Goal: Transaction & Acquisition: Purchase product/service

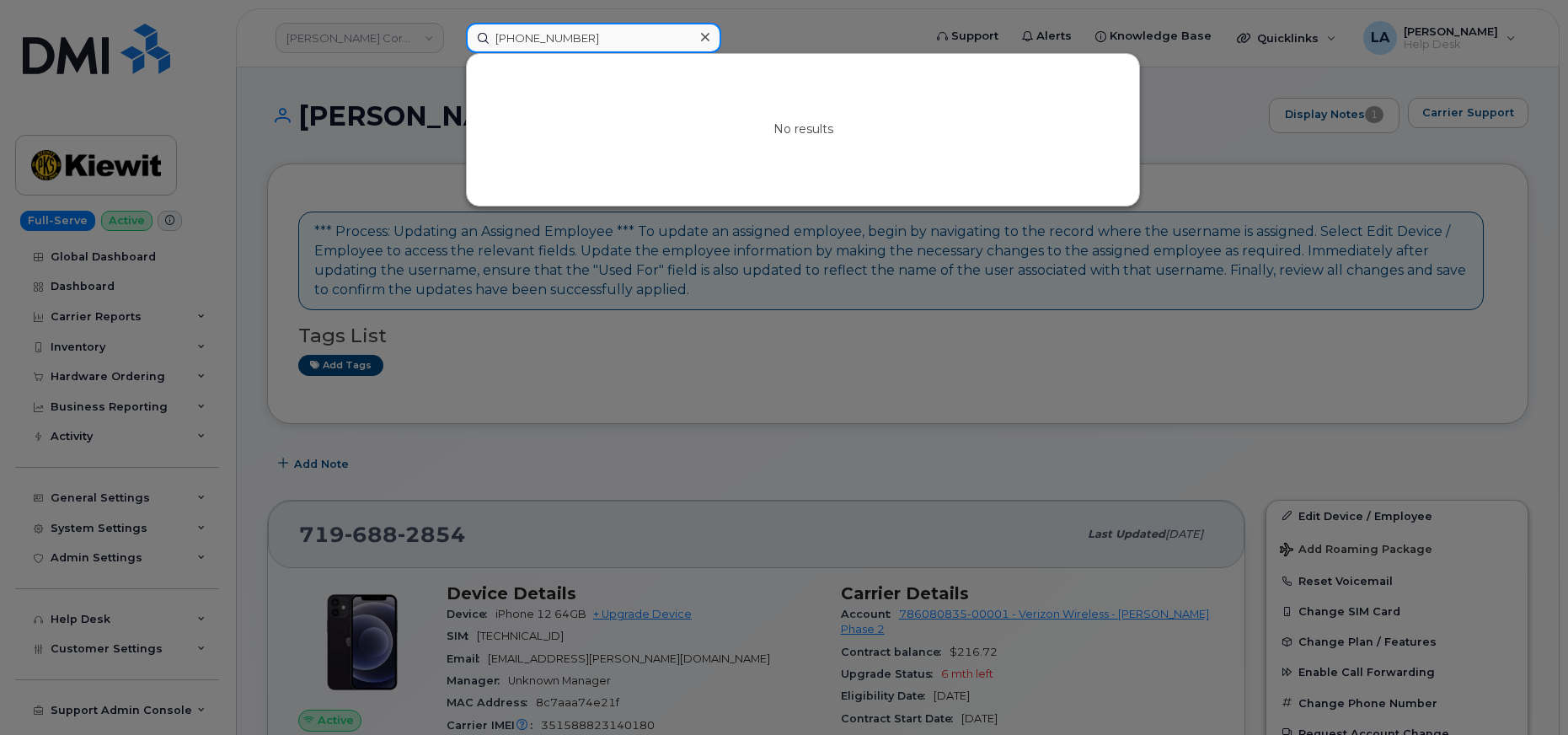
drag, startPoint x: 612, startPoint y: 42, endPoint x: 469, endPoint y: 34, distance: 143.2
click at [469, 34] on input "720 401 6540" at bounding box center [593, 37] width 255 height 30
paste input "5-287-0667"
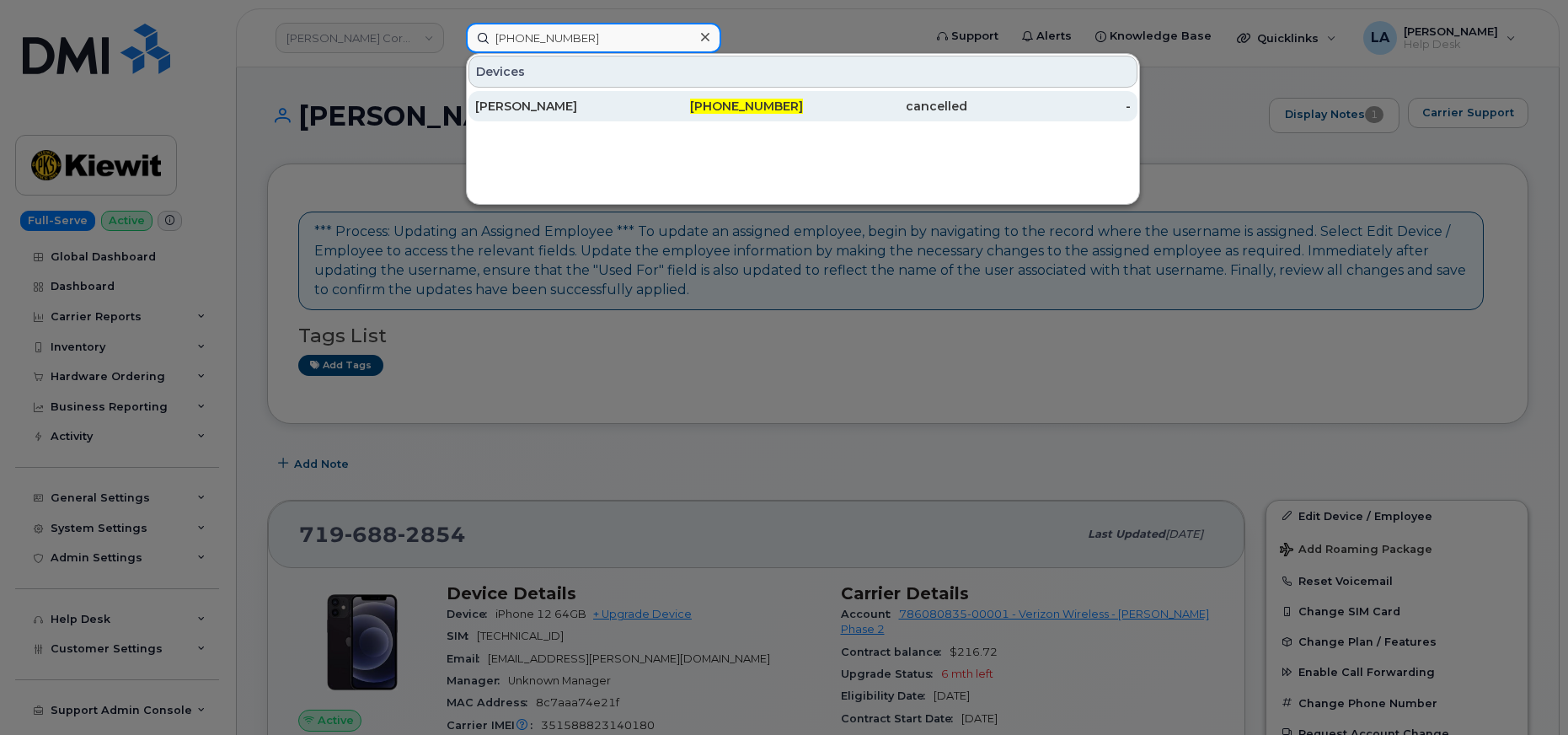
type input "[PHONE_NUMBER]"
click at [530, 109] on div "[PERSON_NAME]" at bounding box center [558, 106] width 165 height 16
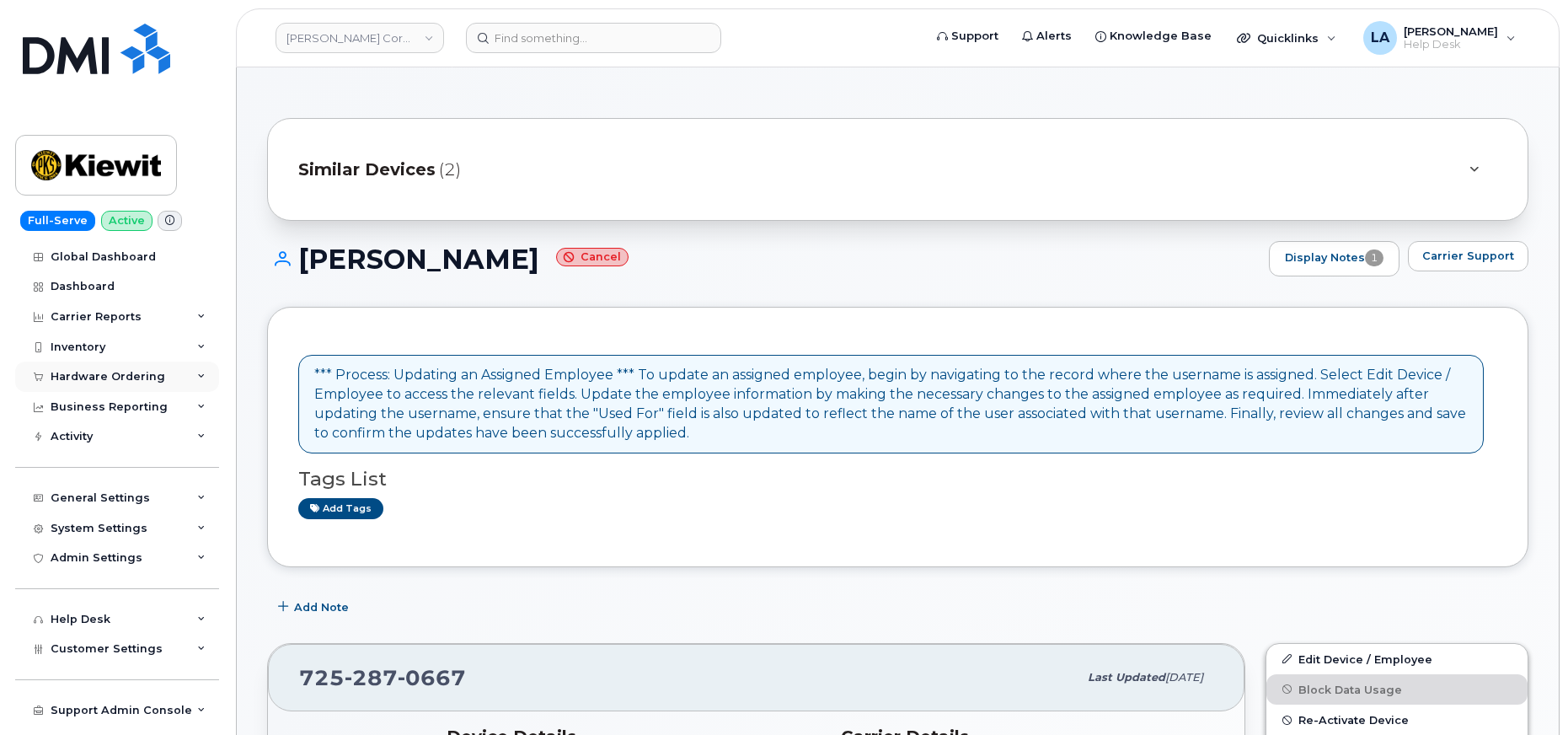
click at [113, 378] on div "Hardware Ordering" at bounding box center [107, 377] width 114 height 14
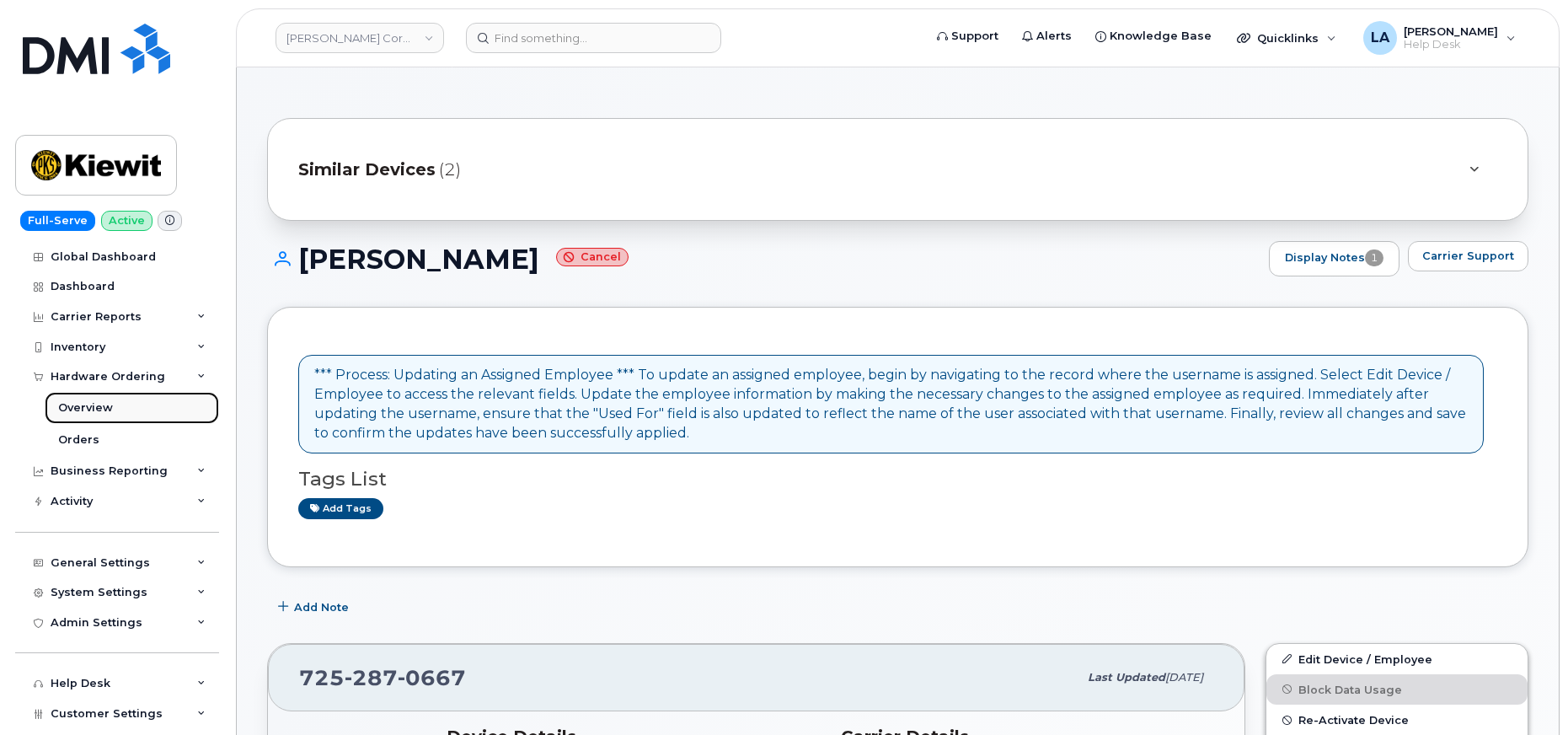
click at [88, 415] on div "Overview" at bounding box center [86, 408] width 55 height 16
click at [87, 440] on div "Orders" at bounding box center [79, 440] width 41 height 16
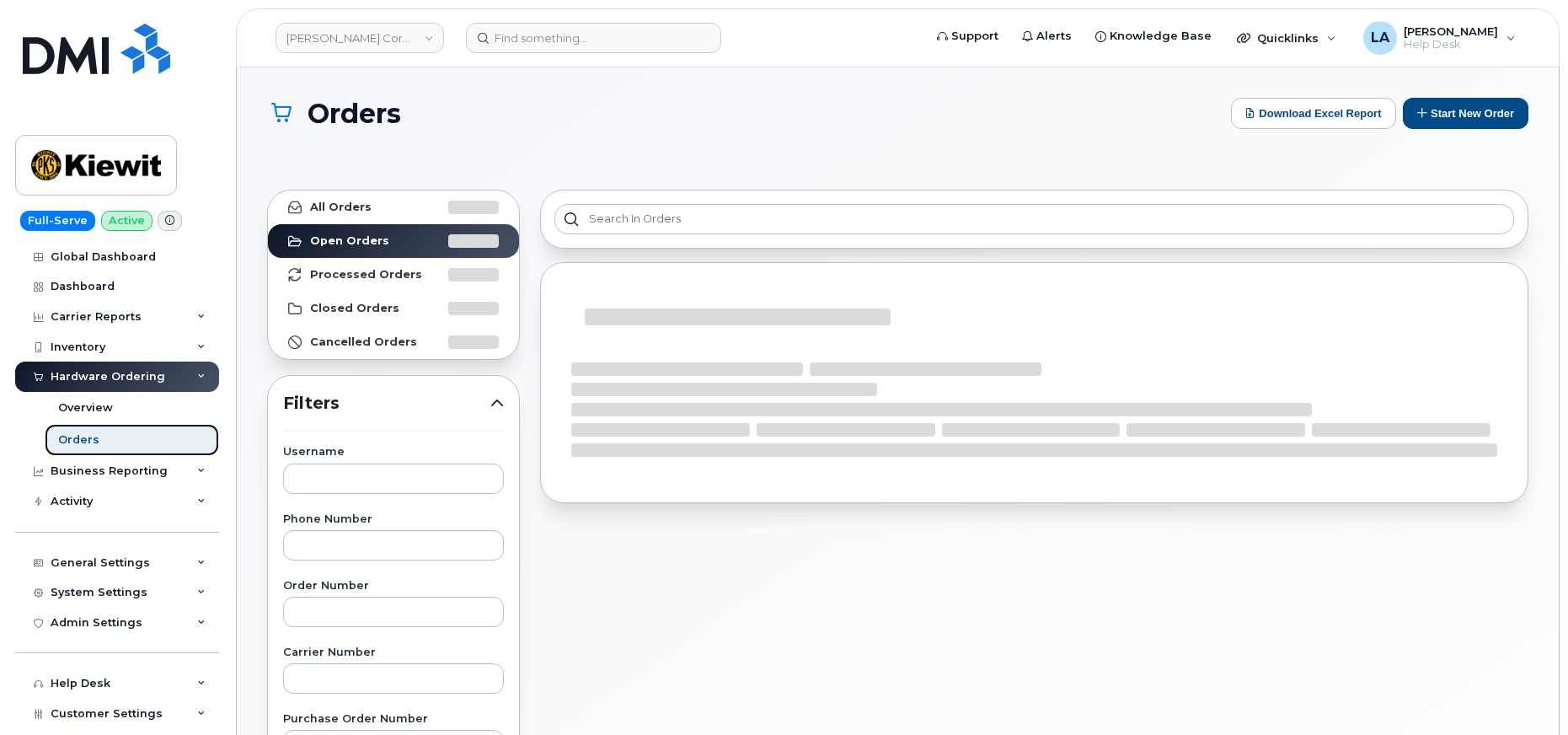
click at [72, 439] on div "Orders" at bounding box center [79, 440] width 41 height 16
click at [1470, 110] on button "Start New Order" at bounding box center [1465, 113] width 125 height 31
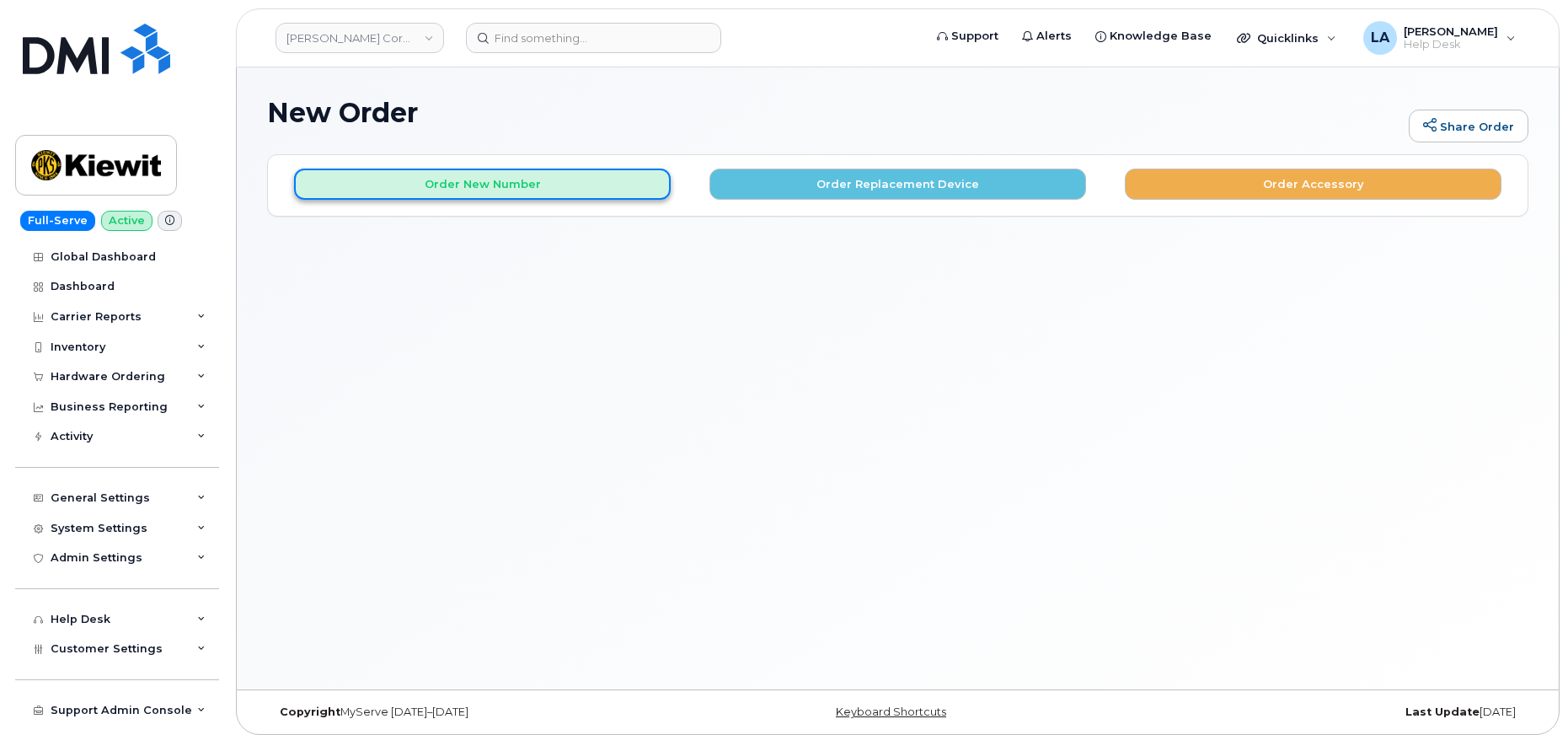
click at [515, 186] on button "Order New Number" at bounding box center [483, 184] width 377 height 31
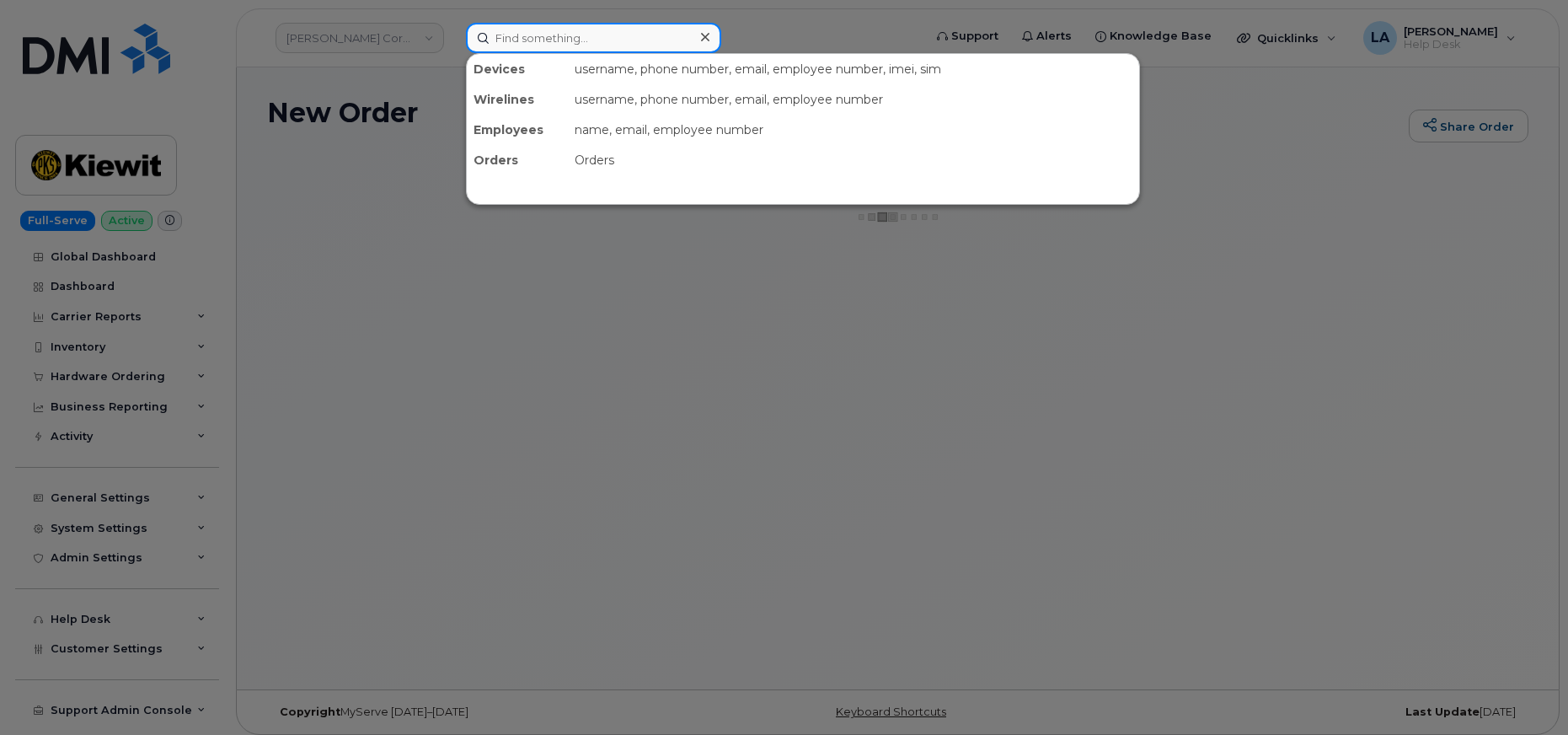
click at [542, 40] on input at bounding box center [593, 37] width 255 height 30
paste input "[PHONE_NUMBER]"
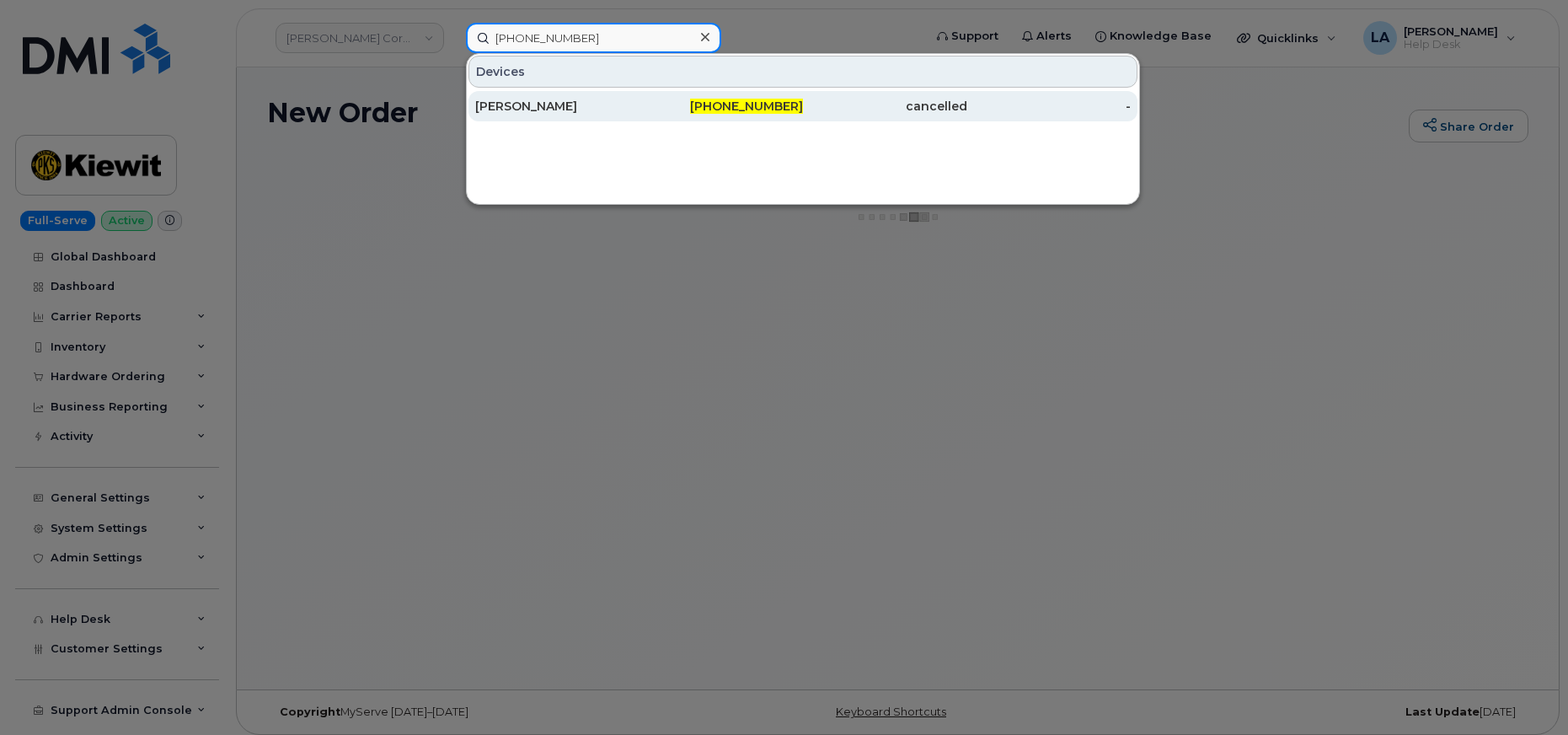
type input "[PHONE_NUMBER]"
click at [554, 101] on div "[PERSON_NAME]" at bounding box center [558, 106] width 165 height 16
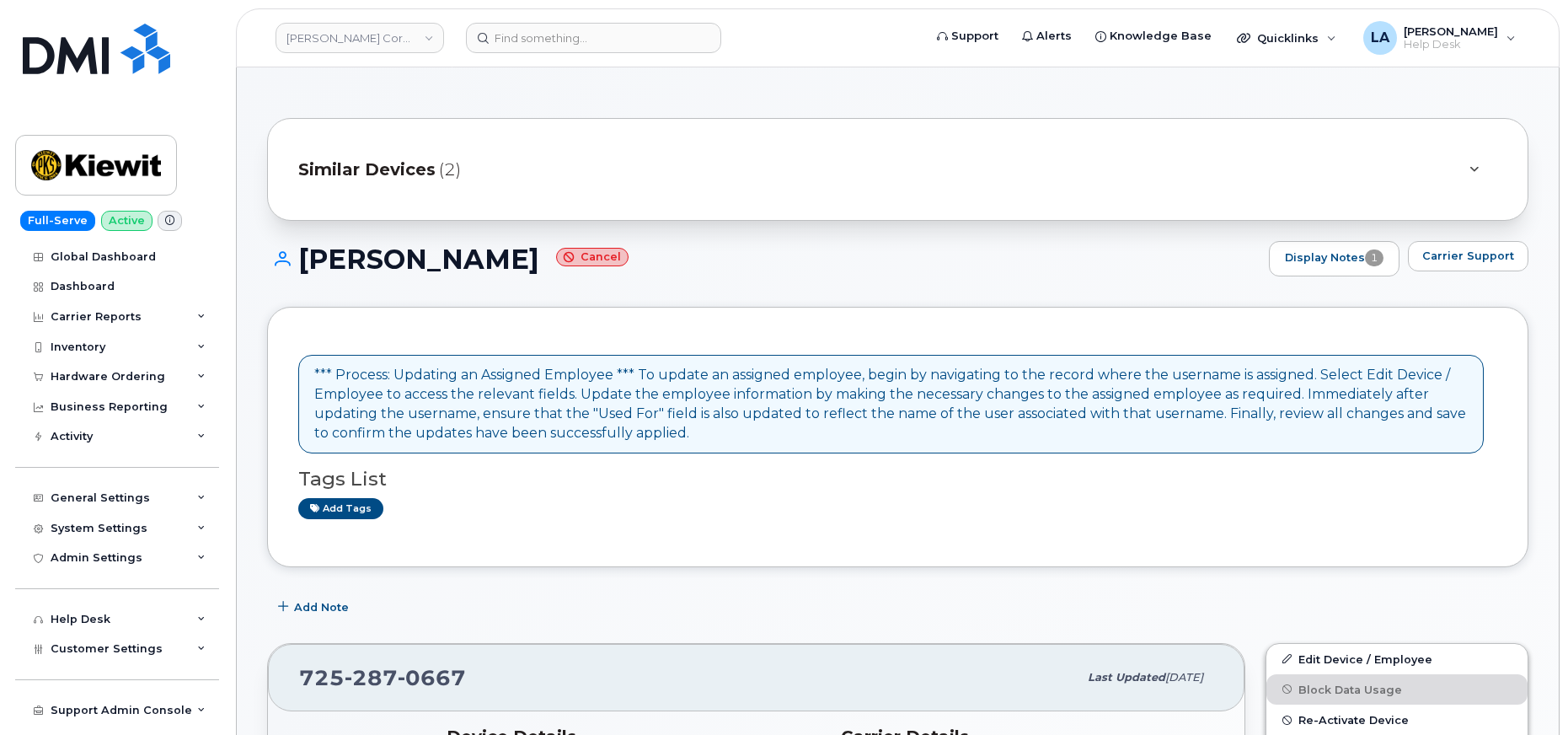
drag, startPoint x: 1563, startPoint y: 111, endPoint x: 1569, endPoint y: 129, distance: 19.0
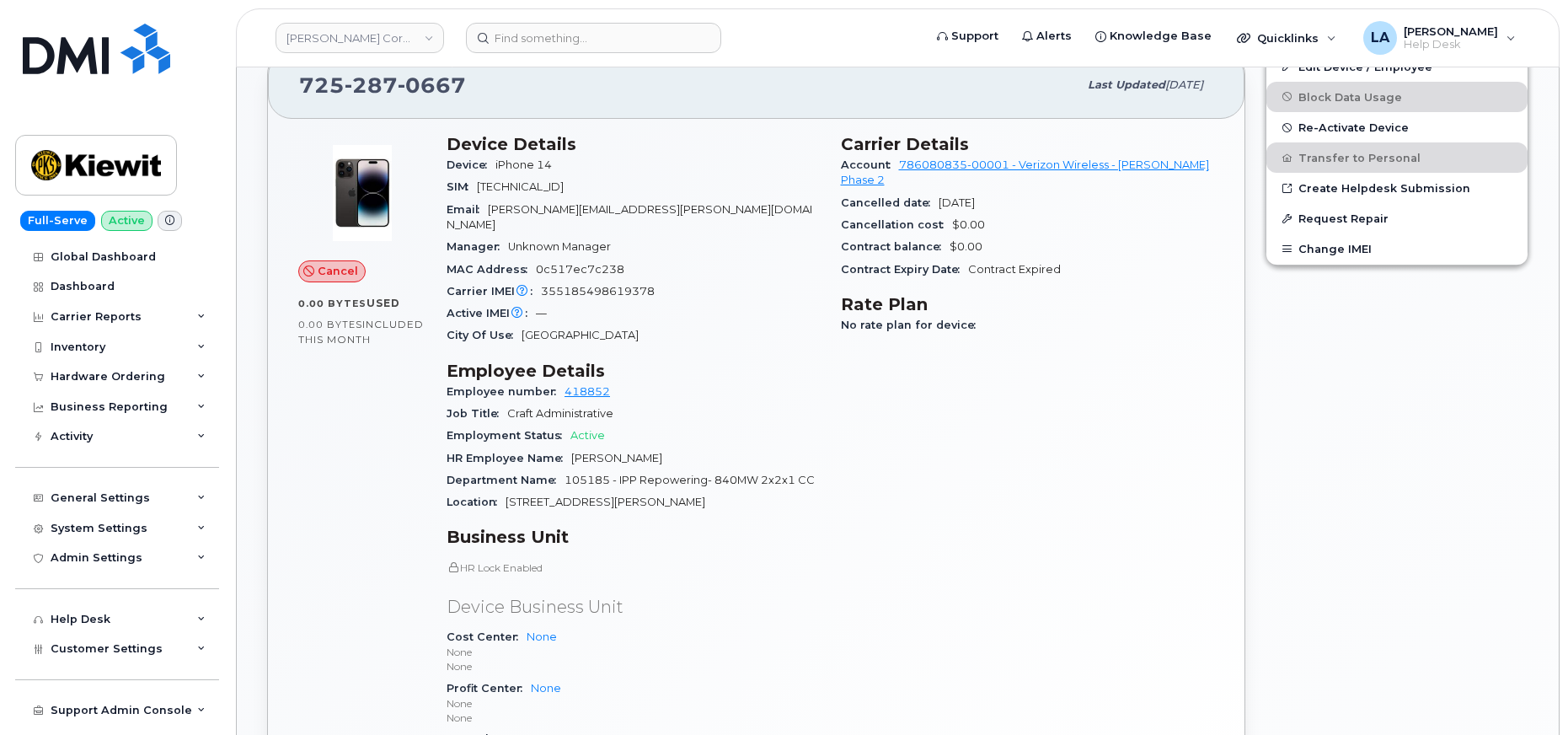
scroll to position [554, 0]
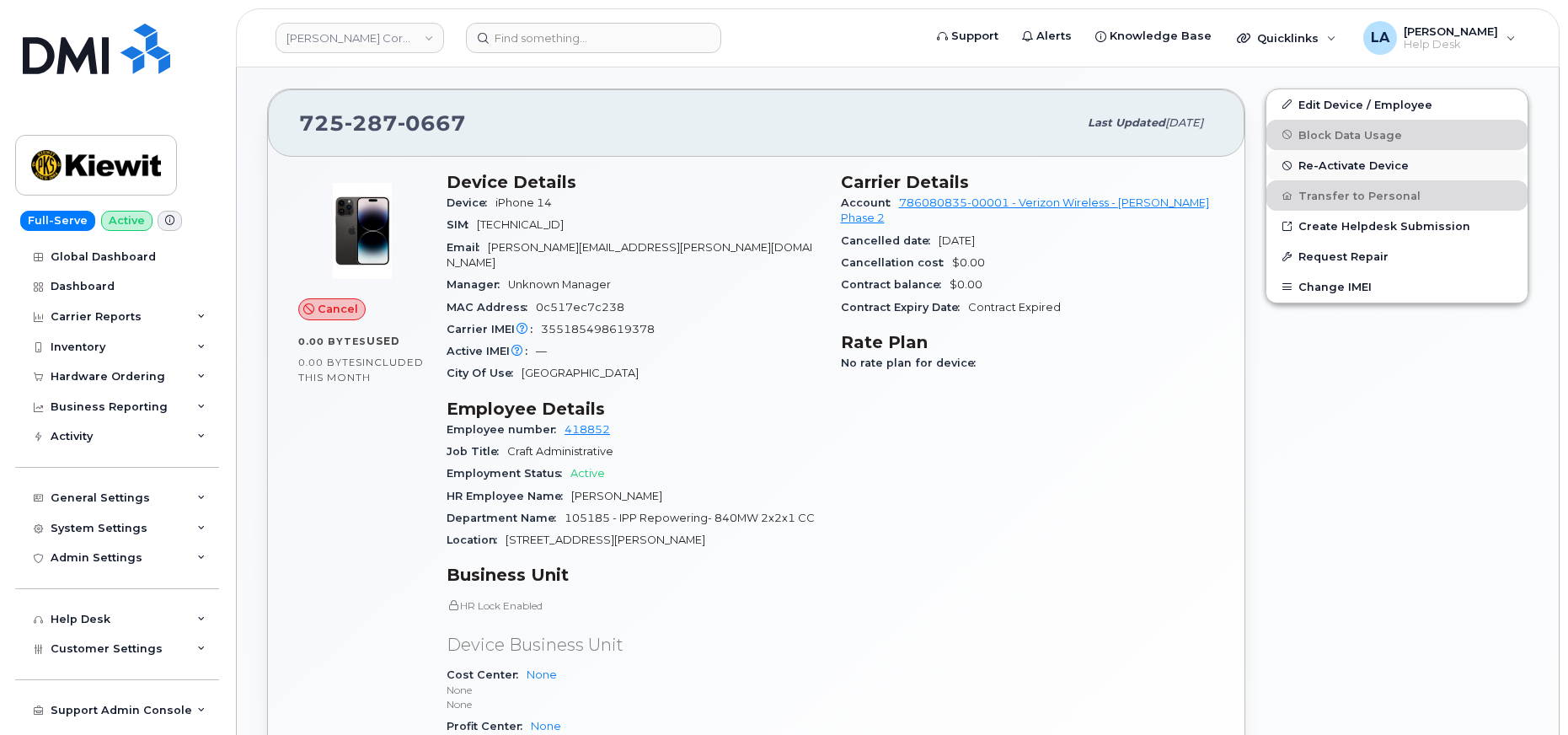
click at [1355, 166] on span "Re-Activate Device" at bounding box center [1353, 165] width 111 height 13
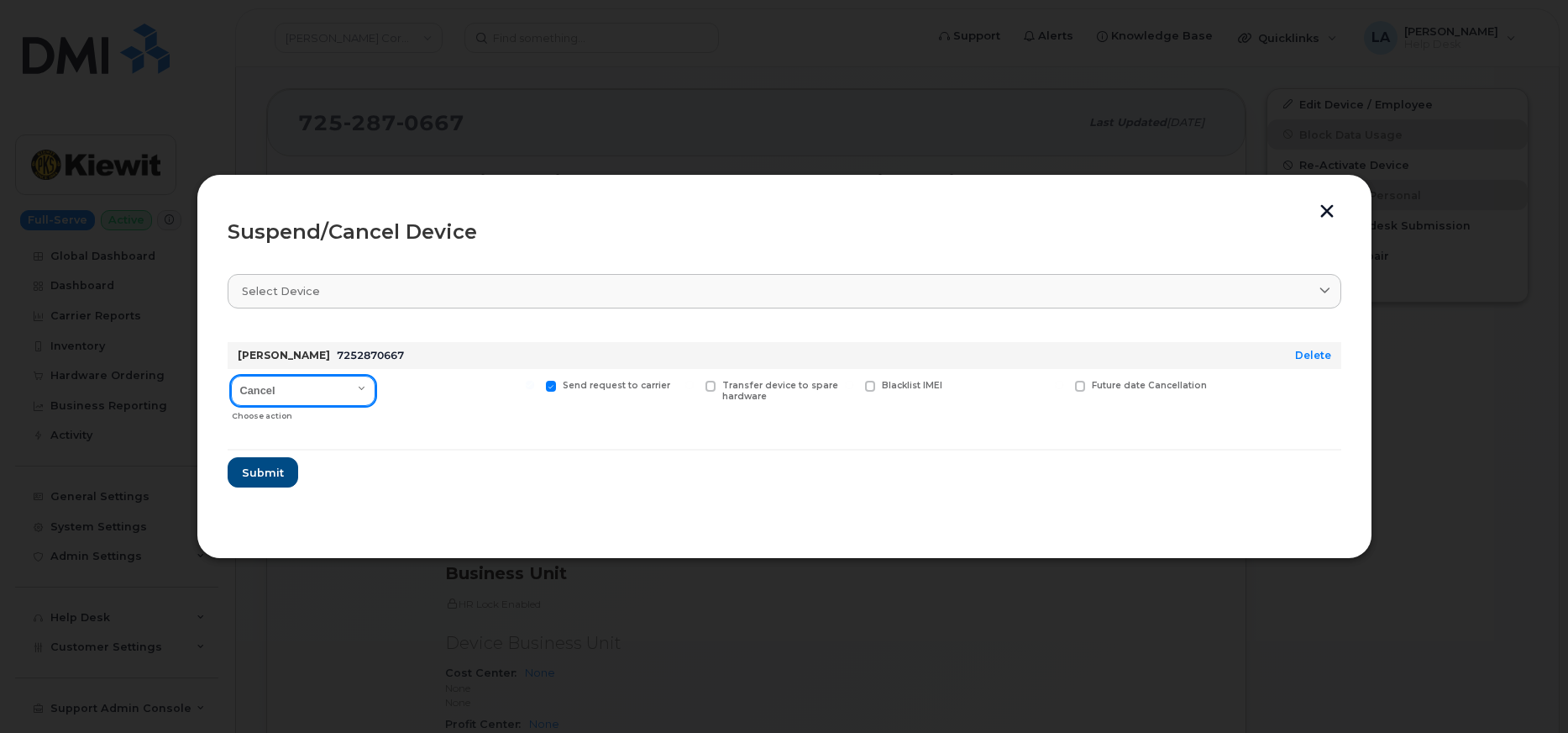
click at [322, 389] on select "Cancel Suspend - Reduced Rate Suspend - Full Rate Suspend - Lost Device/Stolen …" at bounding box center [303, 390] width 144 height 30
select select "[object Object]"
click at [231, 376] on select "Cancel Suspend - Reduced Rate Suspend - Full Rate Suspend - Lost Device/Stolen …" at bounding box center [303, 390] width 144 height 30
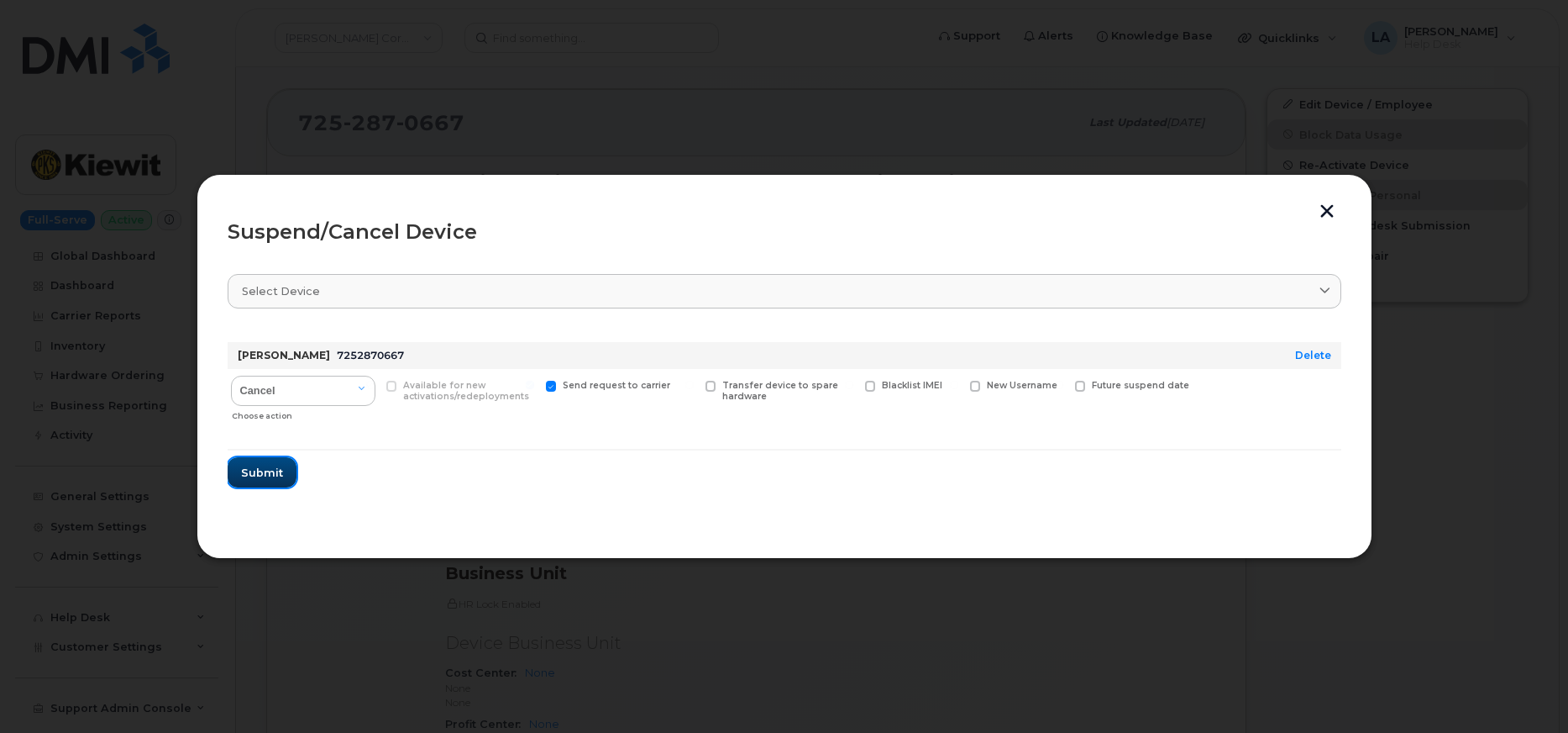
click at [260, 472] on span "Submit" at bounding box center [262, 473] width 42 height 16
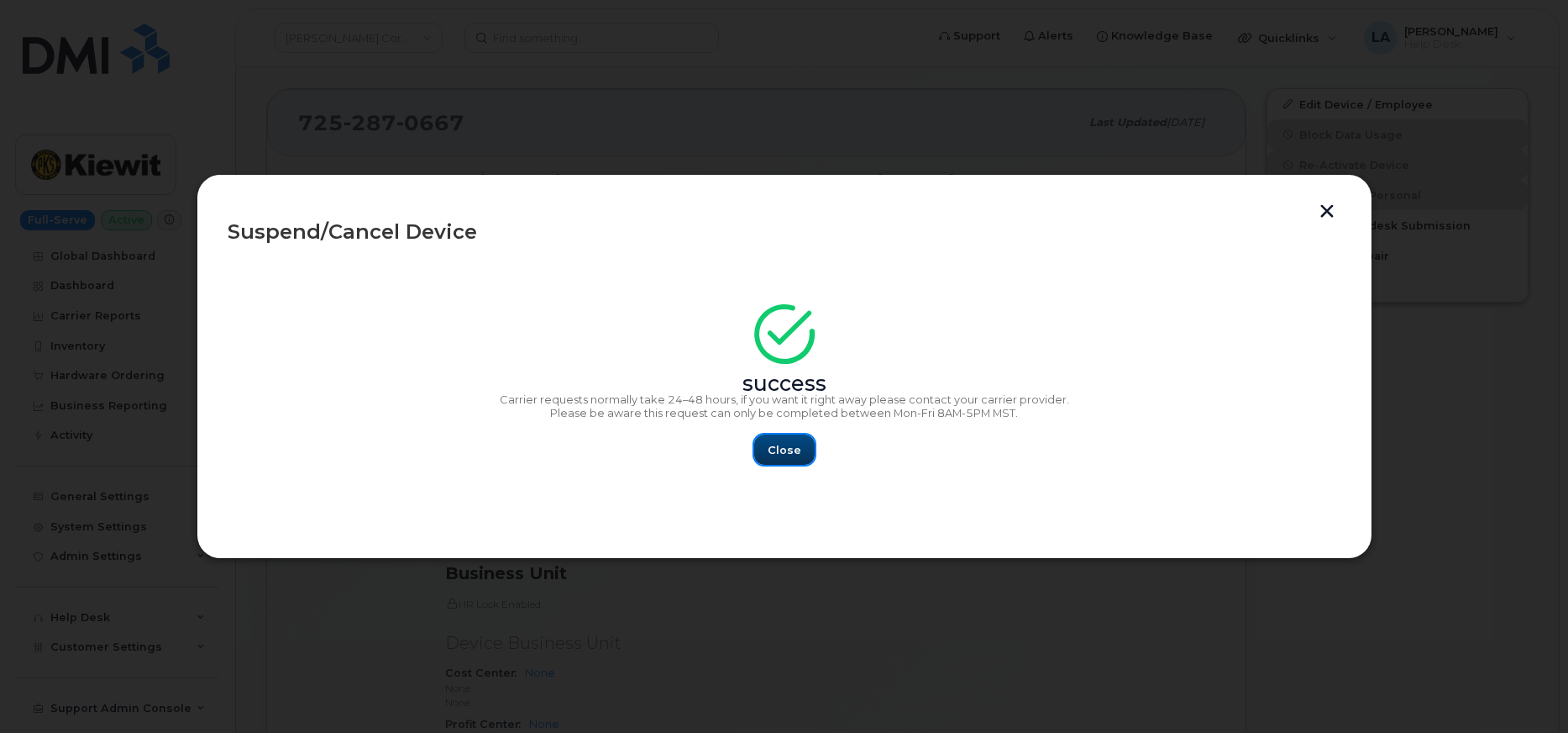
click at [787, 442] on button "Close" at bounding box center [784, 449] width 60 height 30
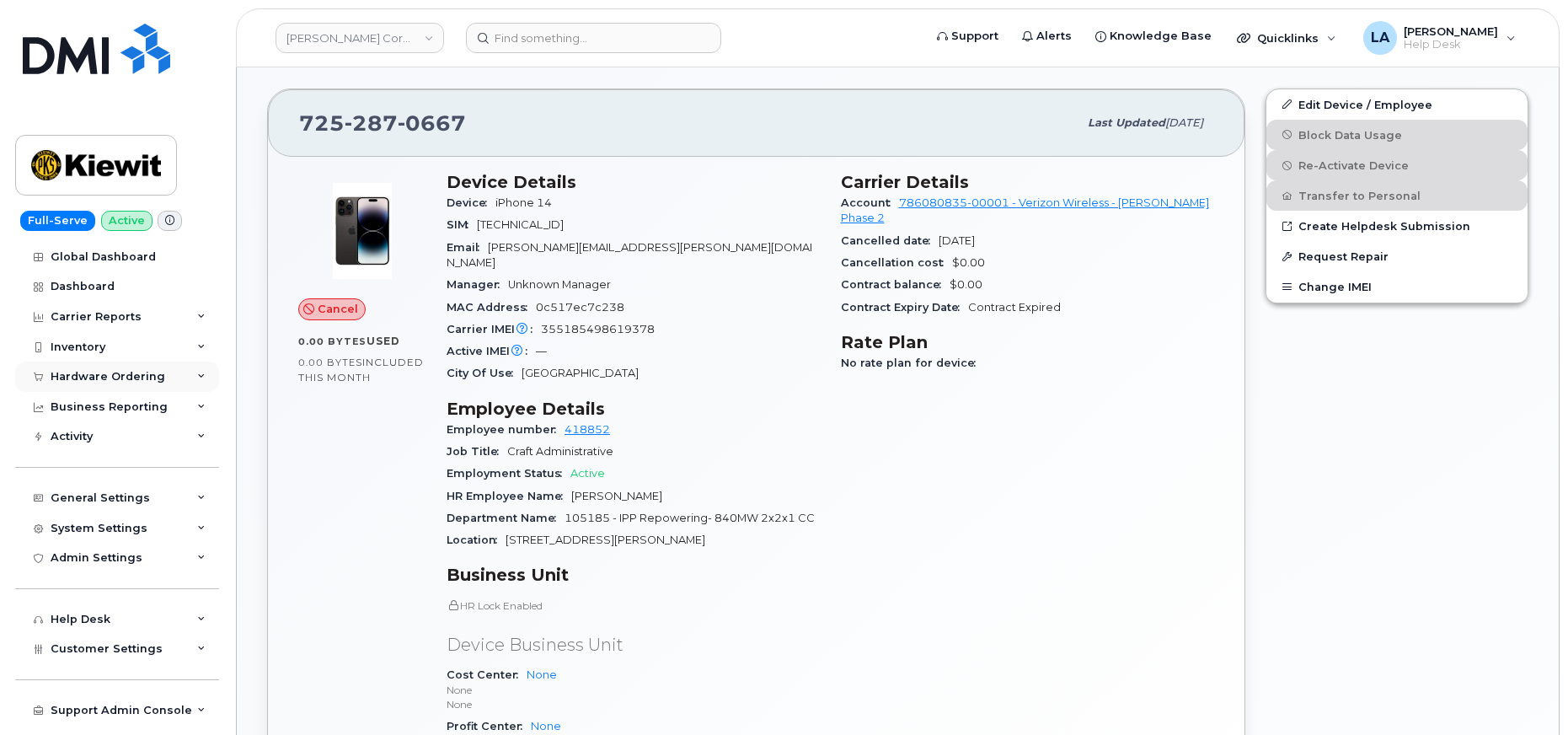
click at [79, 370] on div "Hardware Ordering" at bounding box center [107, 377] width 114 height 14
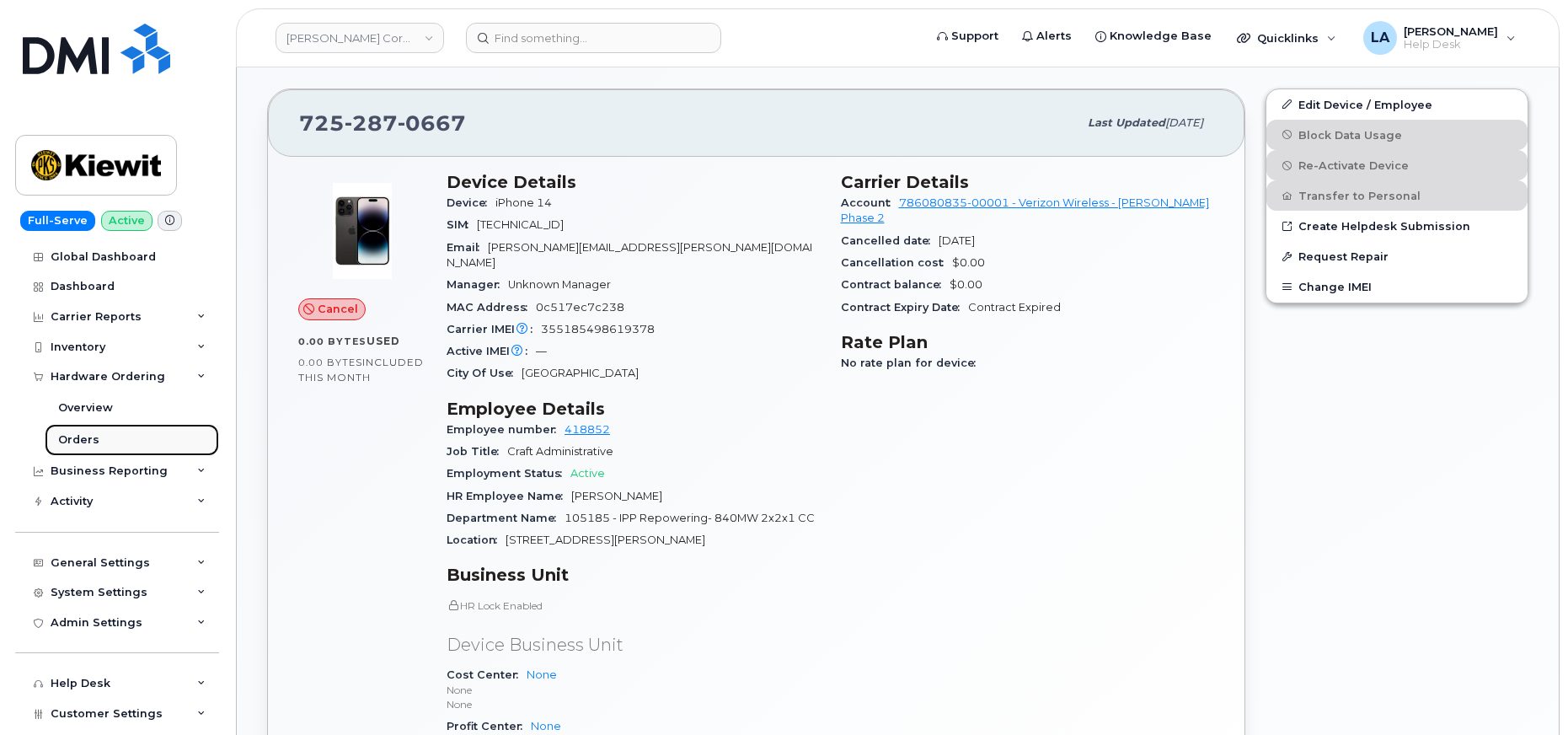
click at [80, 434] on div "Orders" at bounding box center [79, 440] width 41 height 16
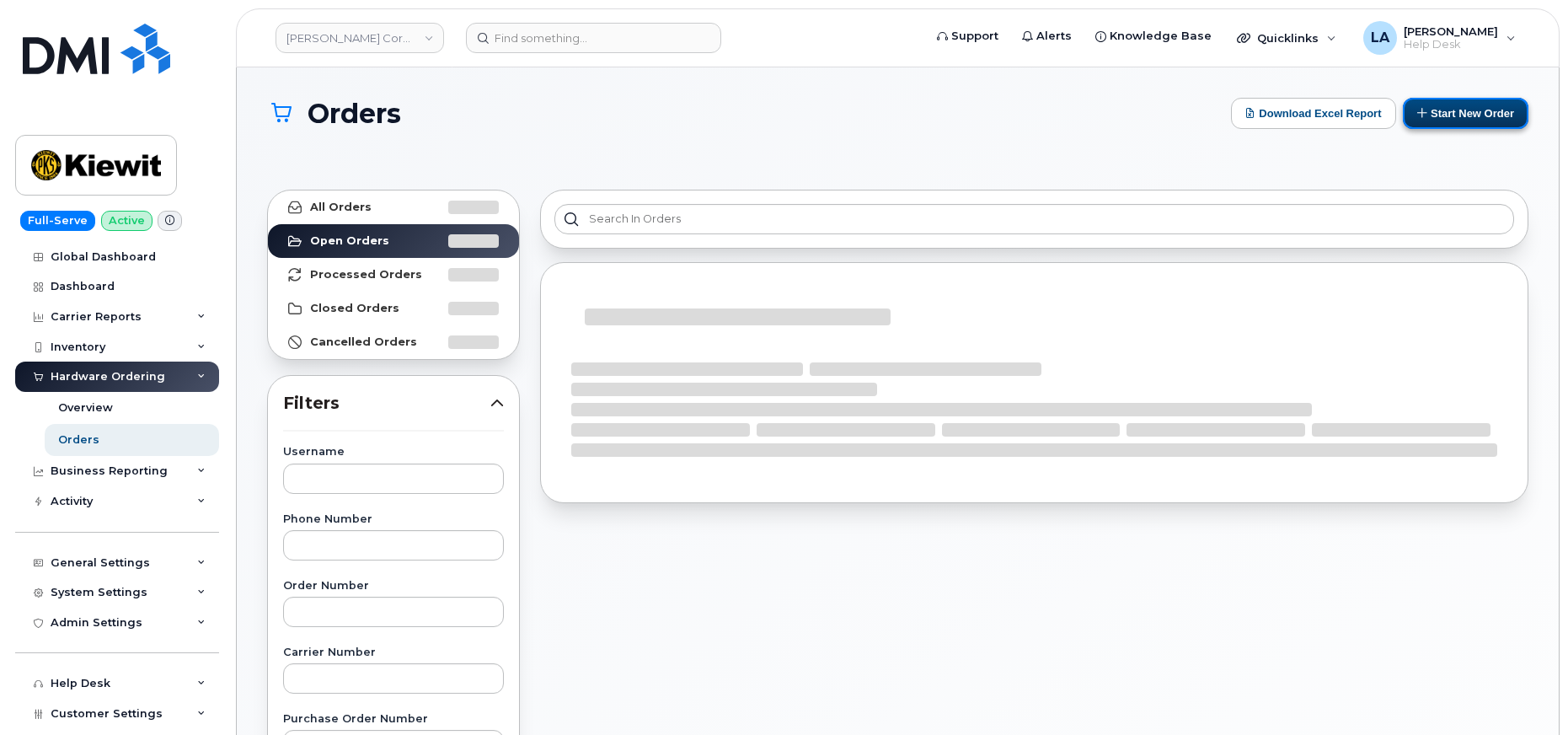
click at [1467, 103] on button "Start New Order" at bounding box center [1465, 113] width 125 height 31
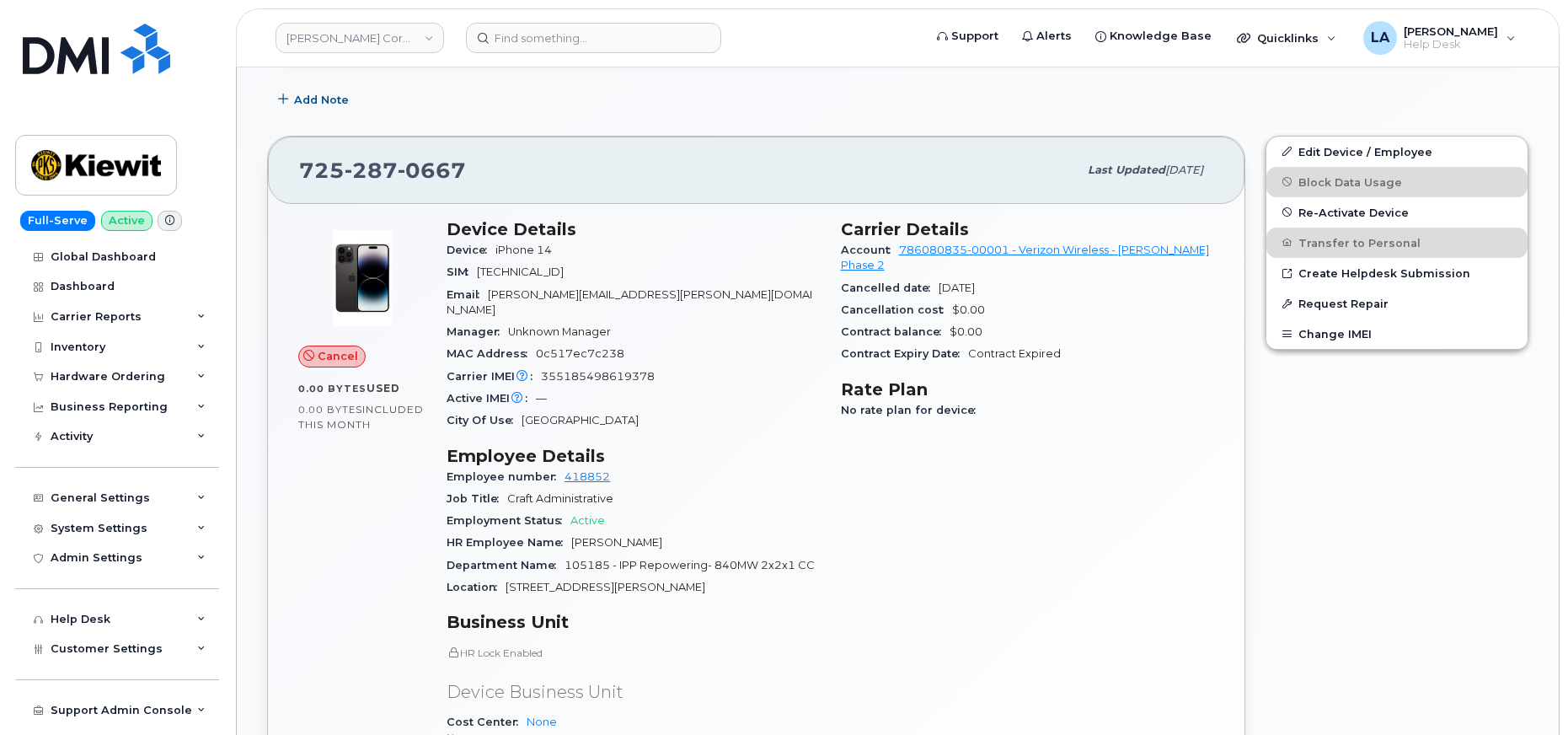
scroll to position [600, 0]
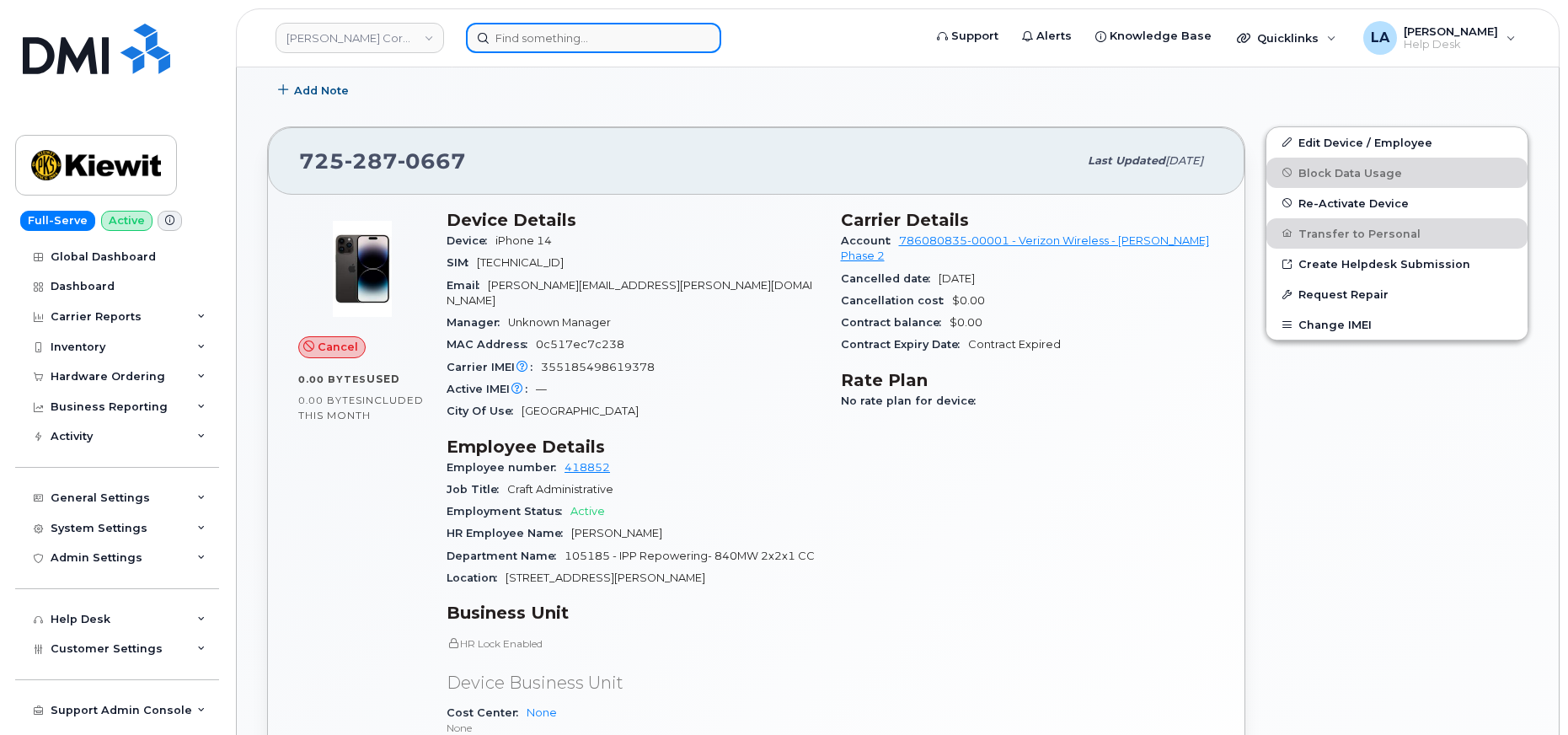
click at [527, 30] on input at bounding box center [593, 37] width 255 height 30
paste input "402 250 8930"
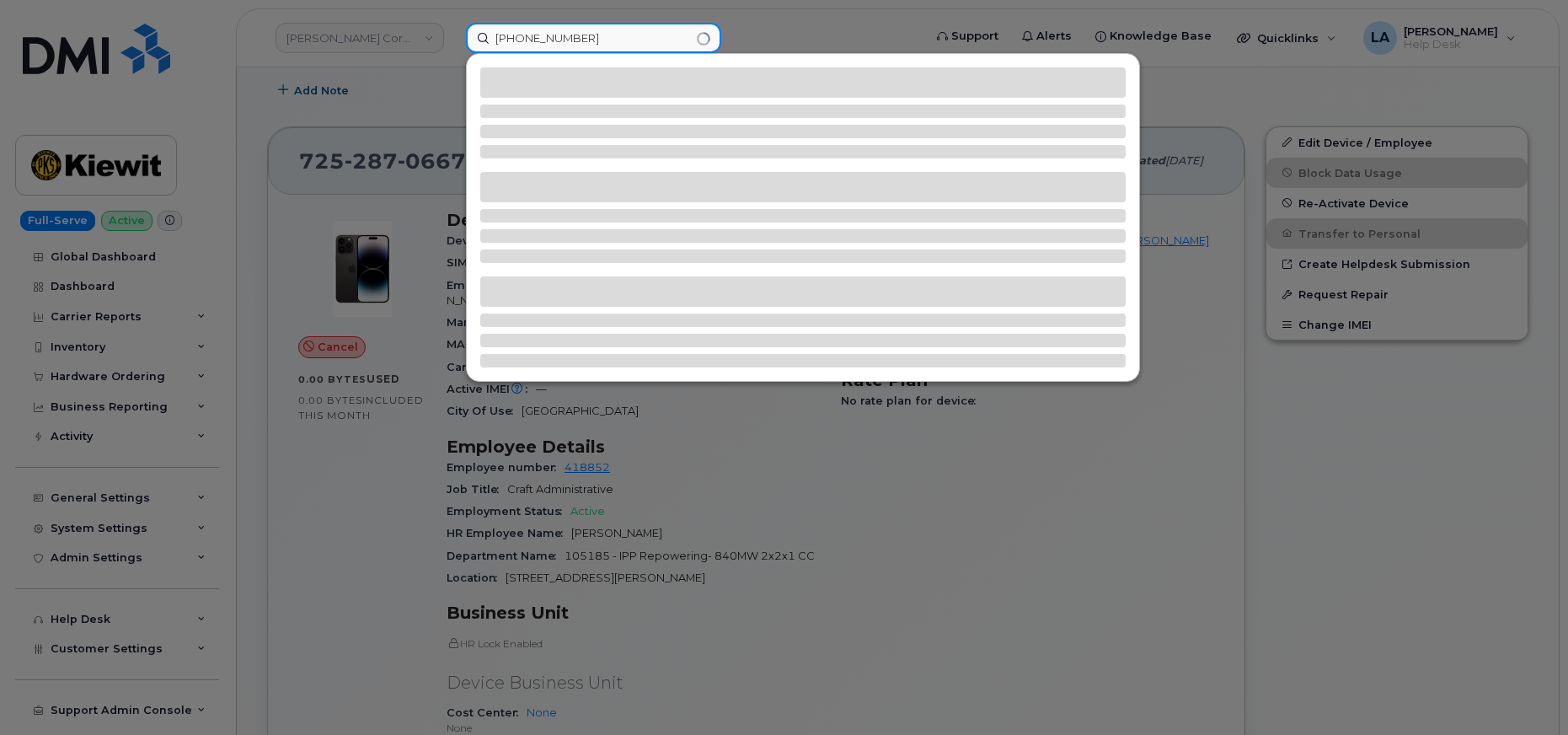
type input "402 250 8930"
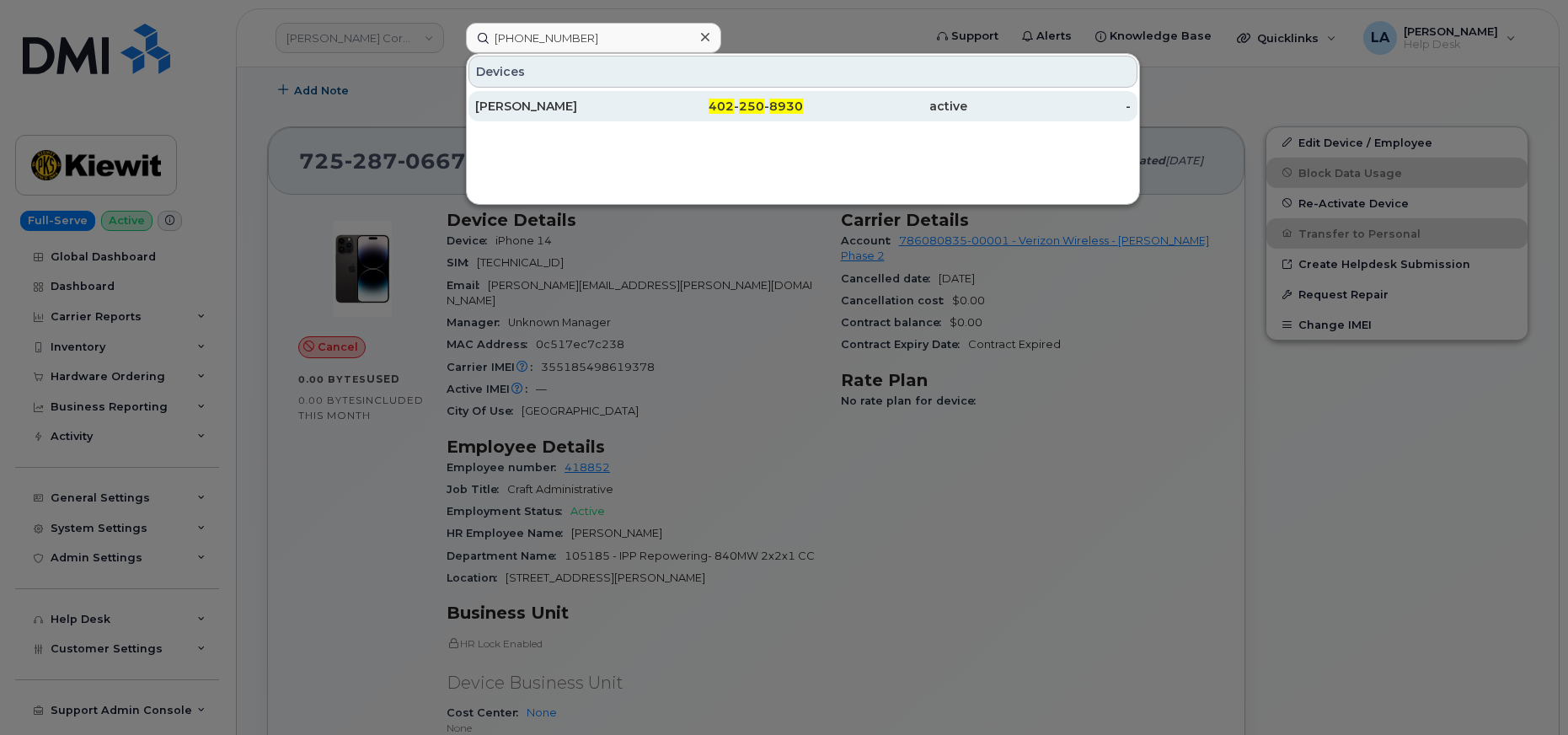
click at [624, 113] on div "MOHAMED HIGAZY" at bounding box center [558, 106] width 165 height 16
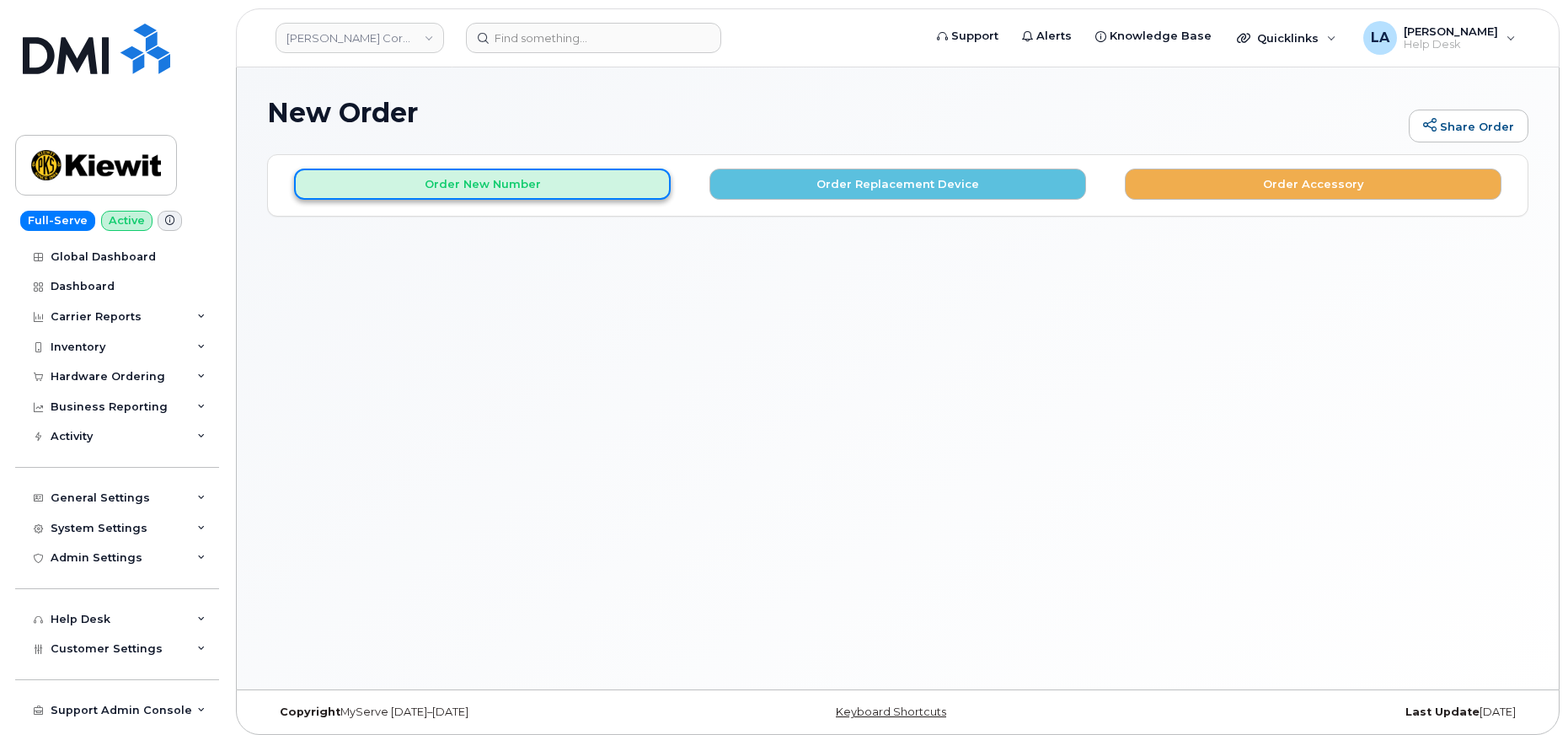
click at [570, 180] on button "Order New Number" at bounding box center [483, 184] width 377 height 31
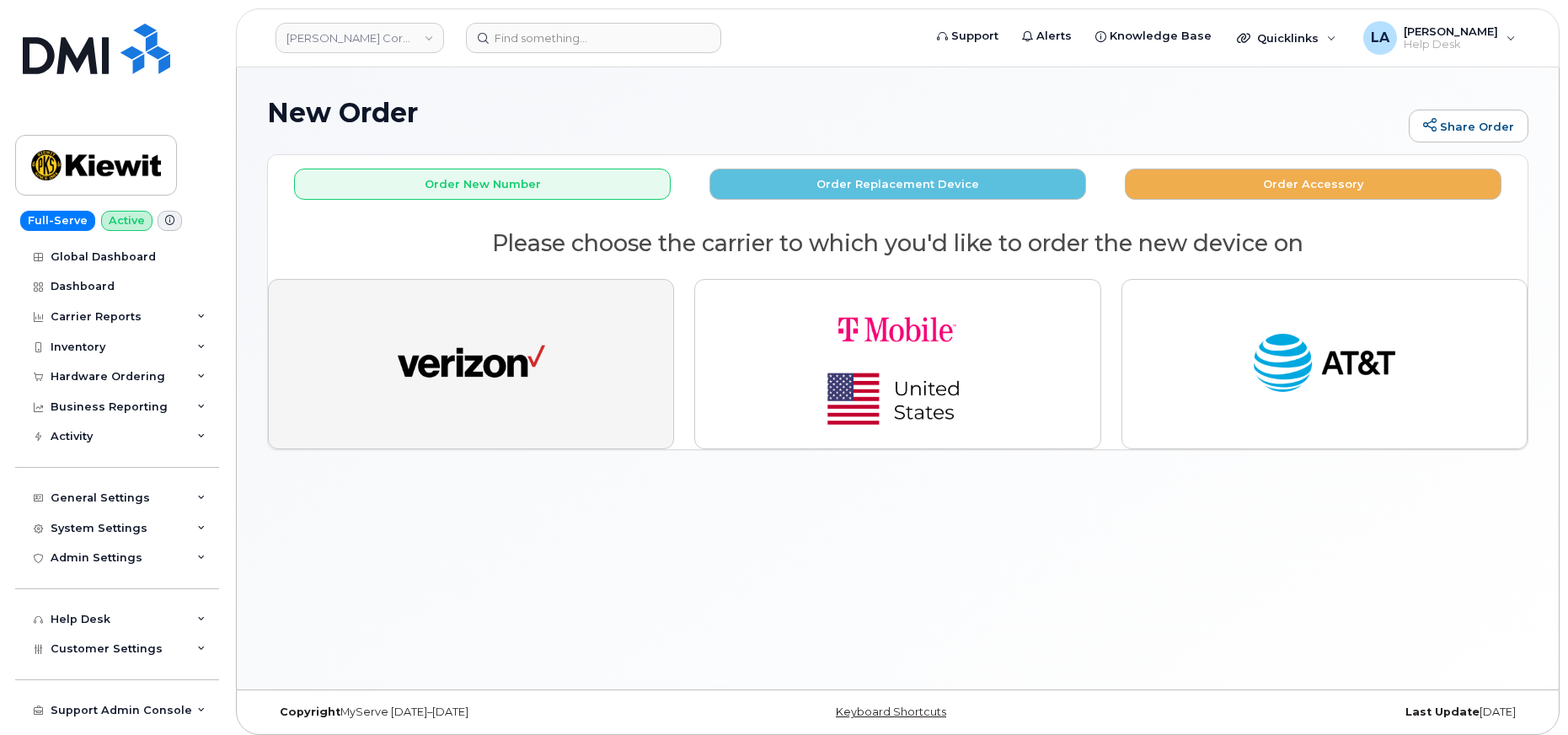
click at [494, 340] on img "button" at bounding box center [471, 364] width 147 height 76
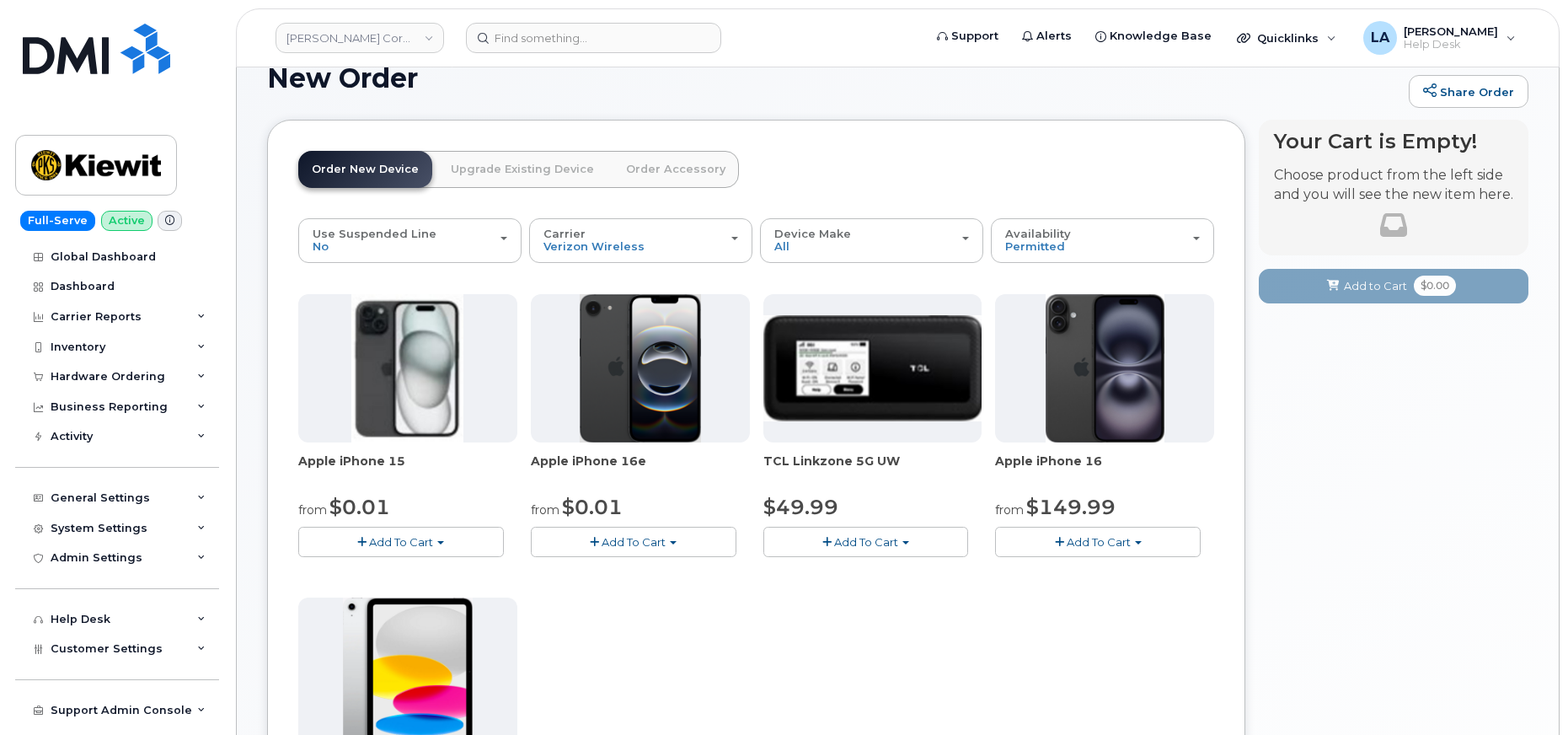
scroll to position [17, 0]
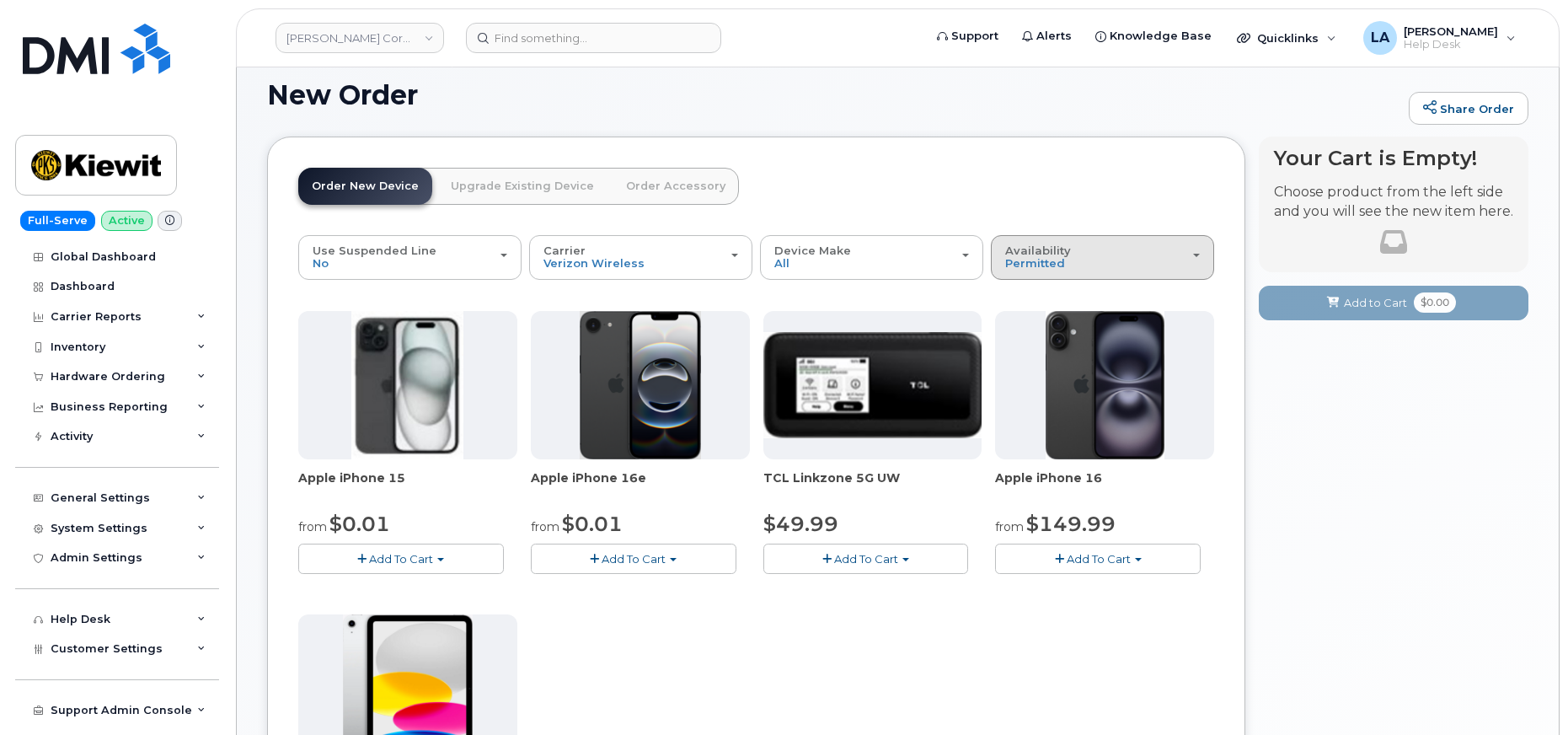
click at [1071, 263] on div "Availability Permitted All" at bounding box center [1102, 257] width 195 height 27
click at [1019, 328] on label "All" at bounding box center [1012, 325] width 36 height 20
click at [0, 0] on input "All" at bounding box center [0, 0] width 0 height 0
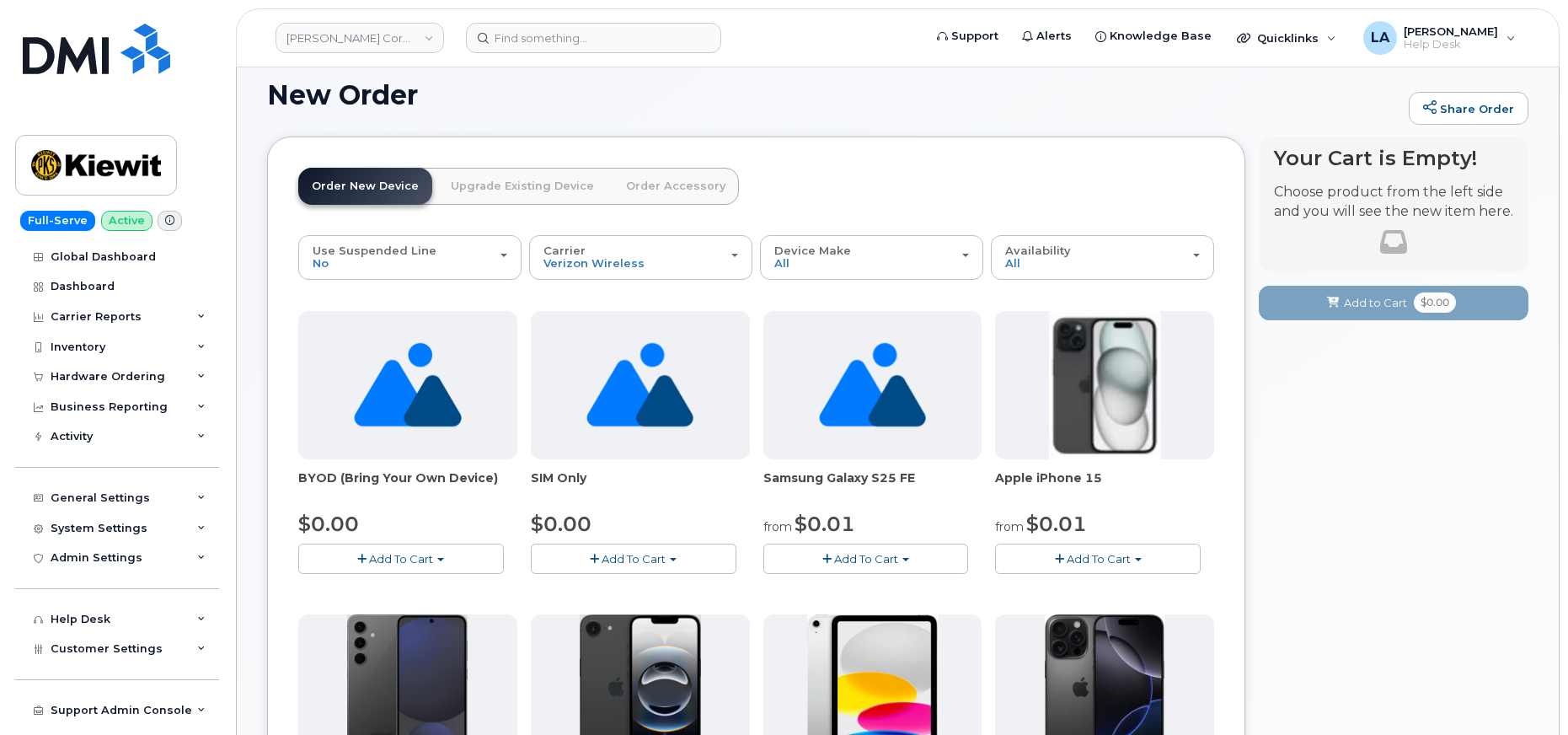
click at [437, 563] on button "Add To Cart" at bounding box center [400, 558] width 206 height 29
click at [411, 585] on link "$0.00 - Activation" at bounding box center [382, 590] width 160 height 21
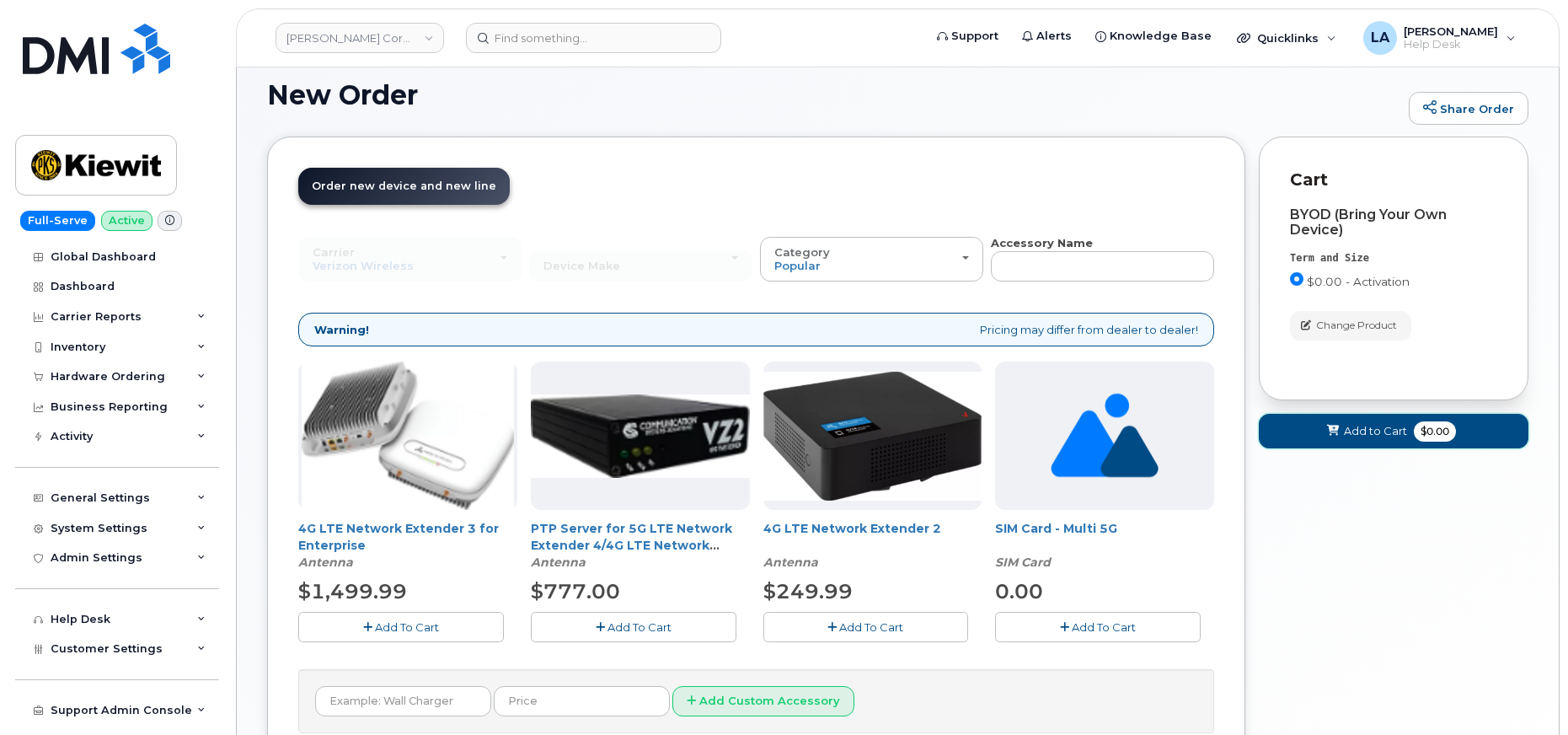
click at [1319, 434] on button "Add to Cart $0.00" at bounding box center [1393, 431] width 270 height 35
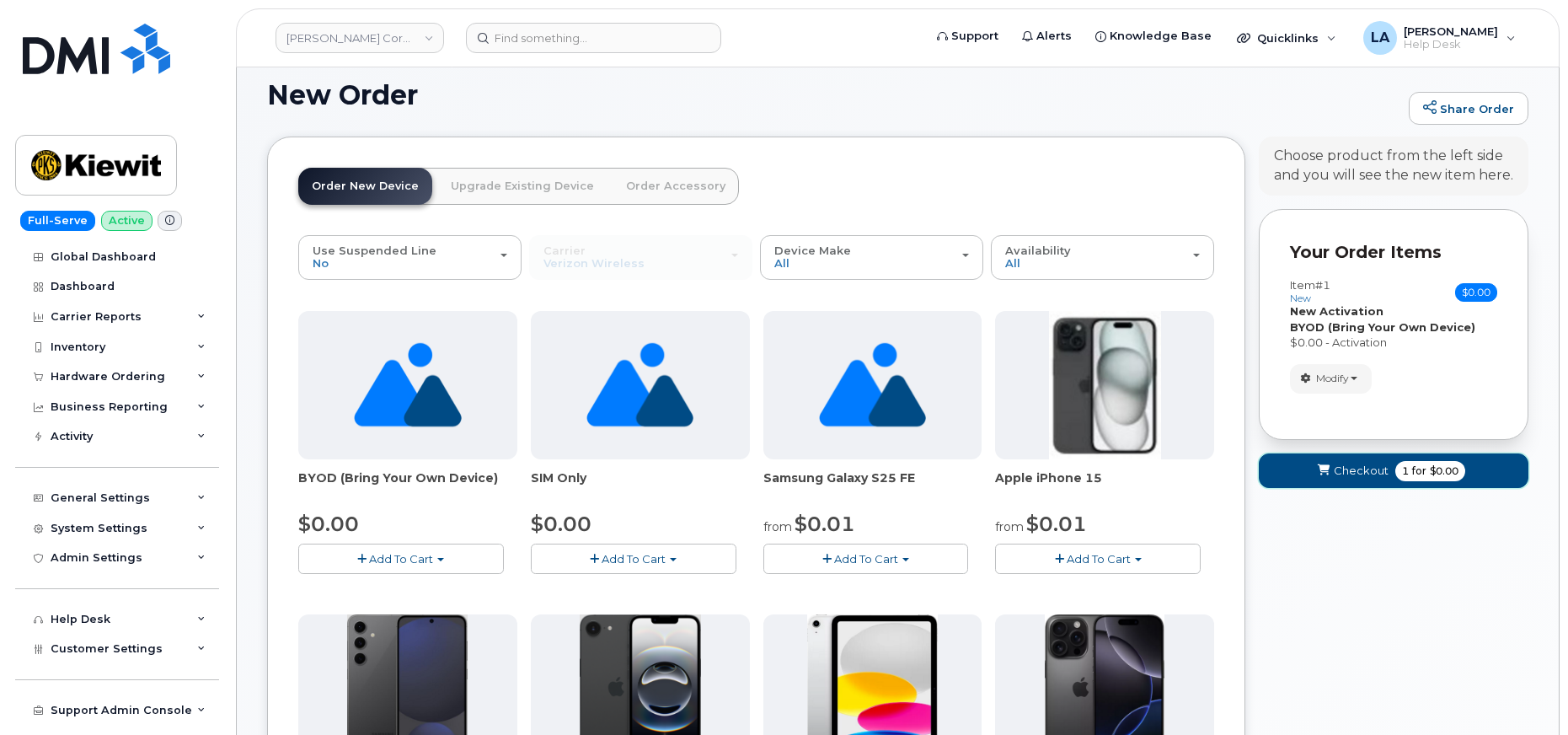
click at [1329, 463] on span "submit" at bounding box center [1323, 471] width 16 height 16
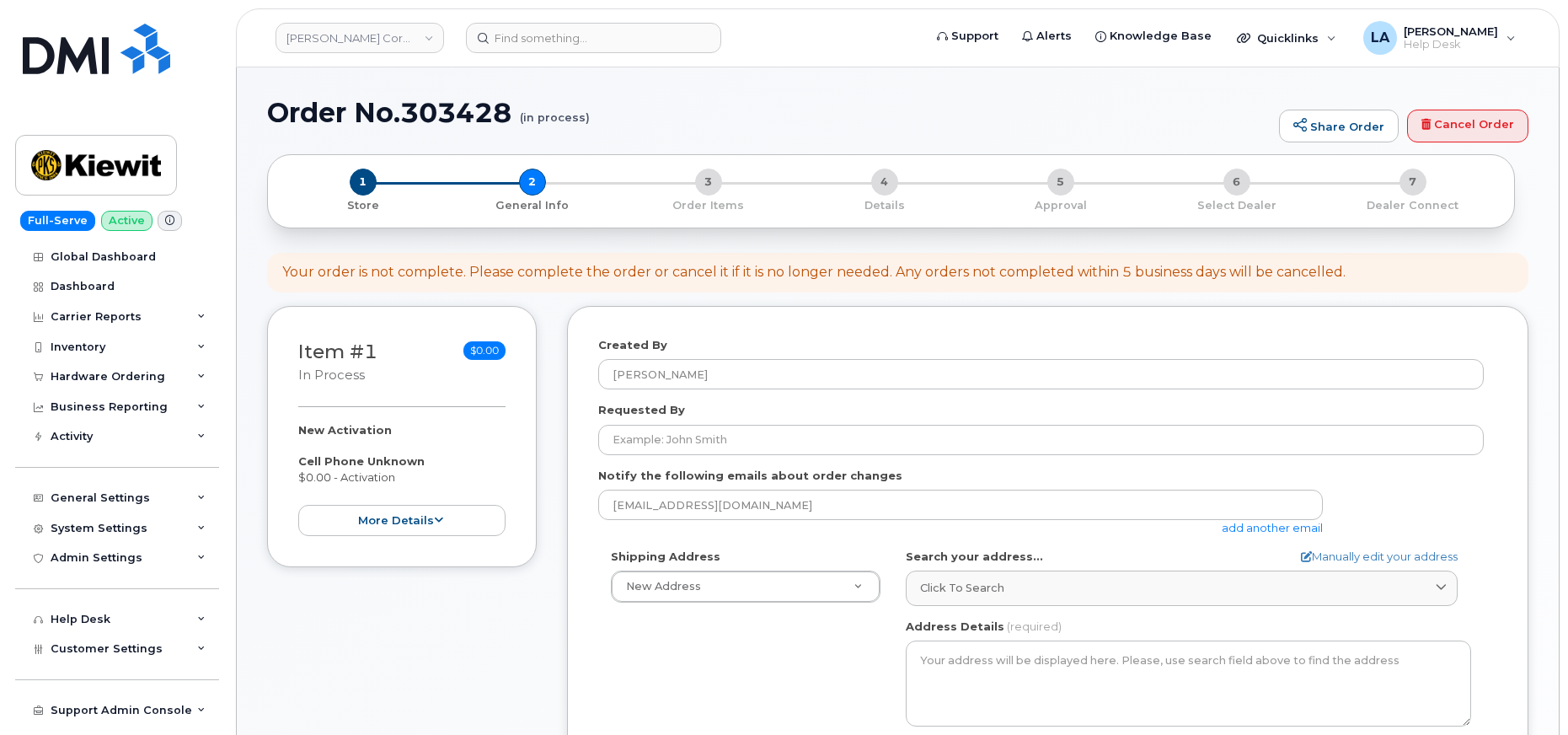
select select
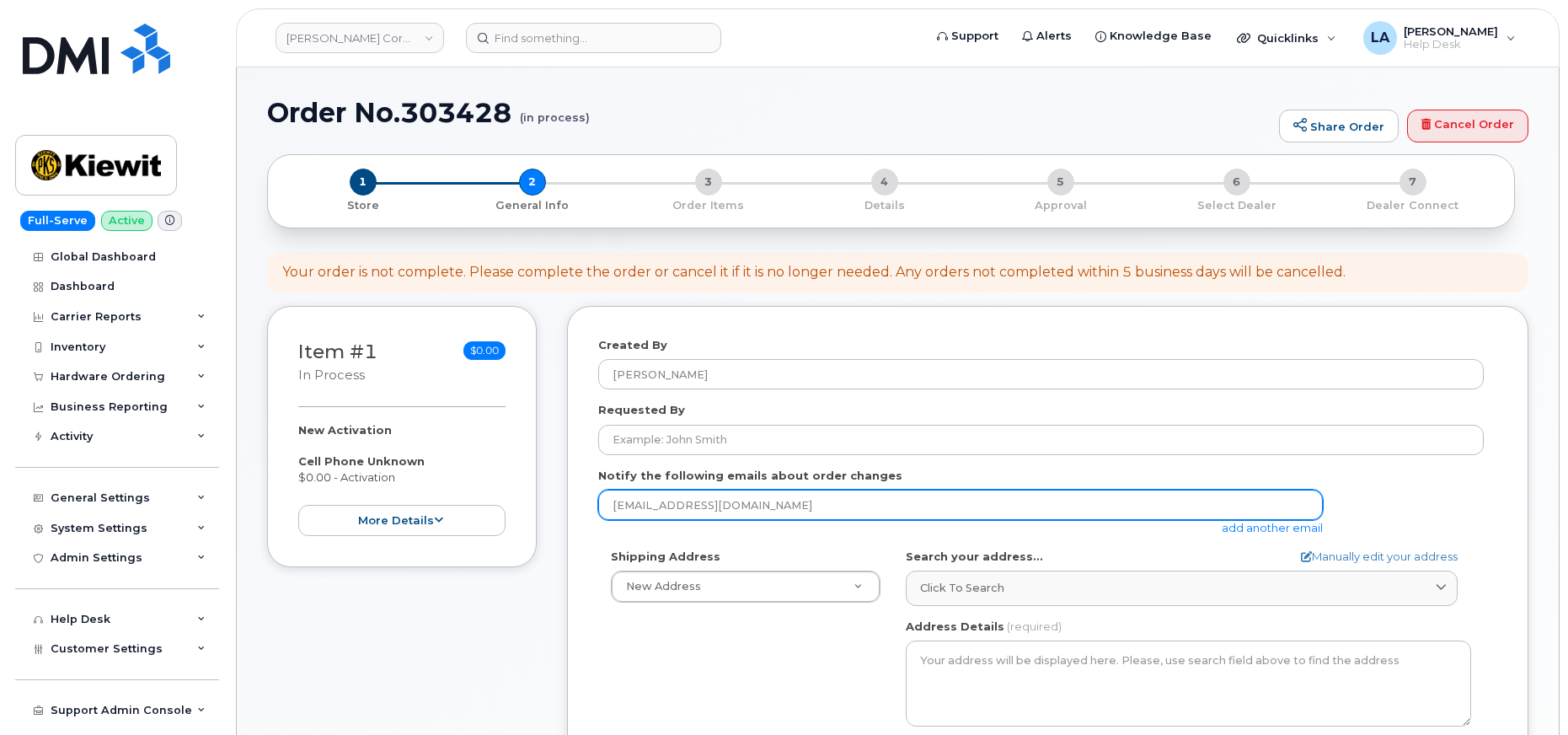
drag, startPoint x: 770, startPoint y: 509, endPoint x: 571, endPoint y: 509, distance: 199.0
click at [571, 509] on div "Created By [PERSON_NAME] Requested By Notify the following emails about order c…" at bounding box center [1047, 657] width 961 height 704
paste input "[PERSON_NAME][EMAIL_ADDRESS][PERSON_NAME][DOMAIN_NAME]"
type input "[PERSON_NAME][EMAIL_ADDRESS][PERSON_NAME][DOMAIN_NAME]"
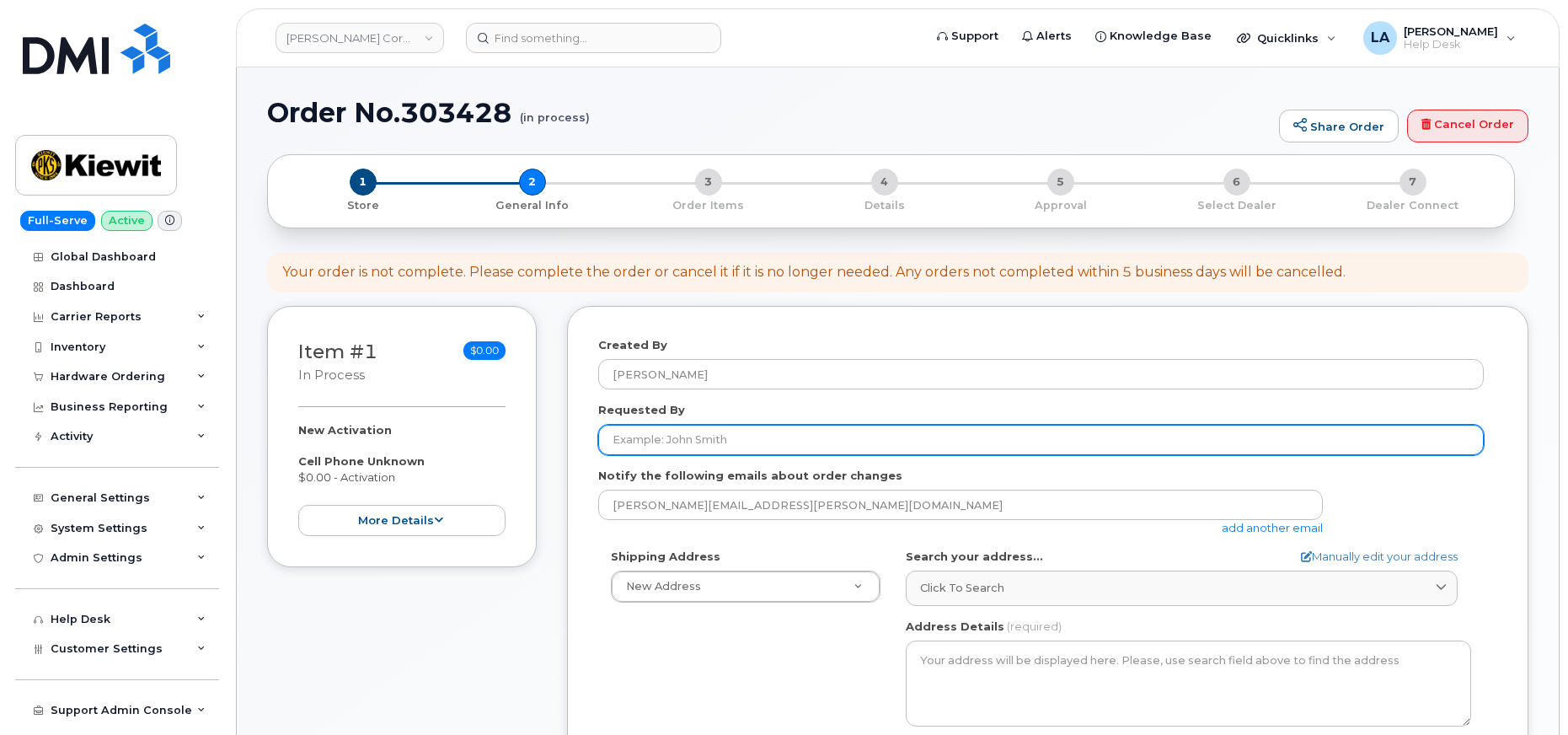
drag, startPoint x: 711, startPoint y: 439, endPoint x: 557, endPoint y: 439, distance: 154.0
click at [557, 439] on div "Item #1 in process $0.00 New Activation Cell Phone Unknown $0.00 - Activation m…" at bounding box center [897, 670] width 1261 height 730
paste input "Amy Urbina"
type input "Amy Urbina"
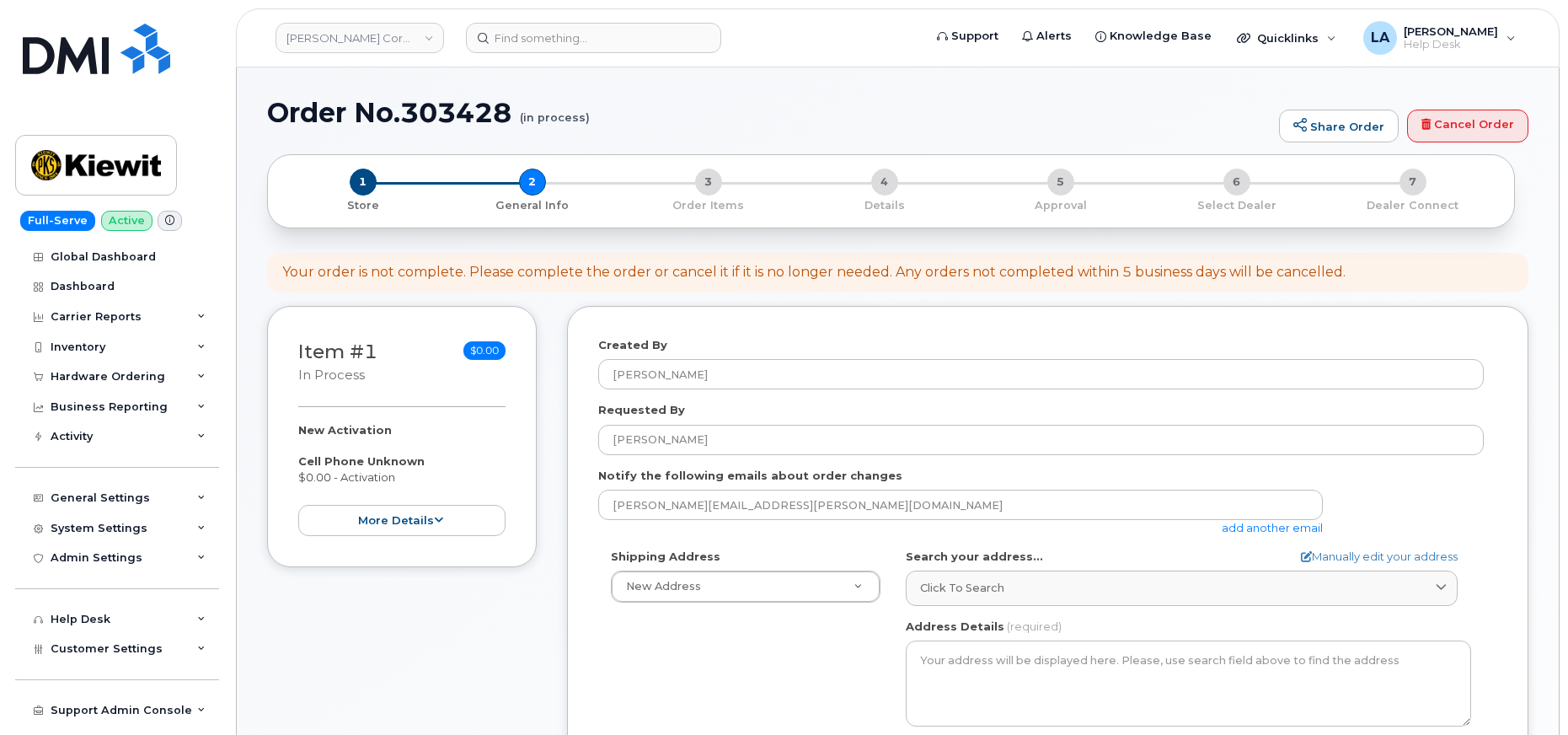
drag, startPoint x: 1565, startPoint y: 250, endPoint x: 1567, endPoint y: 271, distance: 21.1
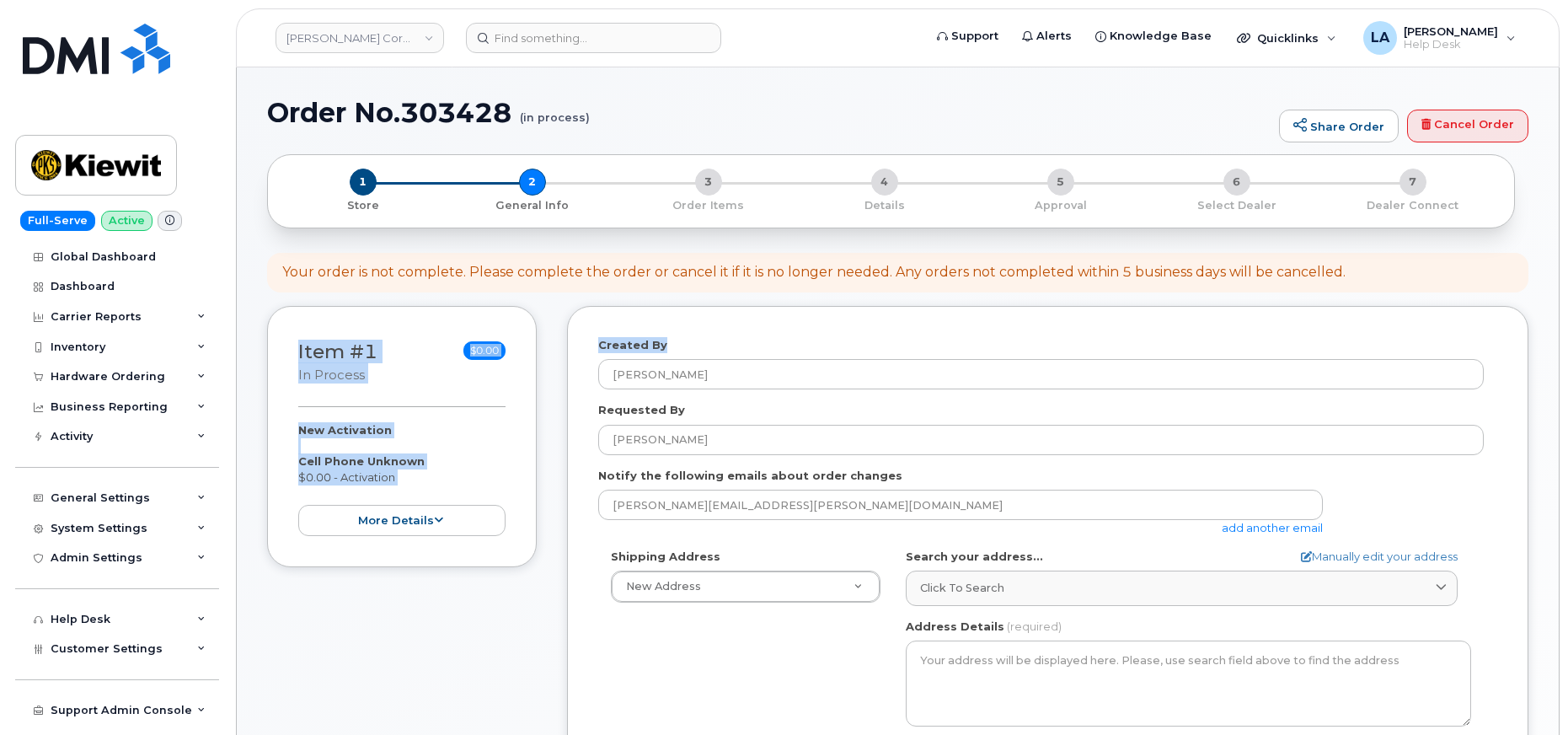
drag, startPoint x: 1567, startPoint y: 271, endPoint x: 1576, endPoint y: 352, distance: 81.5
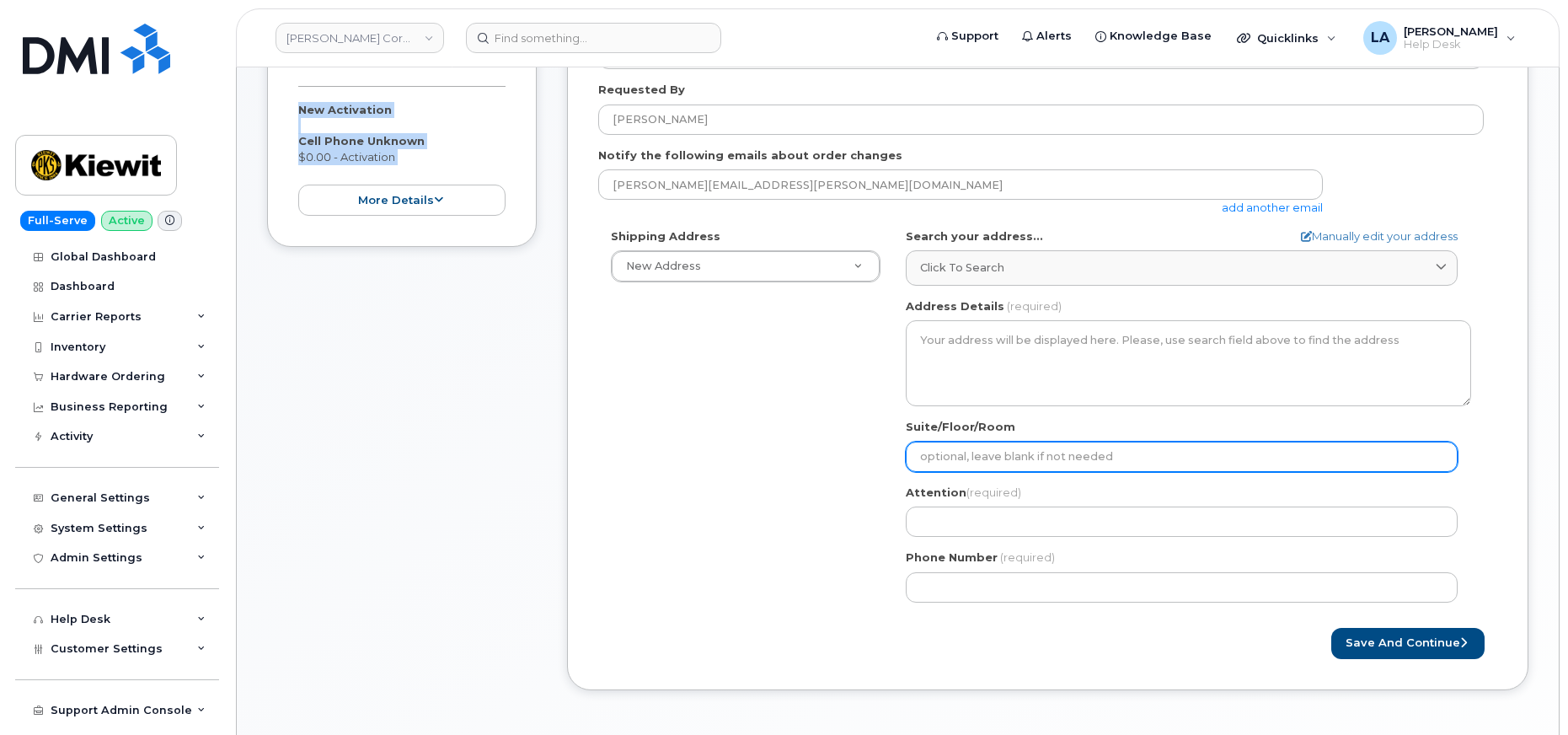
scroll to position [324, 0]
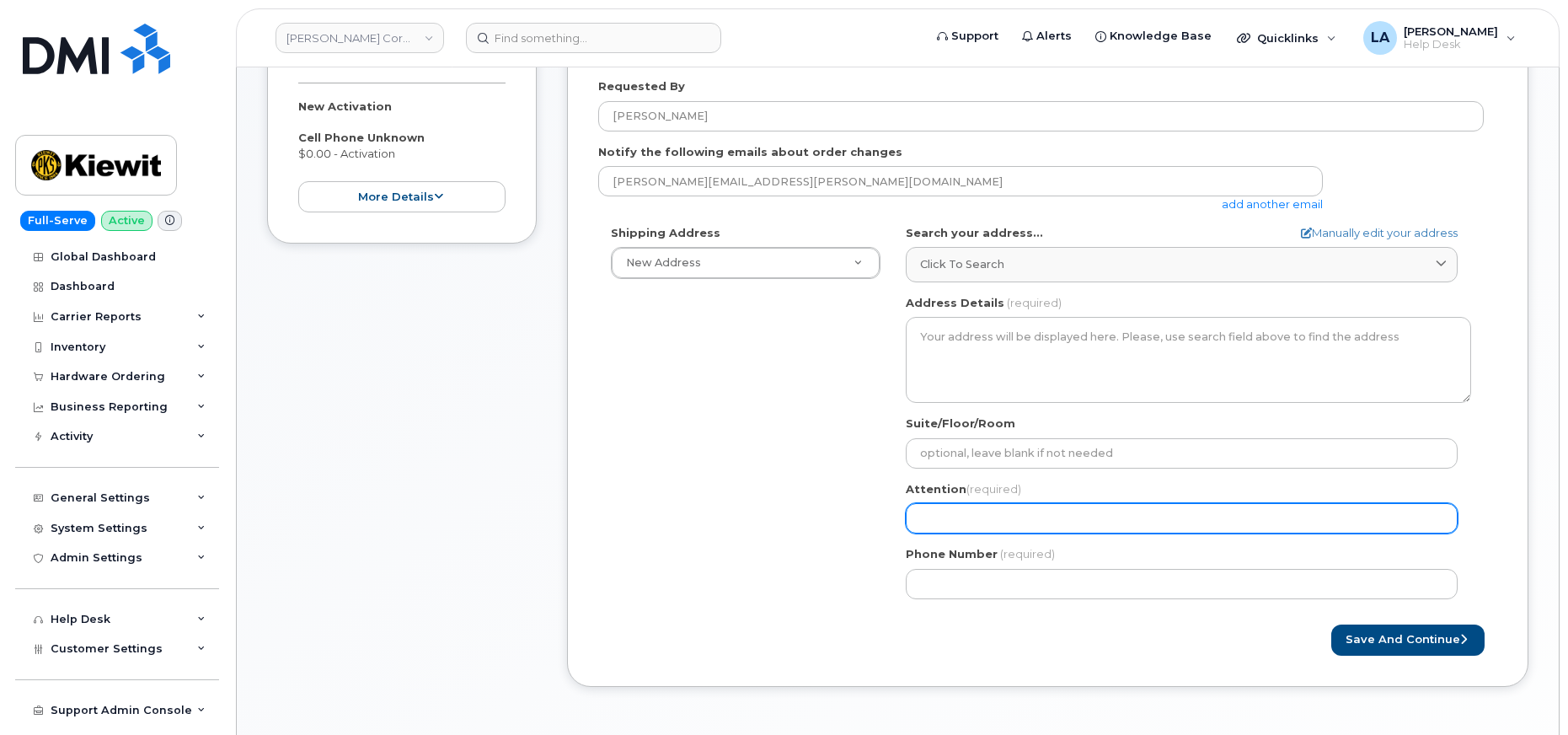
click at [1024, 519] on input "Attention (required)" at bounding box center [1182, 517] width 552 height 30
select select
type input "A"
select select
type input "Am"
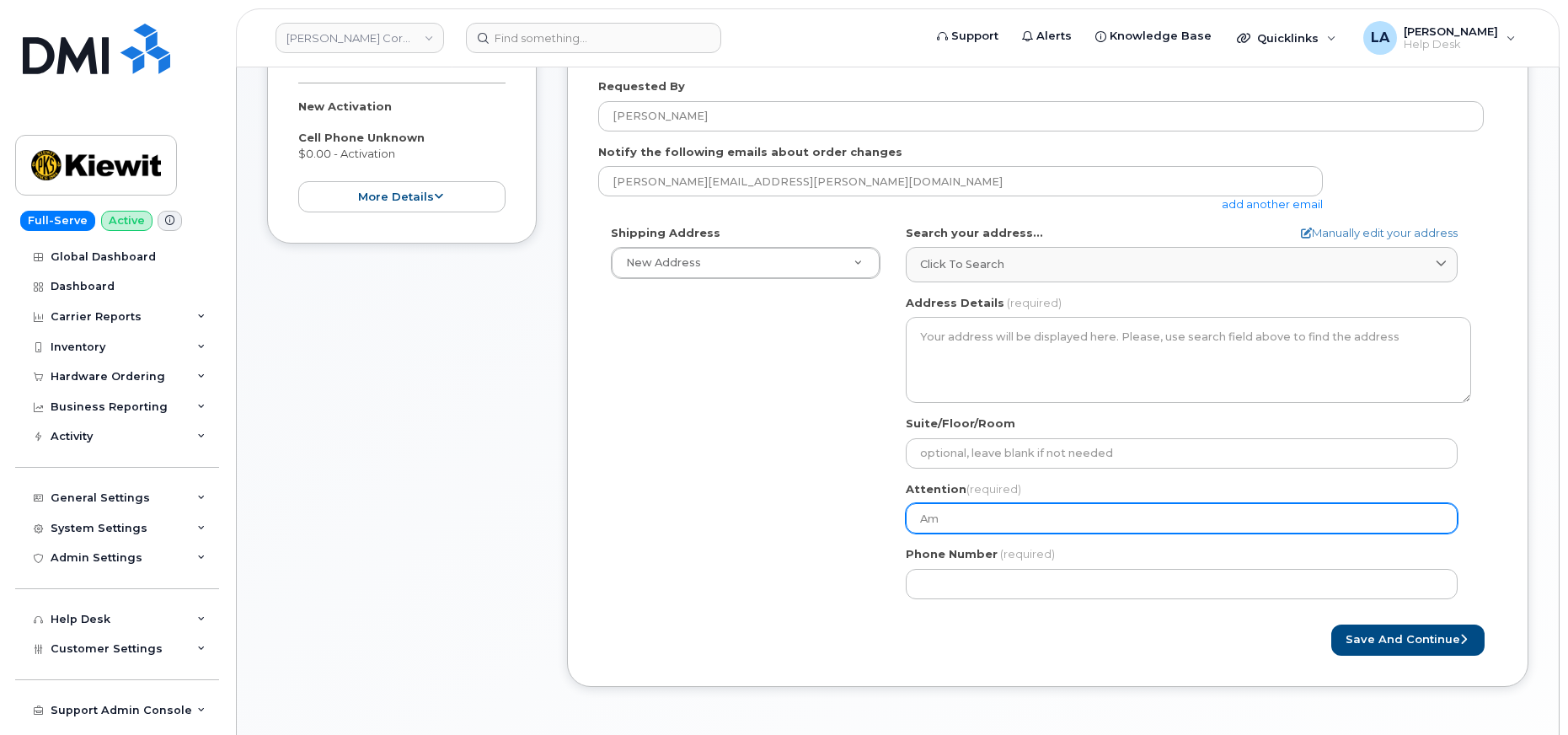
select select
type input "Amy"
select select
type input "Amy U"
select select
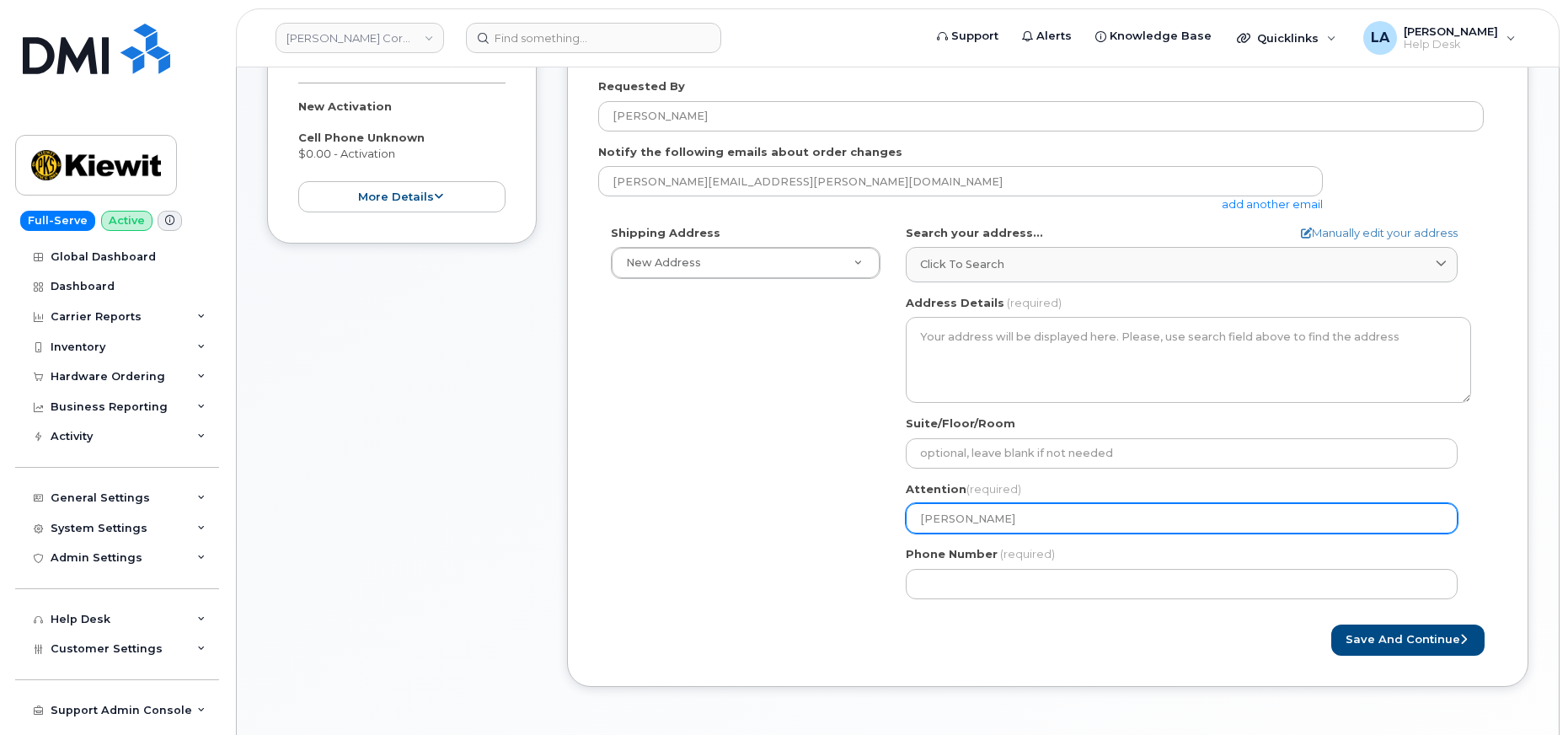
type input "Amy Ur"
select select
type input "Amy Urd"
select select
type input "Amy Urdi"
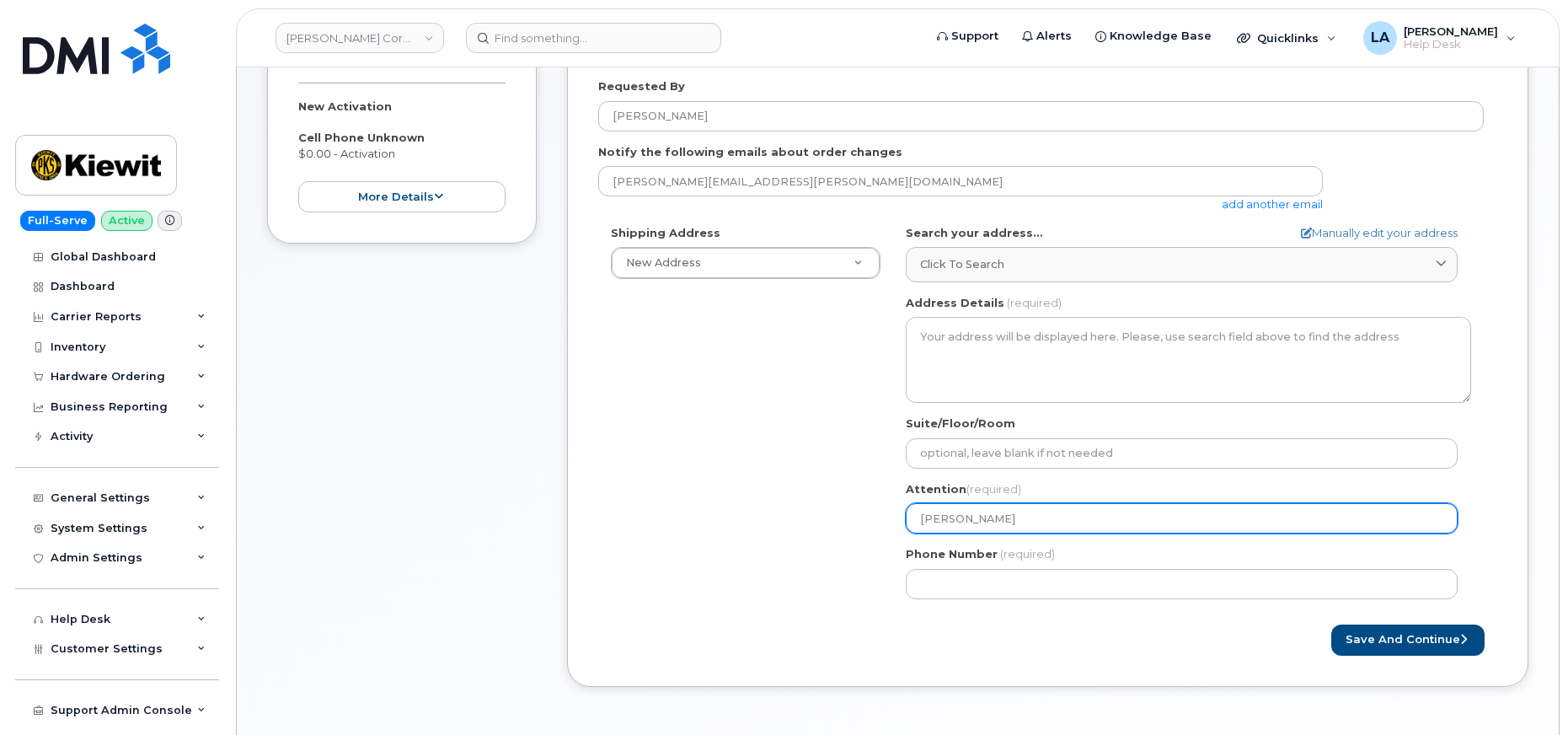
select select
type input "Amy Urd"
select select
type input "Amy Ur"
select select
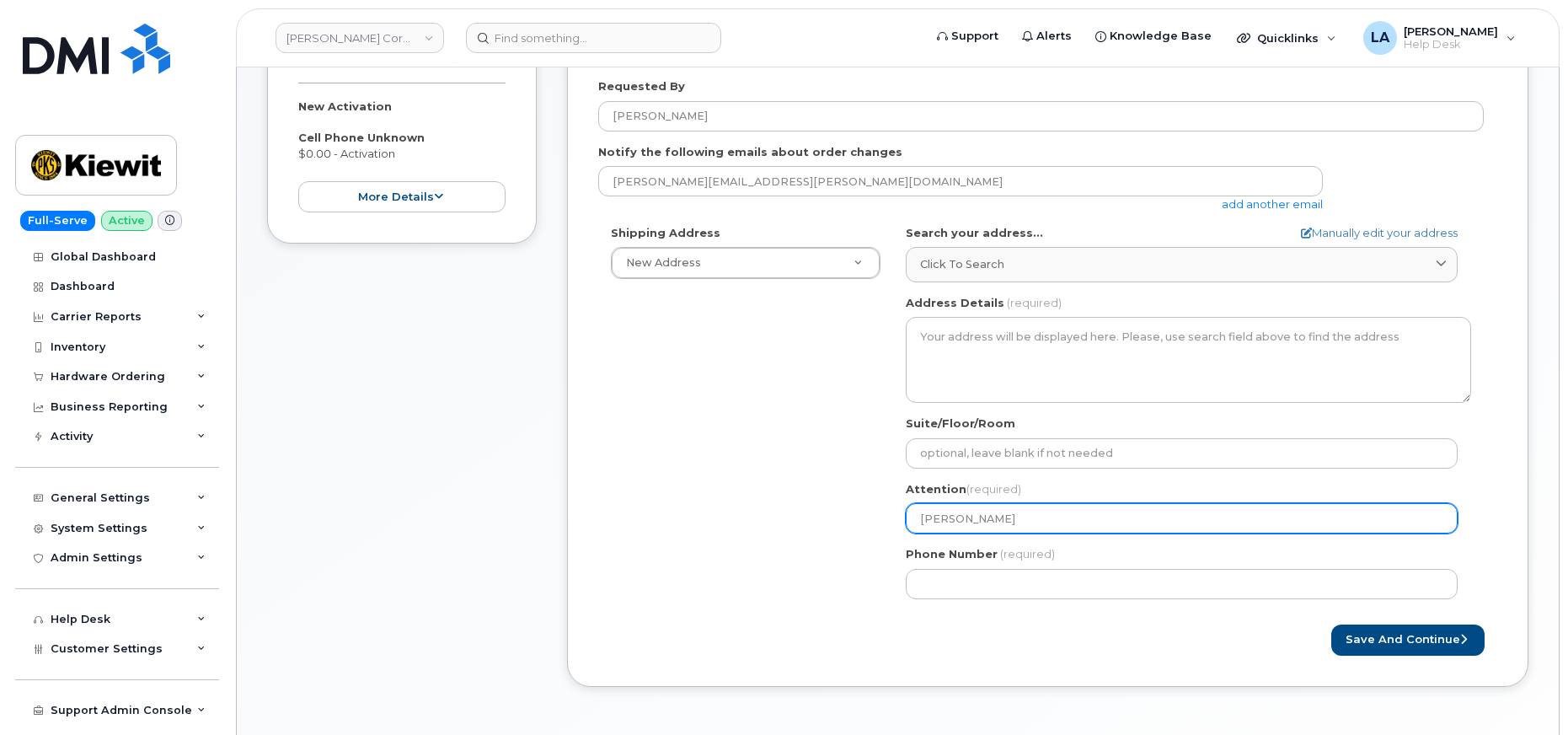
type input "Amy Urb"
select select
type input "Amy Urbi"
select select
type input "Amy Urbin"
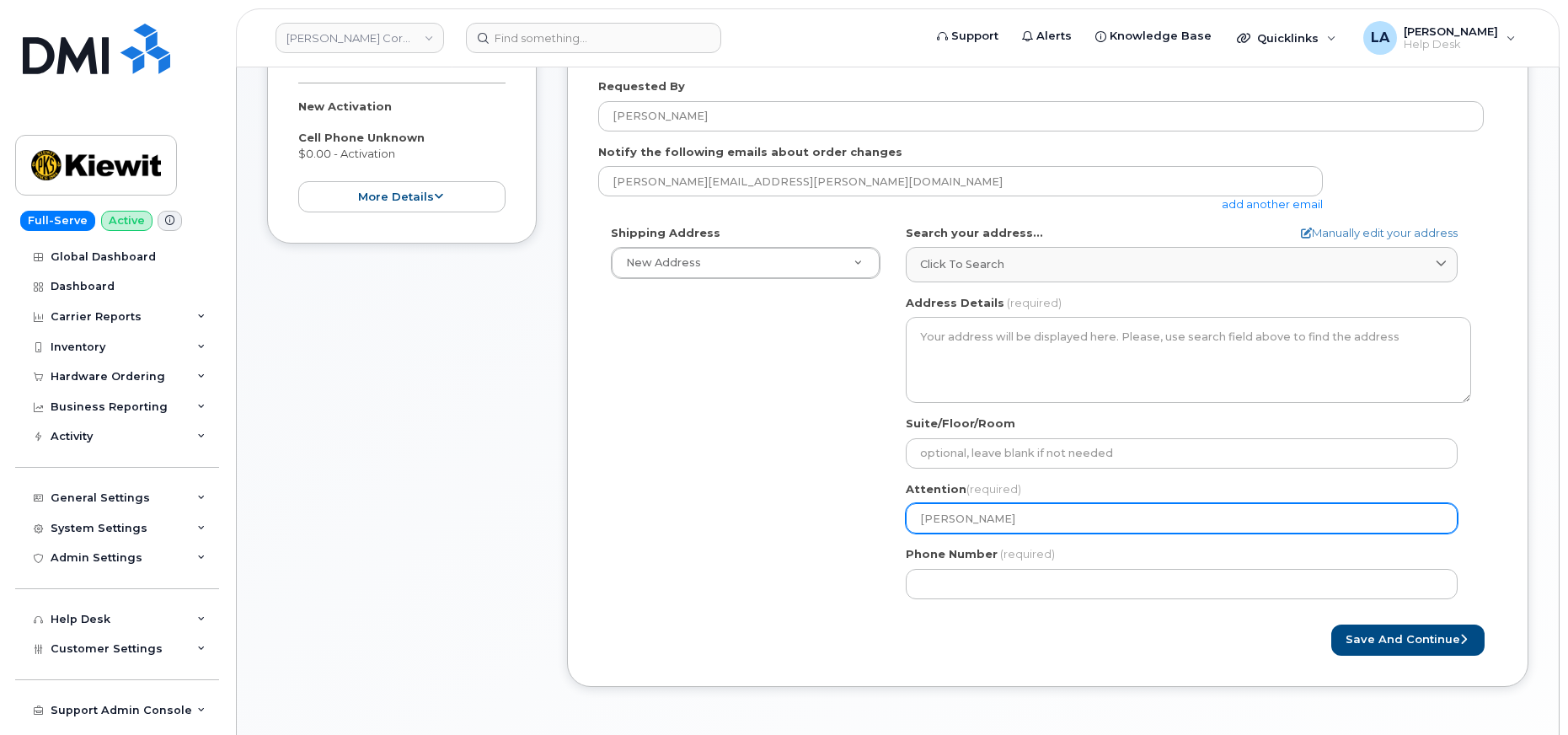
select select
type input "Amy Urbina"
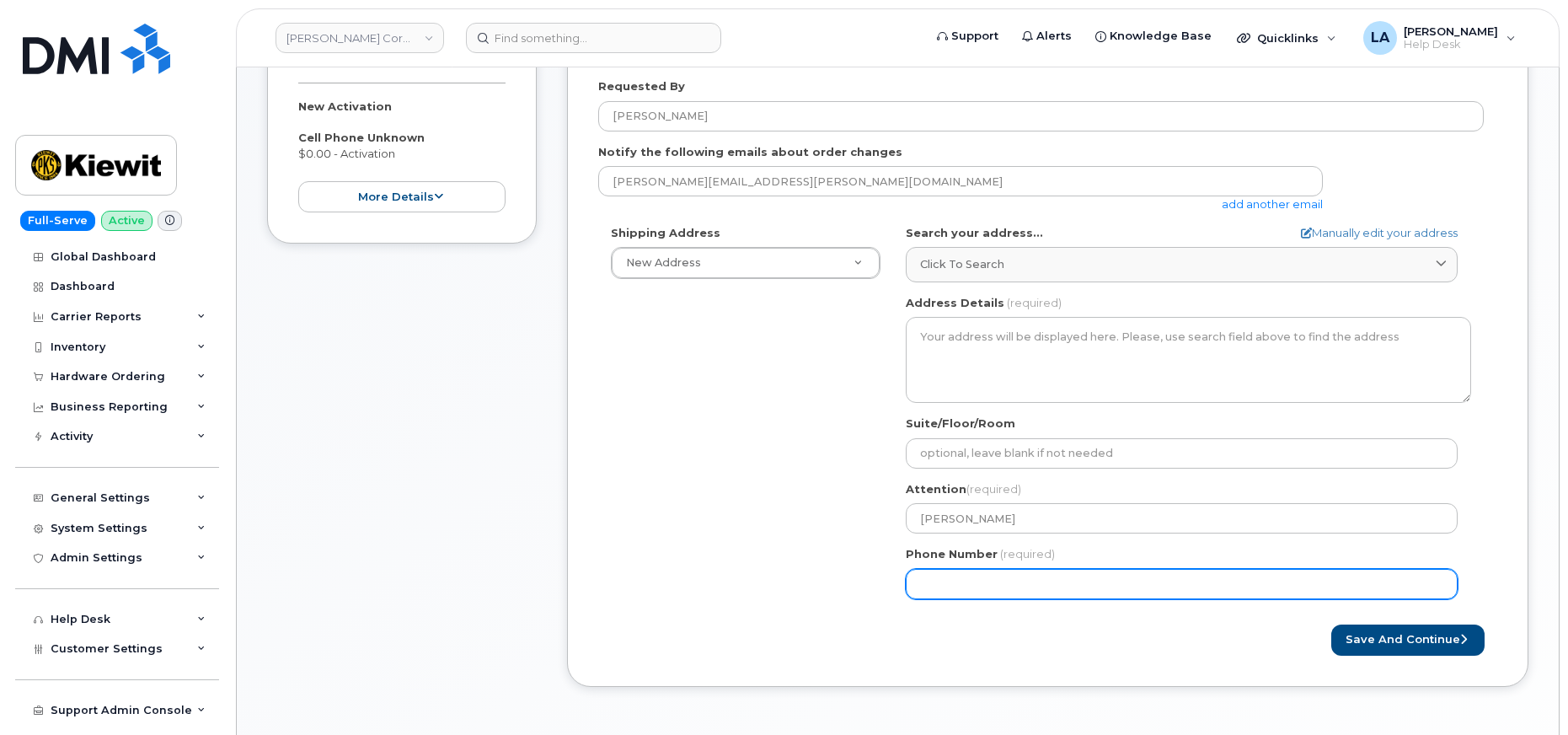
click at [1017, 578] on input "Phone Number" at bounding box center [1182, 583] width 552 height 30
drag, startPoint x: 715, startPoint y: 505, endPoint x: 730, endPoint y: 496, distance: 17.5
click at [715, 505] on div "Shipping Address New Address New Address 8900 Renner Blvd 1031 Country Lane 190…" at bounding box center [1040, 418] width 885 height 387
drag, startPoint x: 966, startPoint y: 579, endPoint x: 1054, endPoint y: 579, distance: 88.0
click at [987, 579] on input "Phone Number" at bounding box center [1182, 583] width 552 height 30
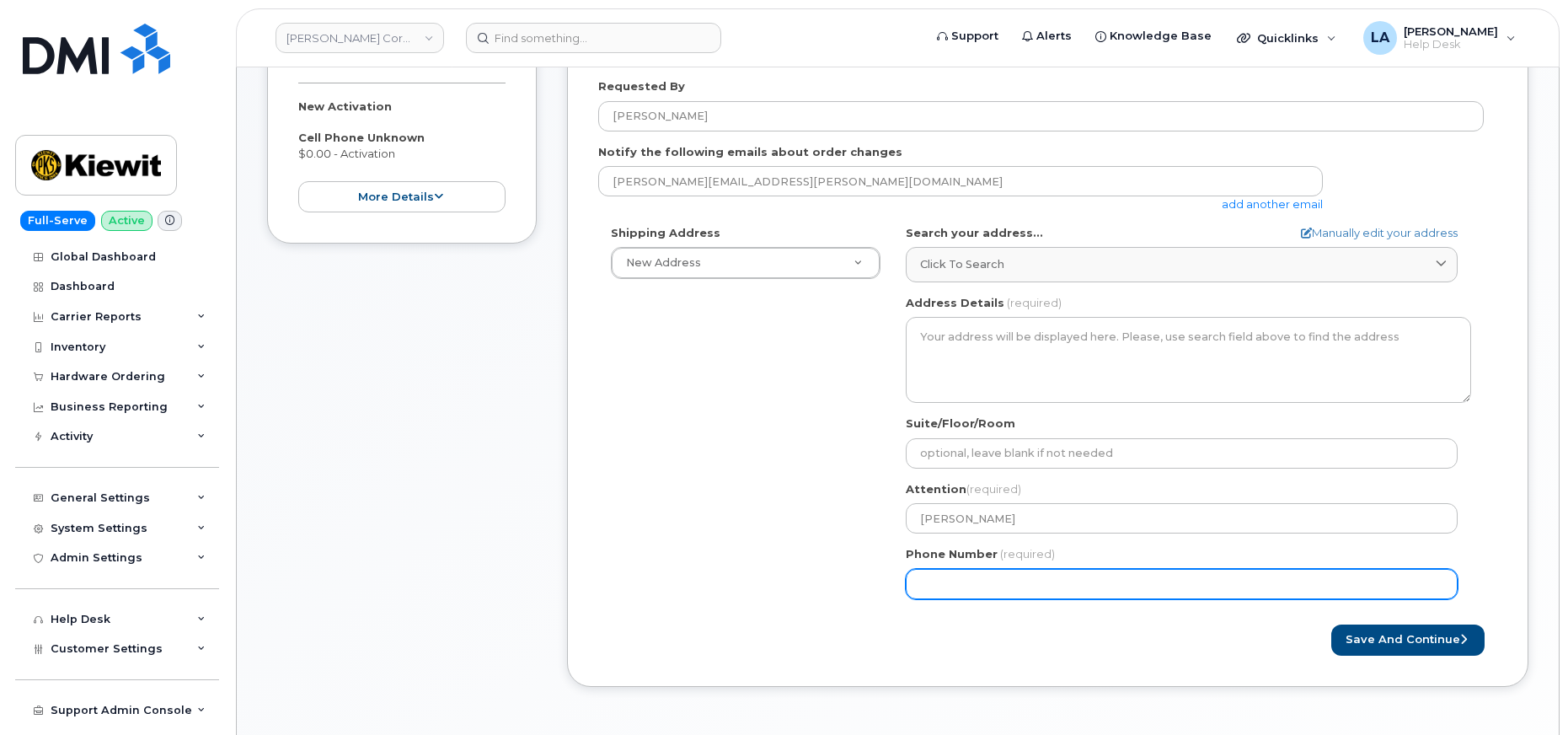
select select
type input "7252870667"
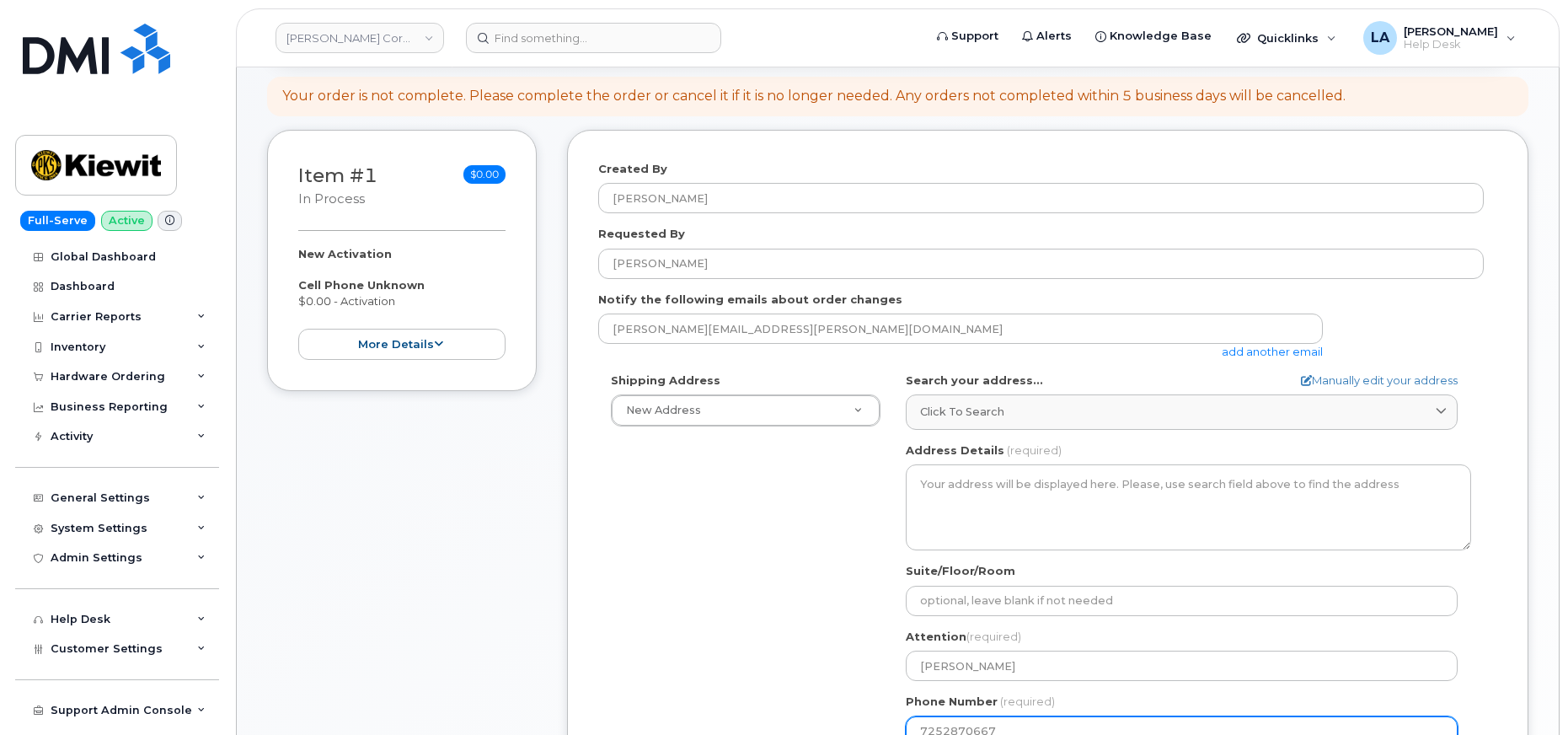
scroll to position [155, 0]
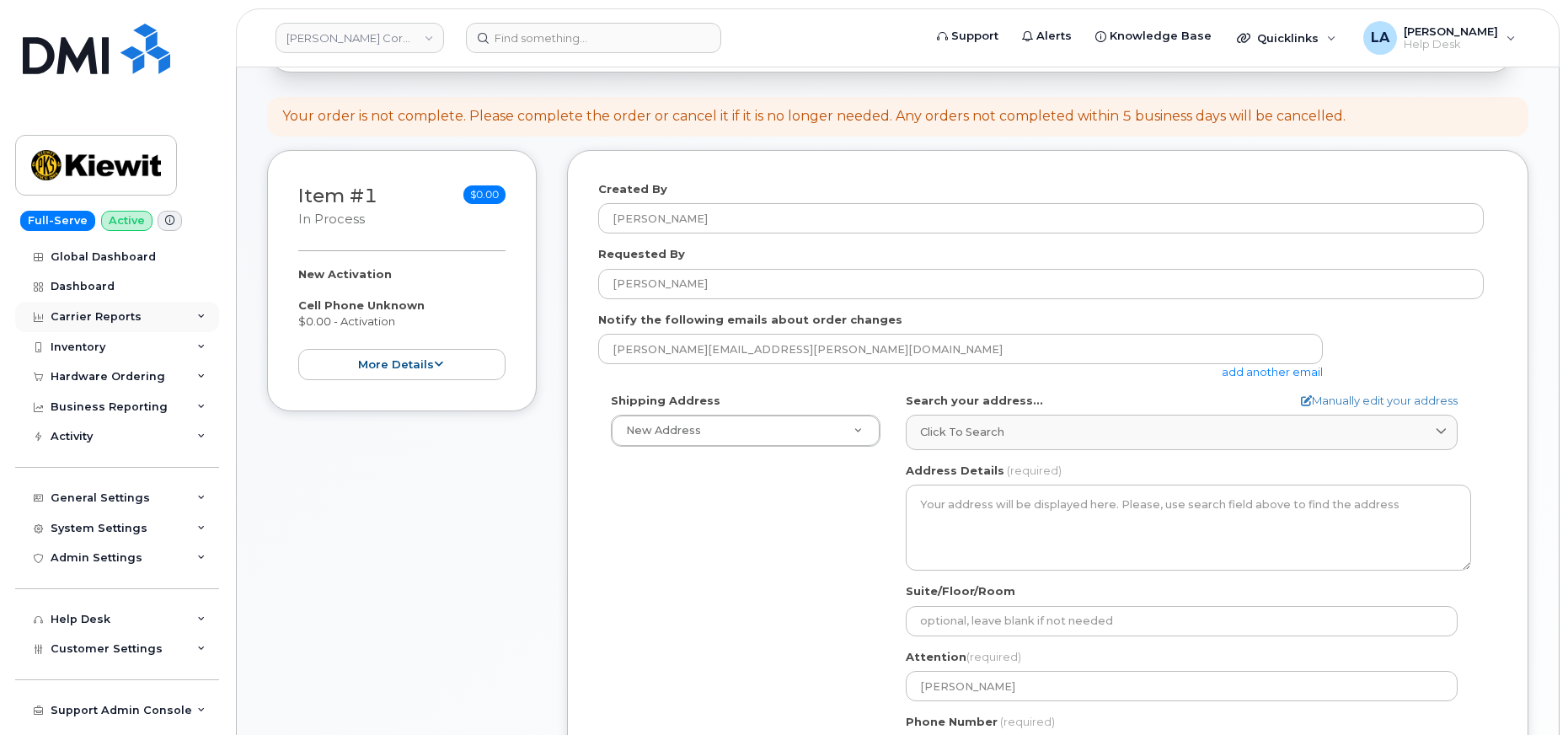
click at [102, 320] on div "Carrier Reports" at bounding box center [96, 316] width 91 height 14
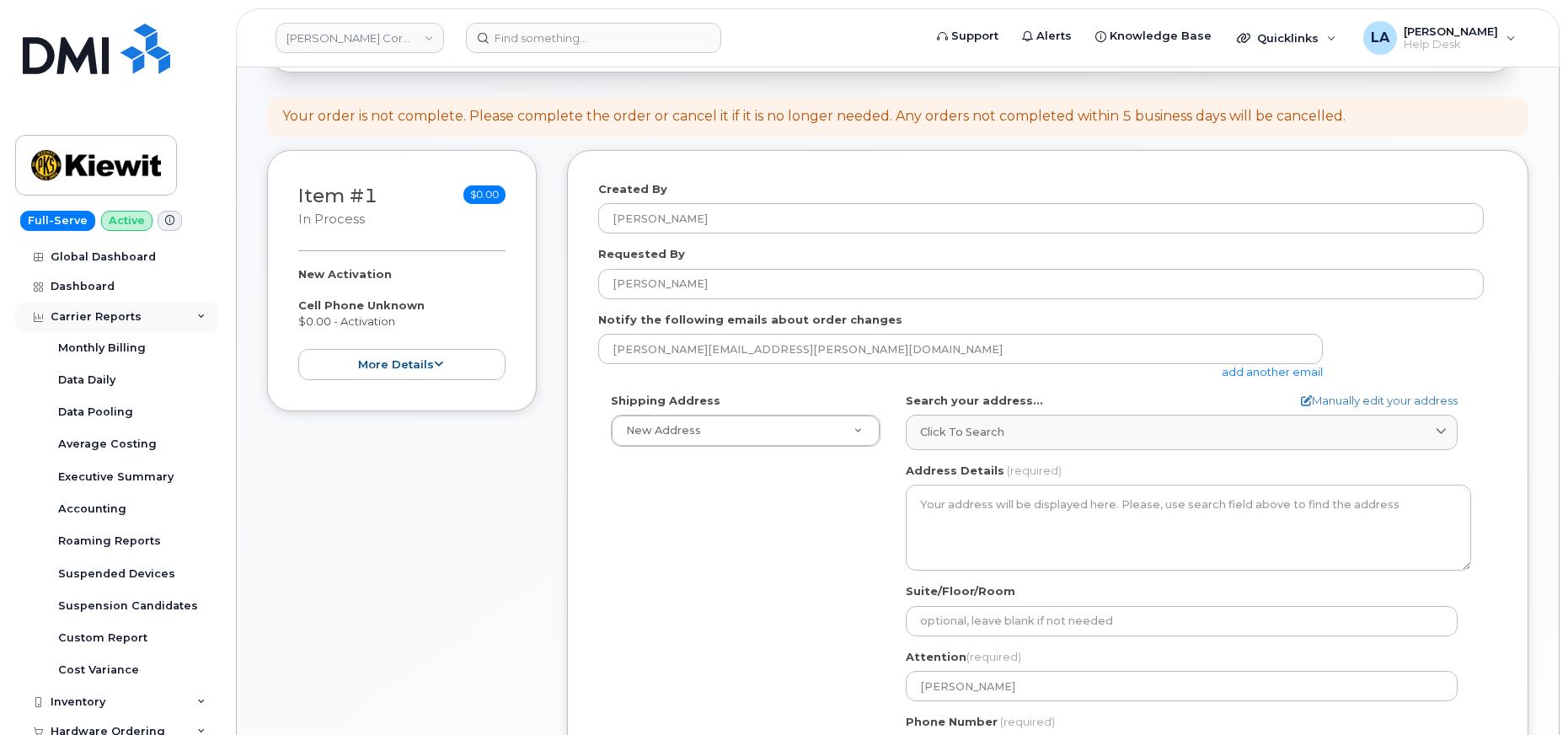
click at [186, 312] on div "Carrier Reports" at bounding box center [117, 316] width 204 height 30
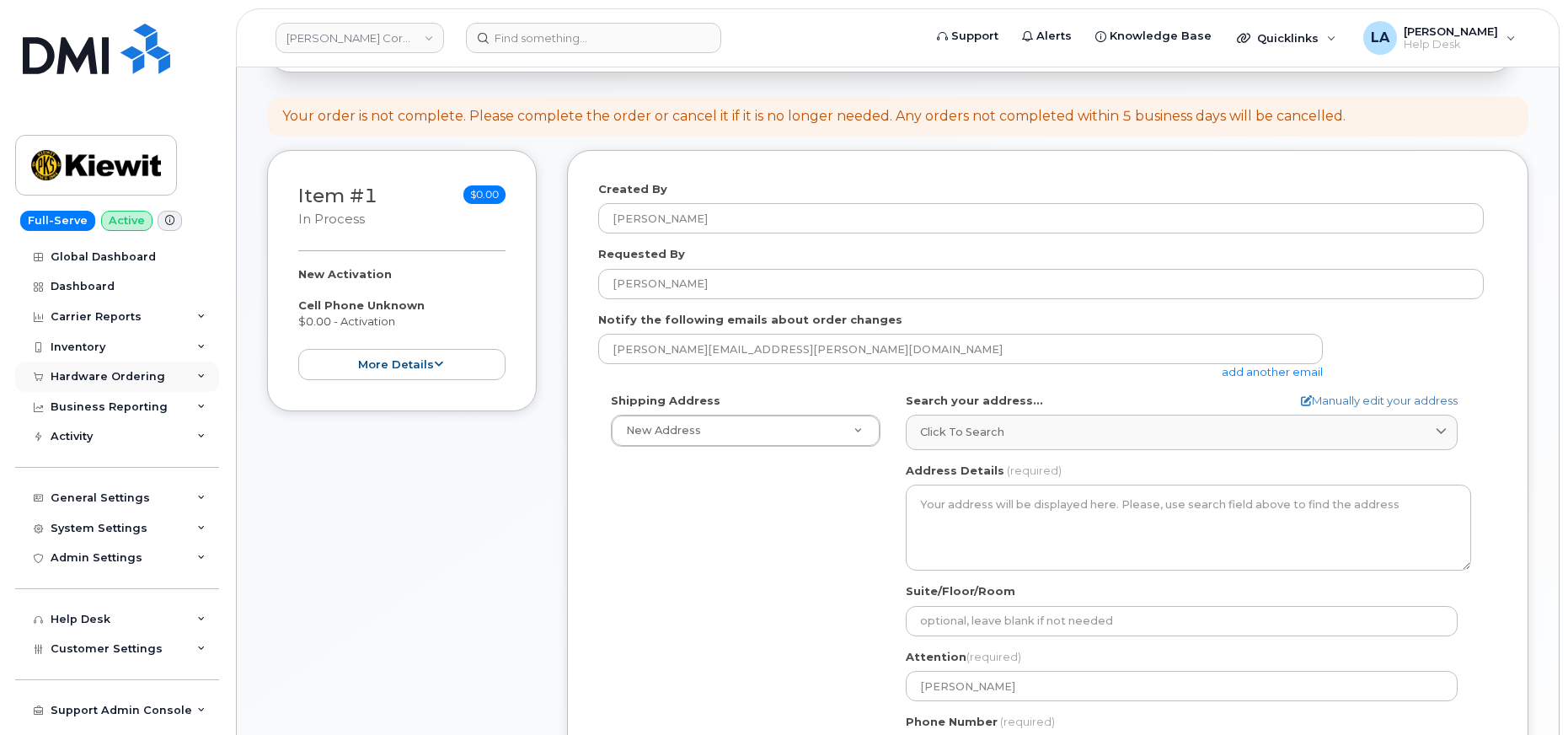
click at [111, 377] on div "Hardware Ordering" at bounding box center [107, 377] width 114 height 14
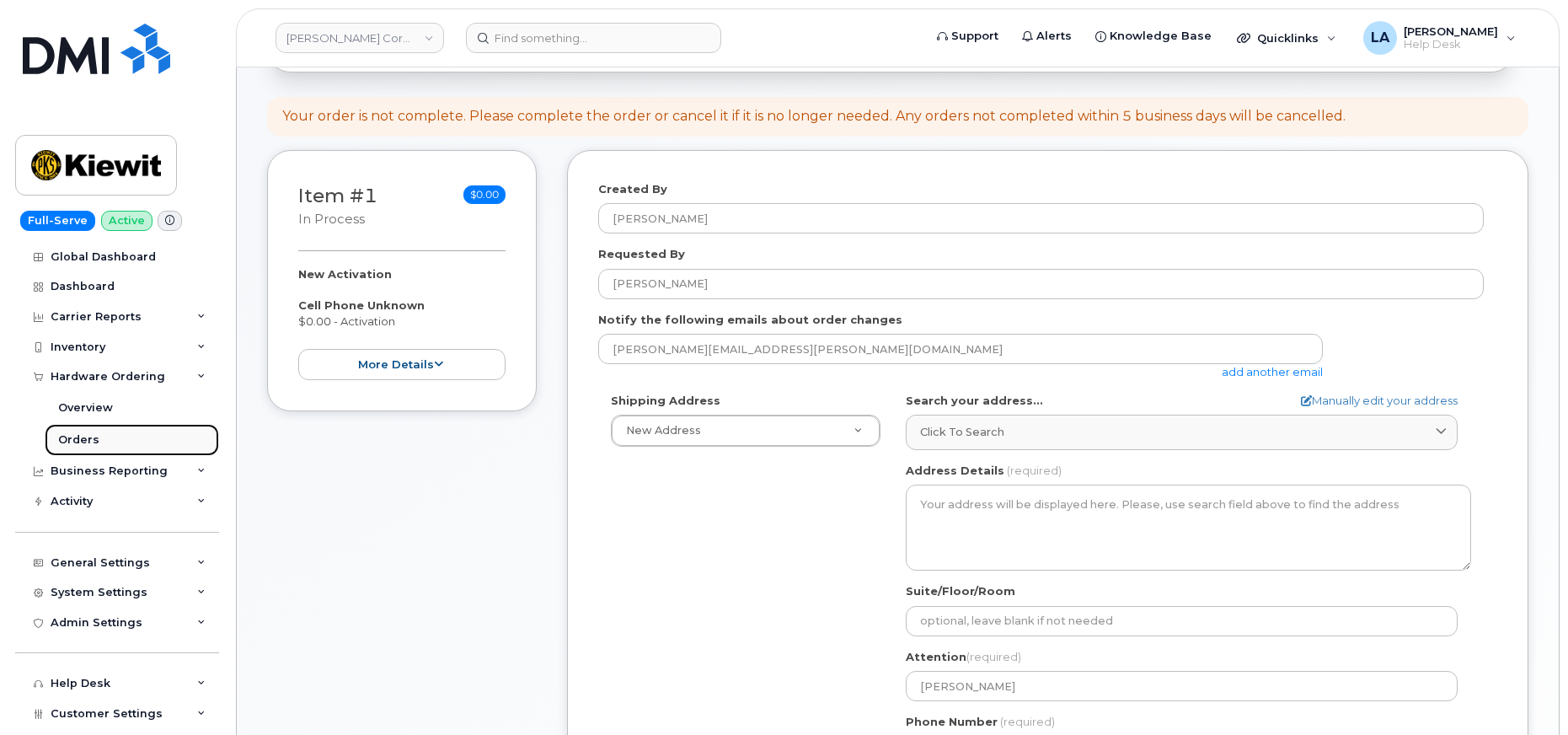
click at [85, 445] on div "Orders" at bounding box center [79, 440] width 41 height 16
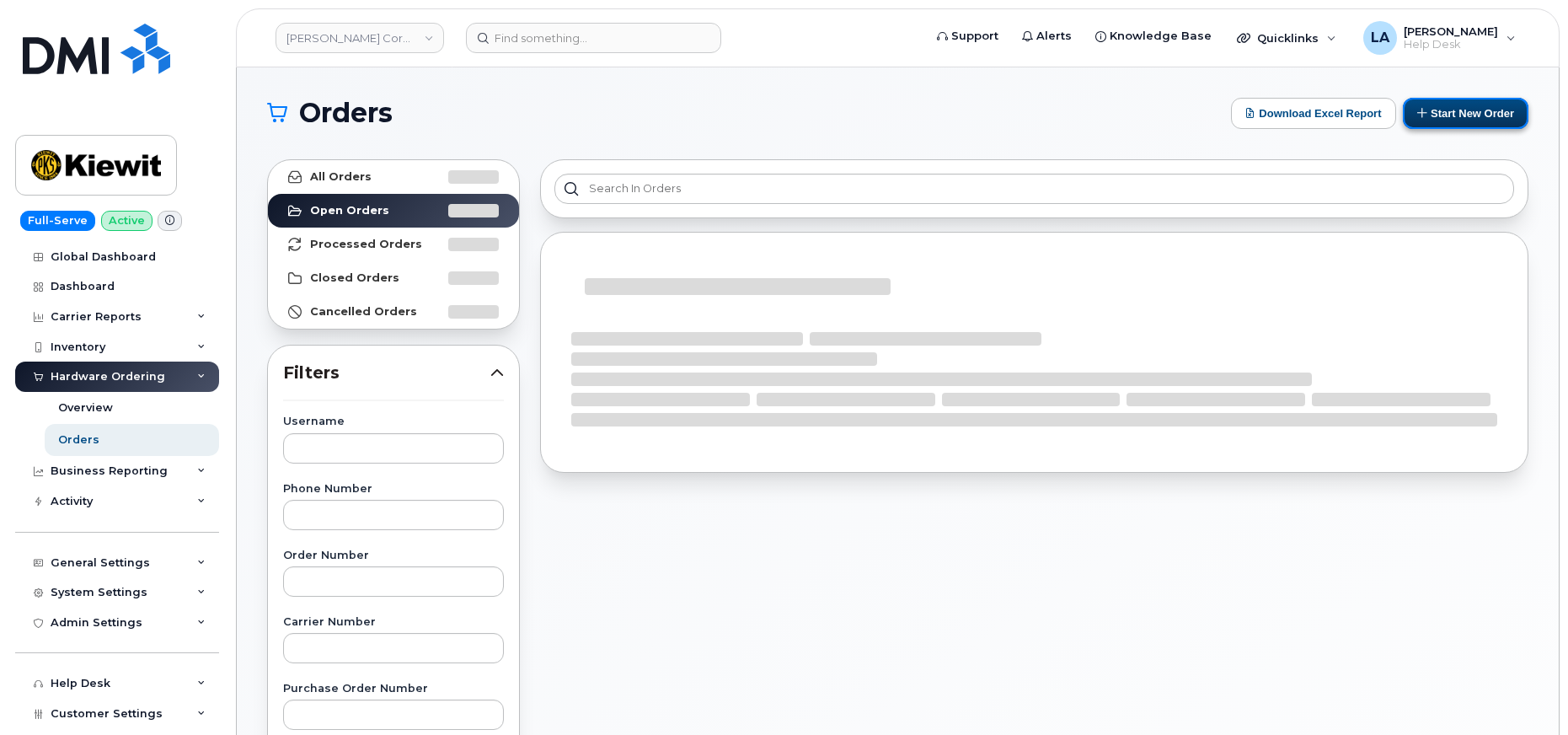
click at [1458, 113] on button "Start New Order" at bounding box center [1465, 113] width 125 height 31
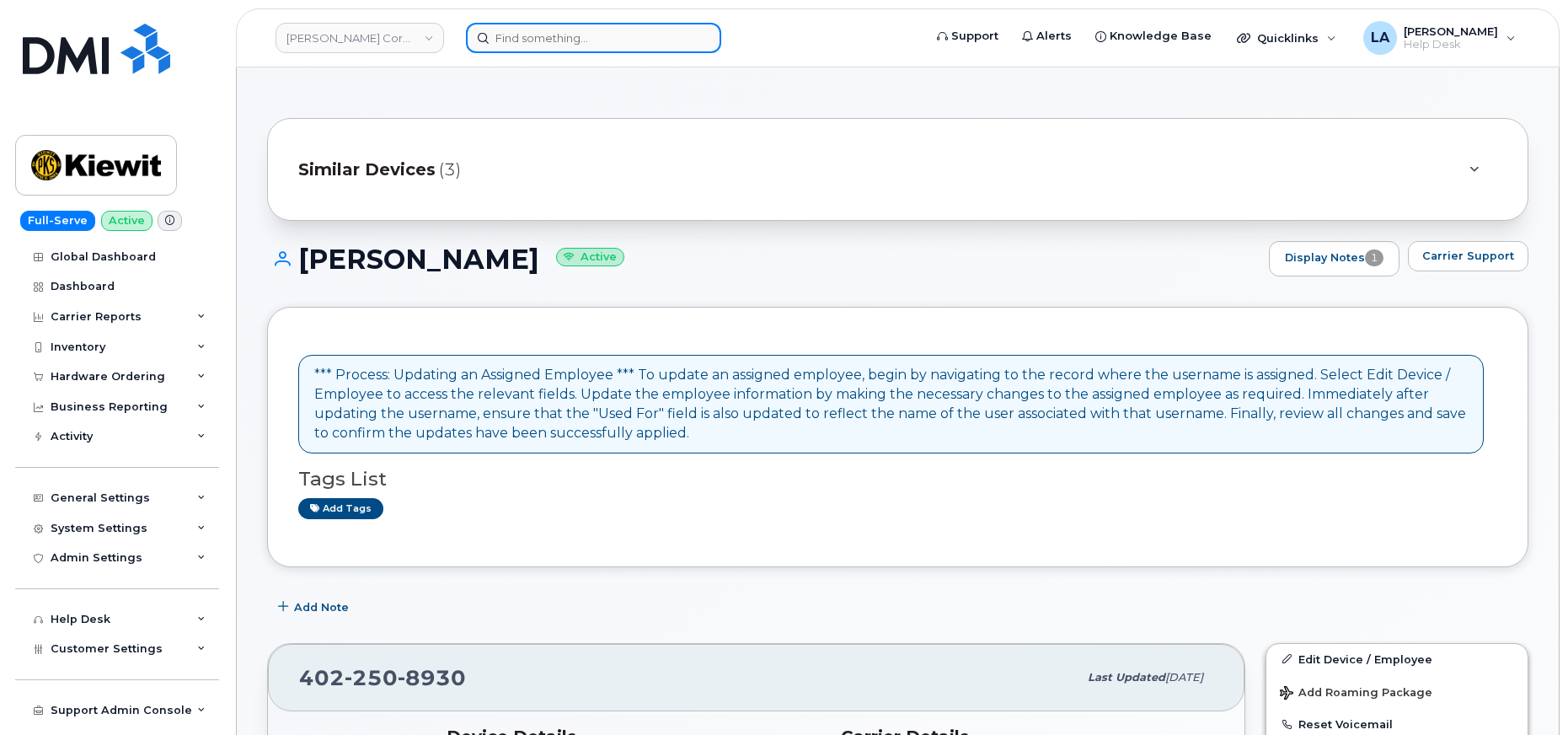
click at [566, 40] on input at bounding box center [593, 37] width 255 height 30
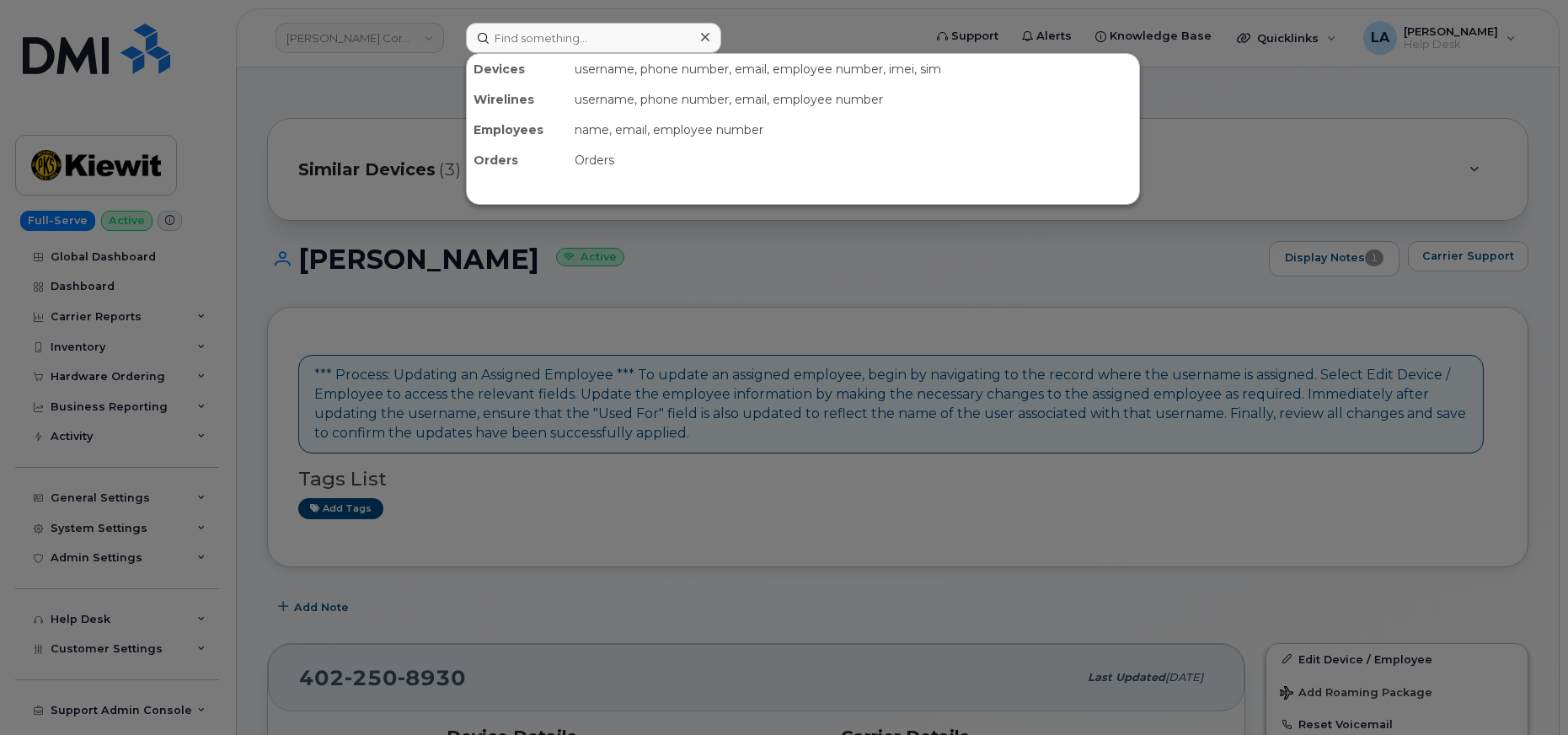
drag, startPoint x: 904, startPoint y: 350, endPoint x: 488, endPoint y: 220, distance: 435.8
click at [905, 350] on div at bounding box center [784, 368] width 1568 height 735
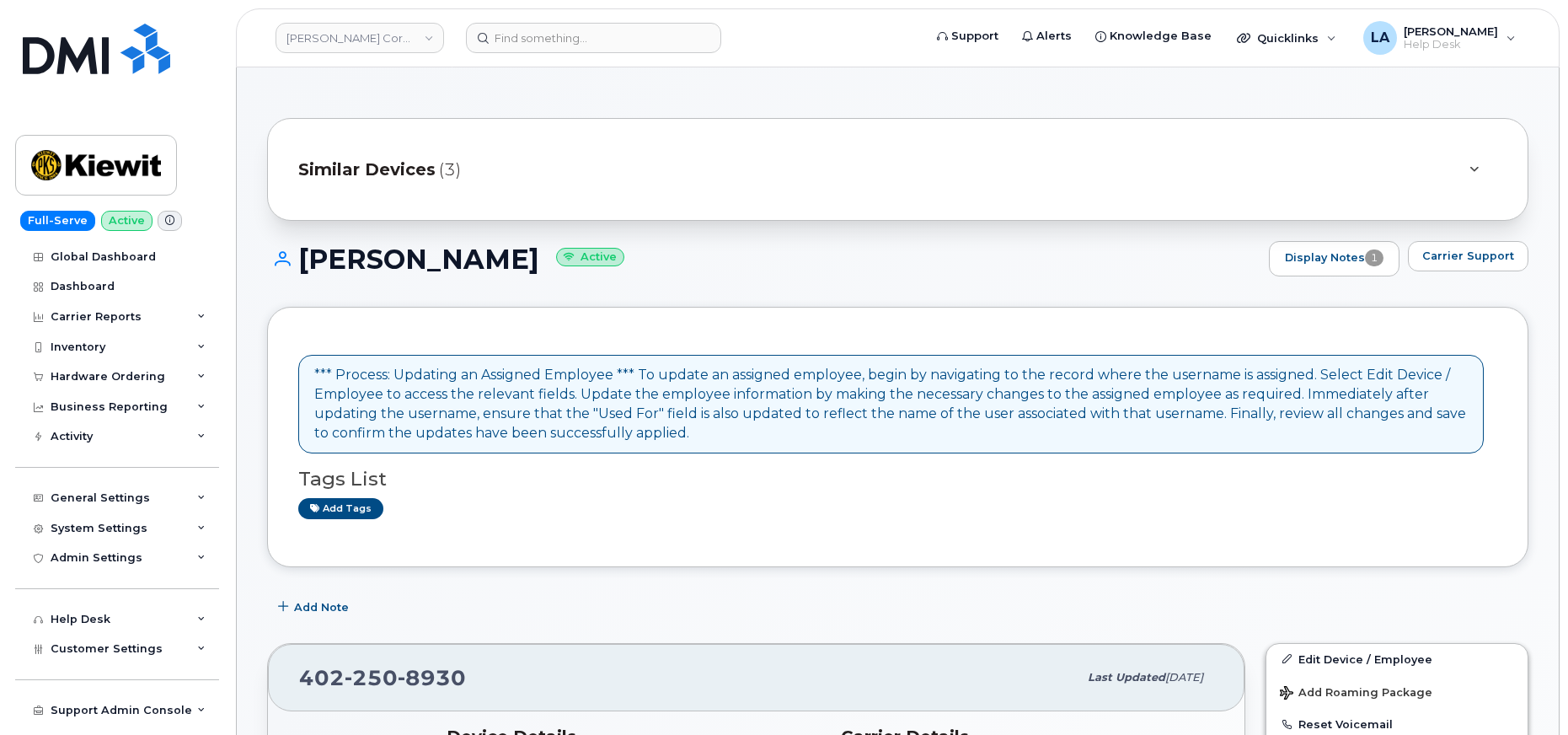
click at [449, 178] on span "(3)" at bounding box center [450, 169] width 22 height 25
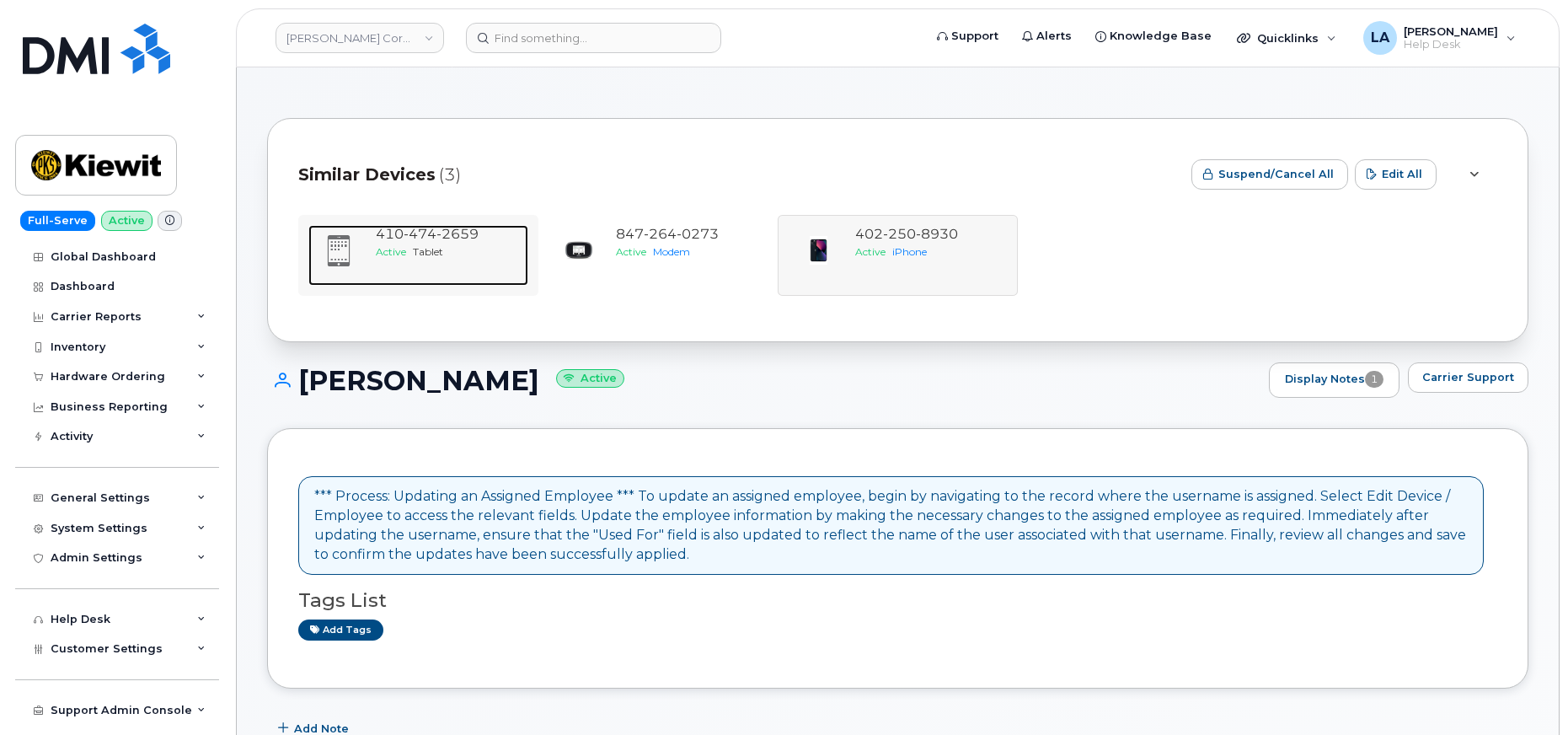
click at [408, 257] on div "Active Tablet" at bounding box center [448, 251] width 145 height 15
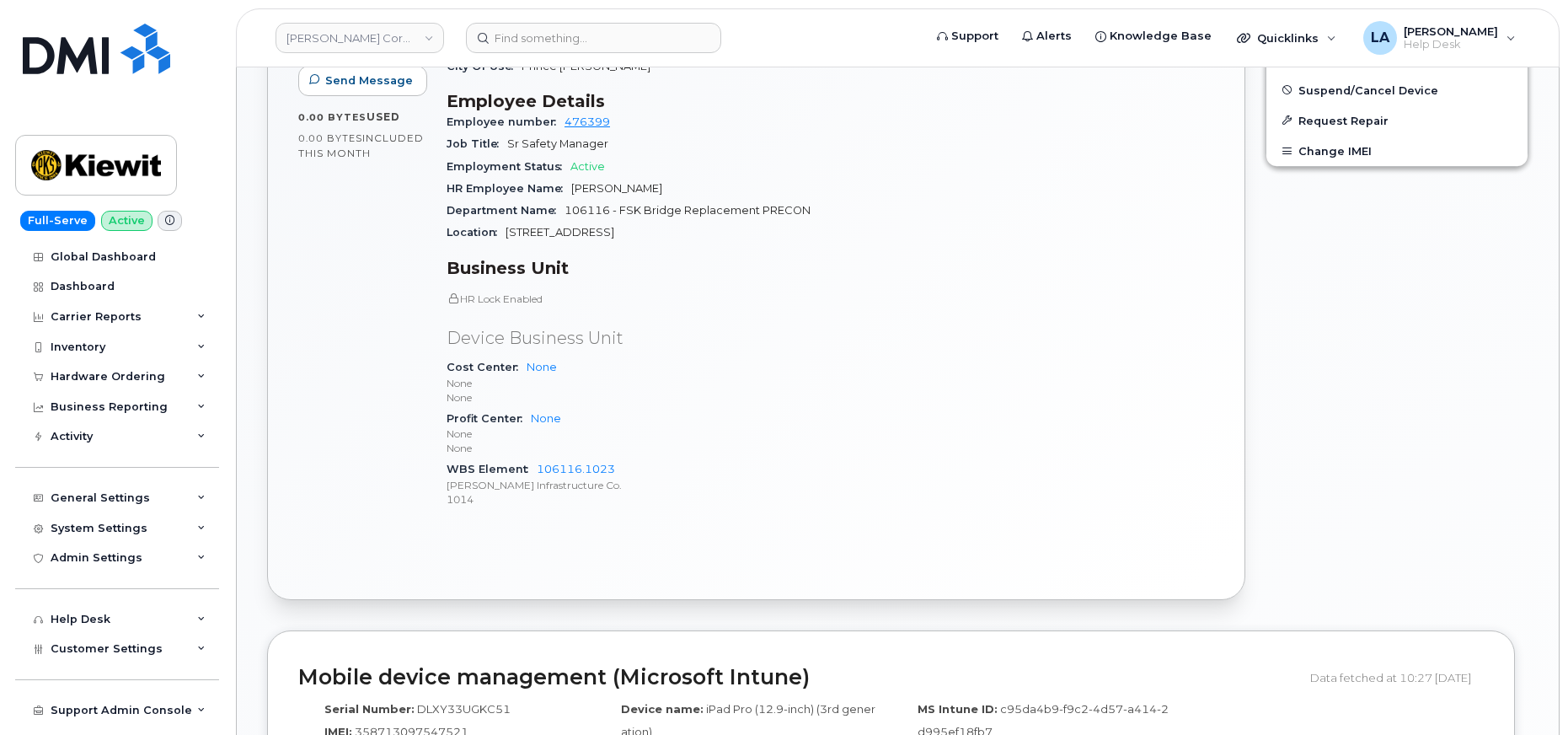
scroll to position [886, 0]
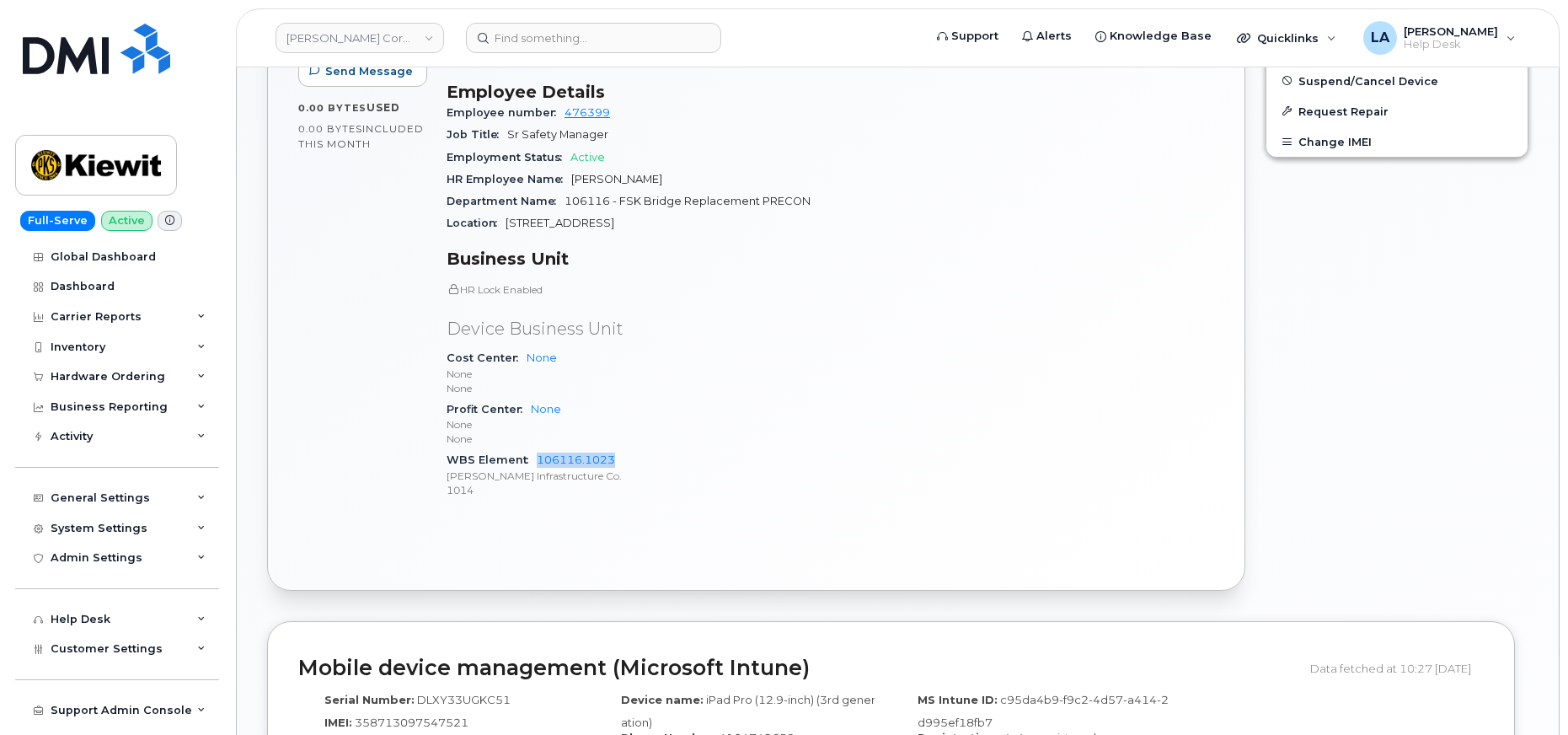
drag, startPoint x: 624, startPoint y: 447, endPoint x: 534, endPoint y: 449, distance: 90.0
click at [534, 449] on div "WBS Element 106116.1023 Kiewit Infrastructure Co. 1014" at bounding box center [633, 474] width 374 height 51
copy link "106116.1023"
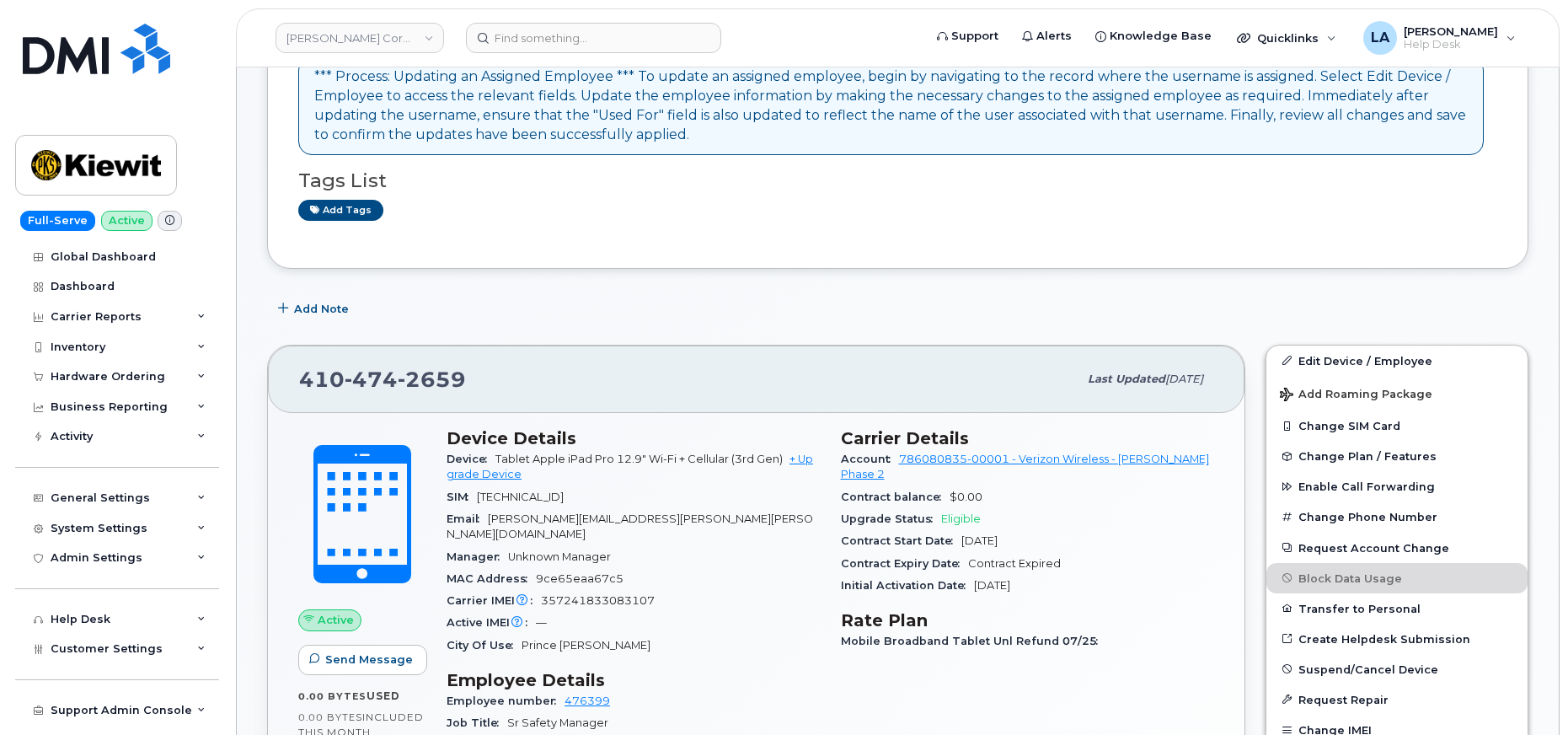
scroll to position [358, 0]
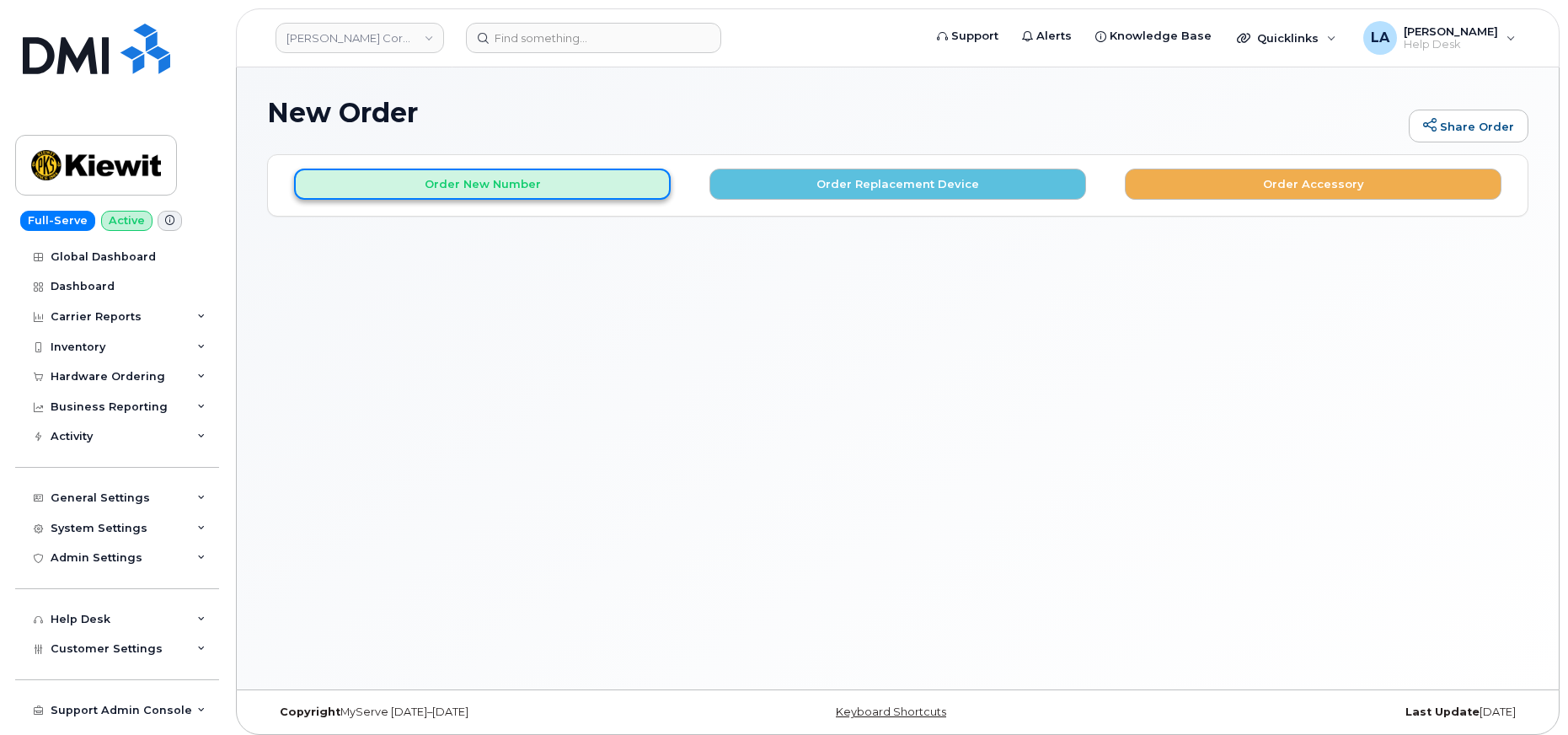
click at [548, 187] on button "Order New Number" at bounding box center [483, 184] width 377 height 31
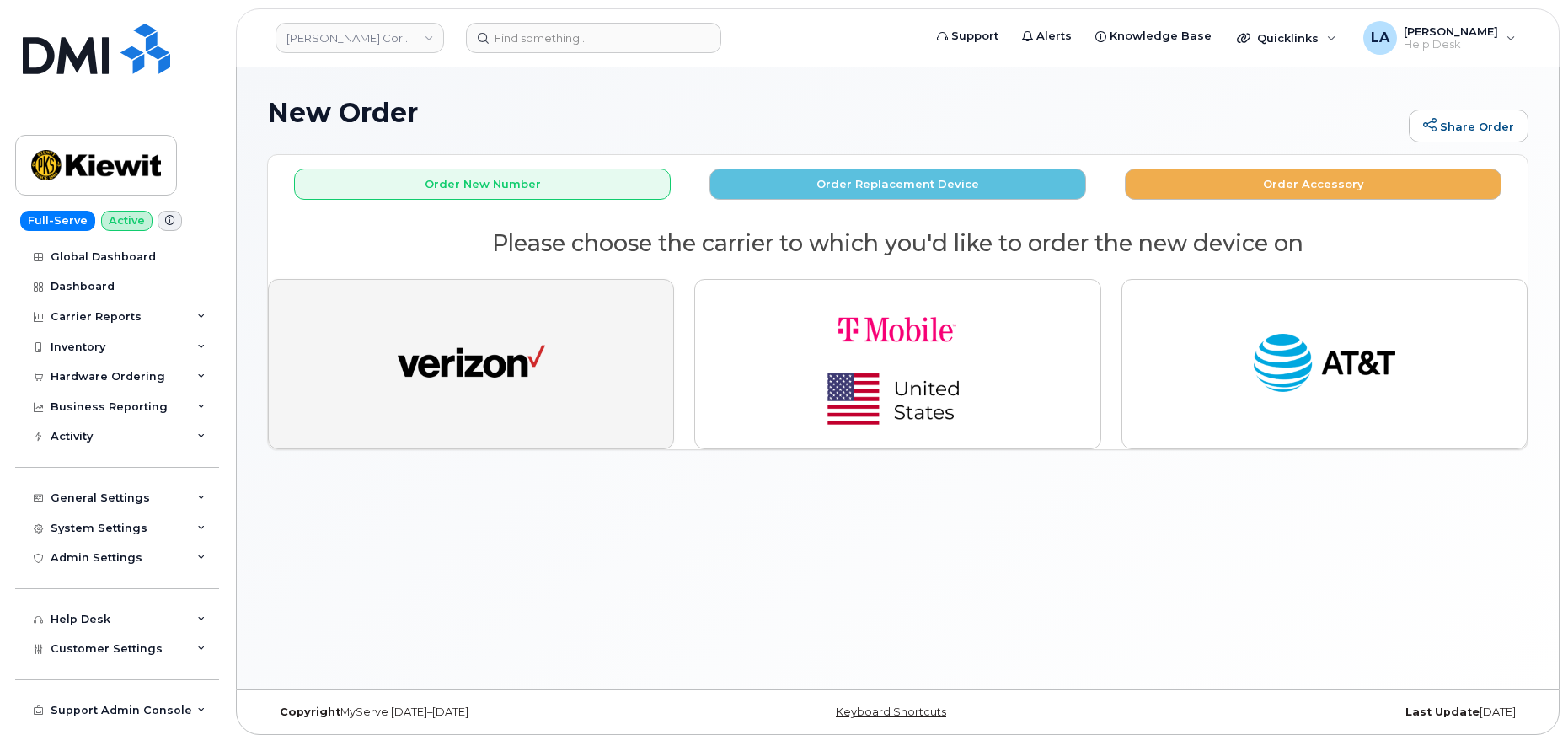
click at [522, 351] on img "button" at bounding box center [471, 364] width 147 height 76
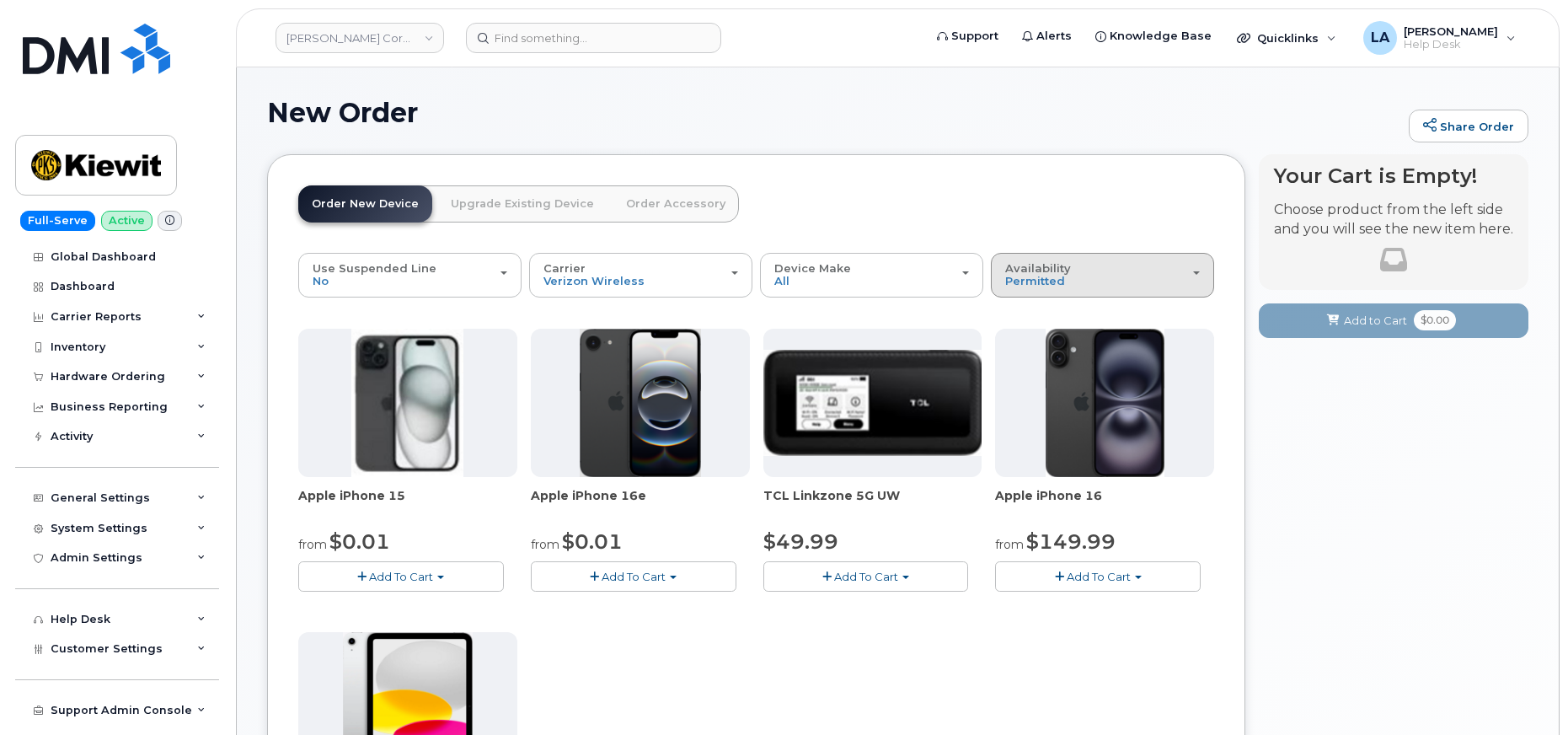
click at [1028, 273] on span "Availability" at bounding box center [1038, 268] width 66 height 14
click at [1039, 345] on div "All" at bounding box center [1102, 342] width 215 height 20
click at [1054, 289] on button "Availability Permitted All" at bounding box center [1103, 274] width 223 height 44
click at [1020, 341] on label "All" at bounding box center [1012, 342] width 36 height 20
click at [0, 0] on input "All" at bounding box center [0, 0] width 0 height 0
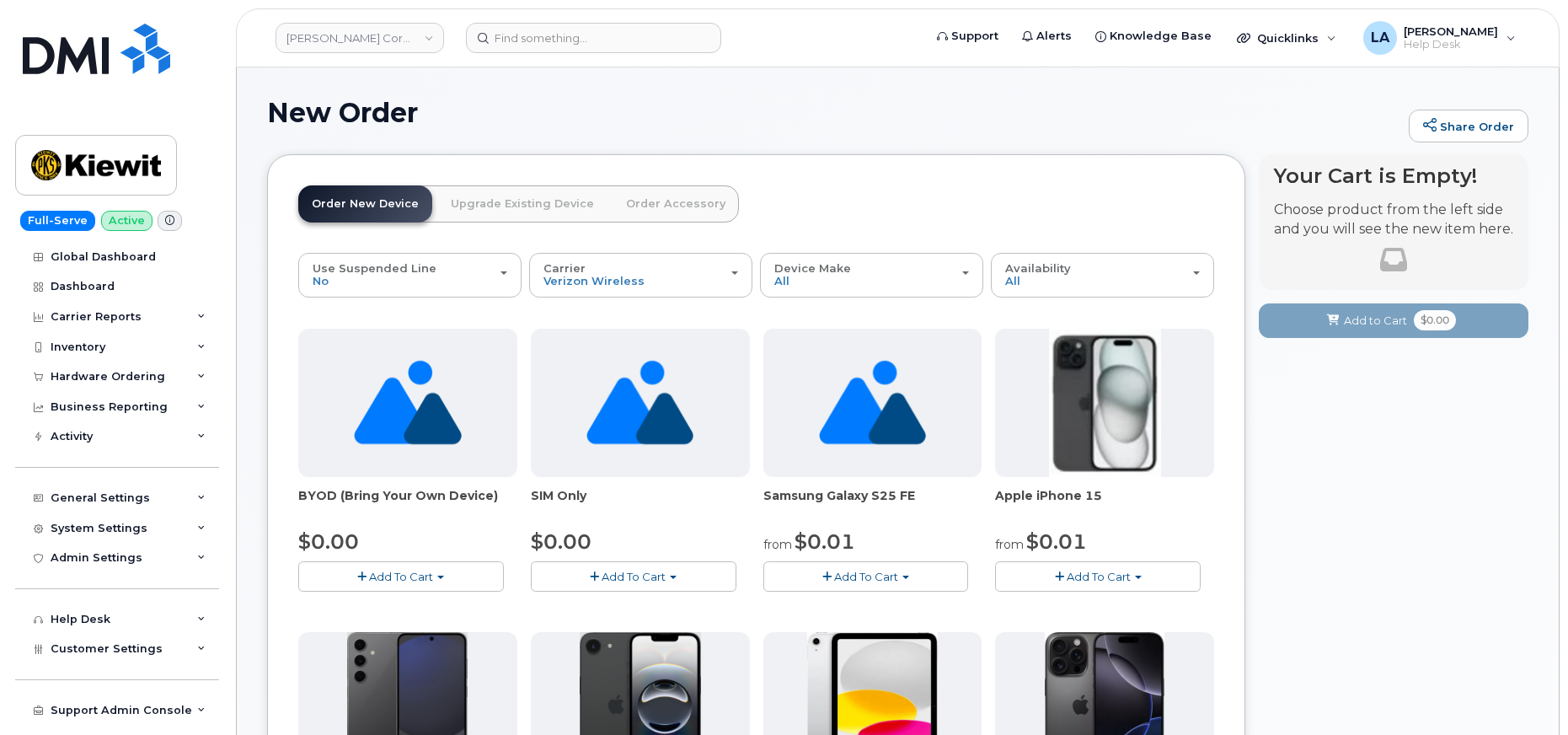
click at [470, 578] on button "Add To Cart" at bounding box center [400, 576] width 206 height 29
click at [382, 600] on link "$0.00 - Activation" at bounding box center [382, 607] width 160 height 21
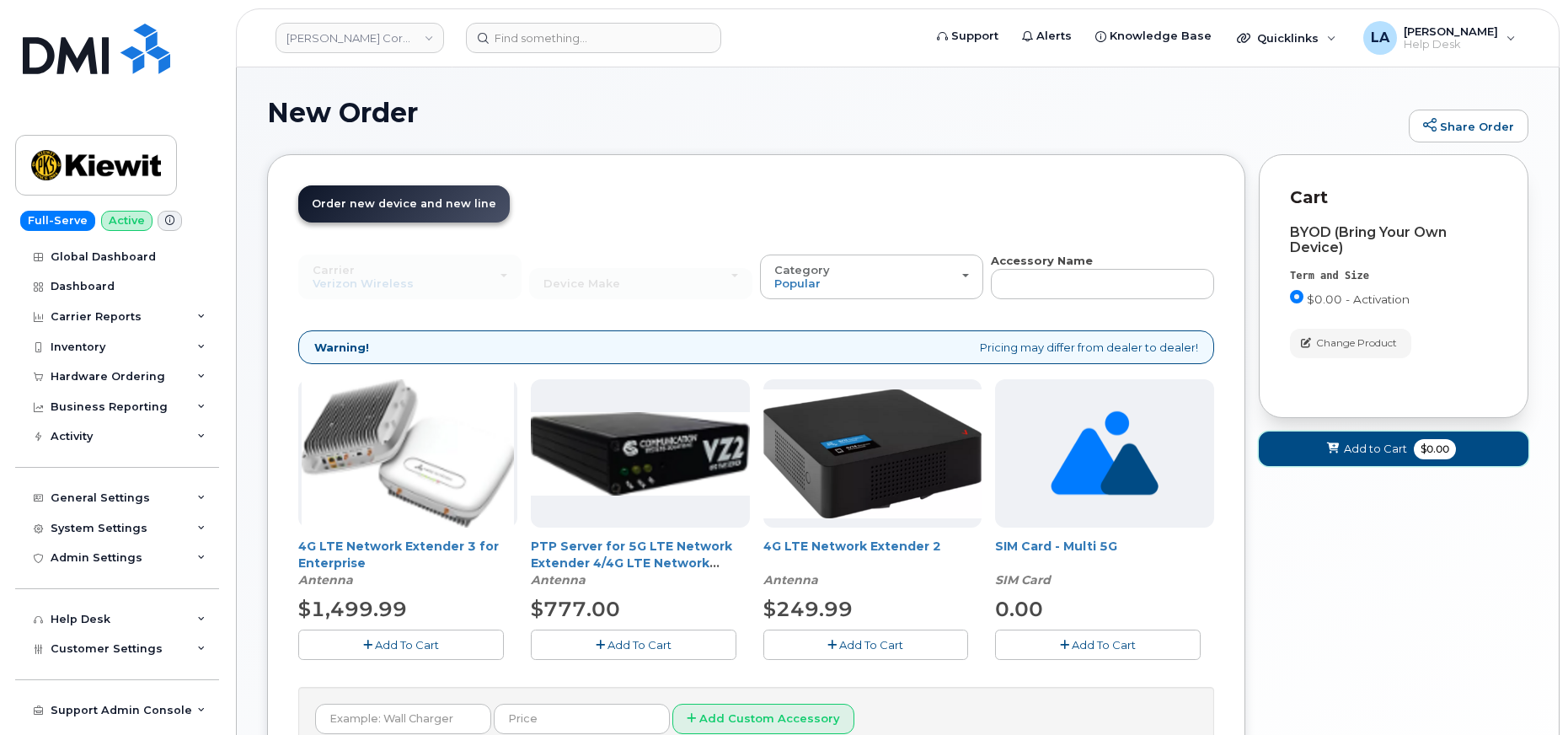
click at [1333, 450] on icon at bounding box center [1332, 449] width 12 height 11
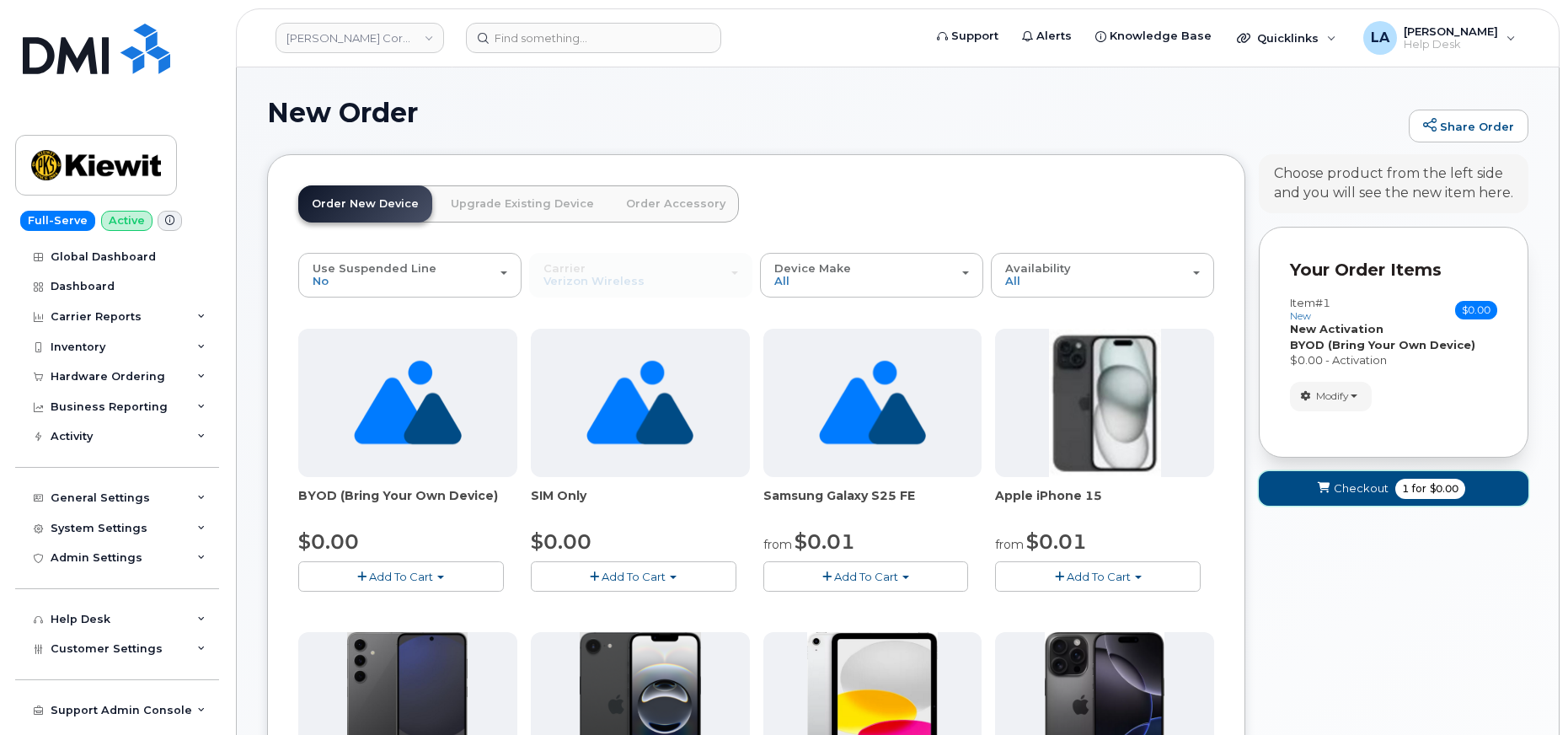
click at [1333, 496] on button "Checkout 1 for $0.00" at bounding box center [1393, 488] width 270 height 35
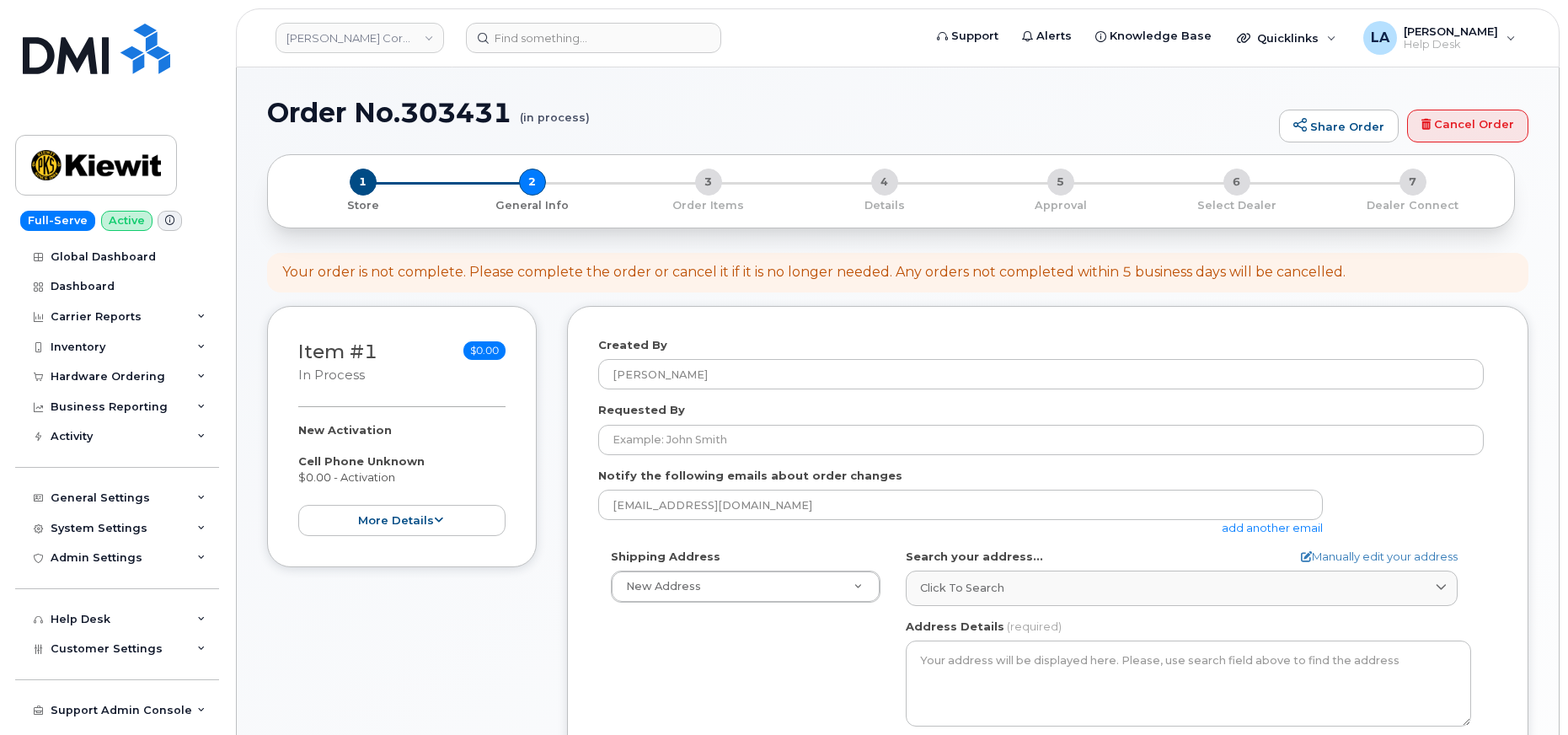
select select
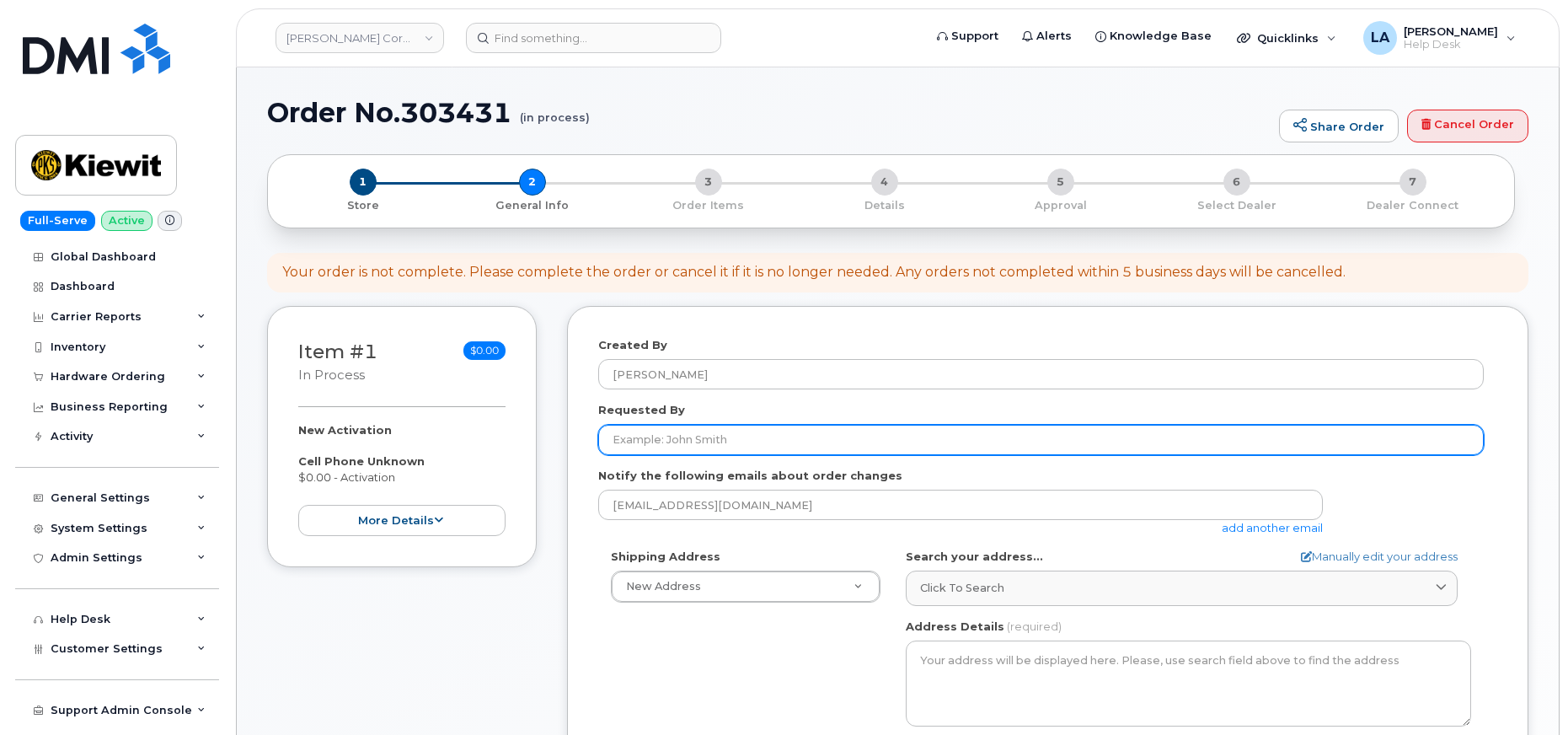
click at [746, 431] on input "Requested By" at bounding box center [1040, 439] width 885 height 30
paste input "[PERSON_NAME]"
type input "[PERSON_NAME]"
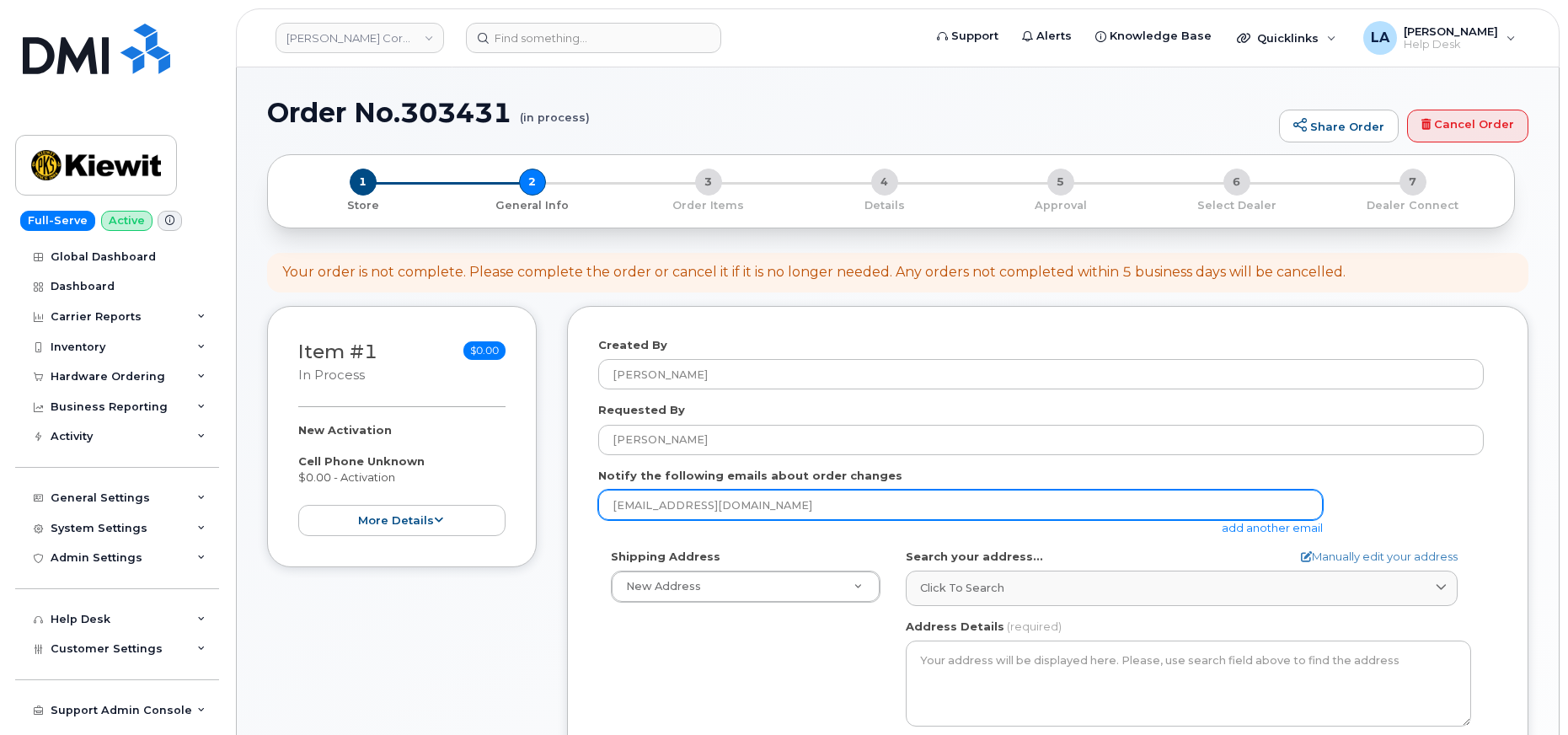
drag, startPoint x: 773, startPoint y: 508, endPoint x: 569, endPoint y: 501, distance: 204.1
click at [569, 501] on div "Created By [PERSON_NAME] Requested By [PERSON_NAME] Notify the following emails…" at bounding box center [1047, 657] width 961 height 704
paste input "[PERSON_NAME][EMAIL_ADDRESS][PERSON_NAME][PERSON_NAME][DOMAIN_NAME]"
type input "[PERSON_NAME][EMAIL_ADDRESS][PERSON_NAME][PERSON_NAME][DOMAIN_NAME]"
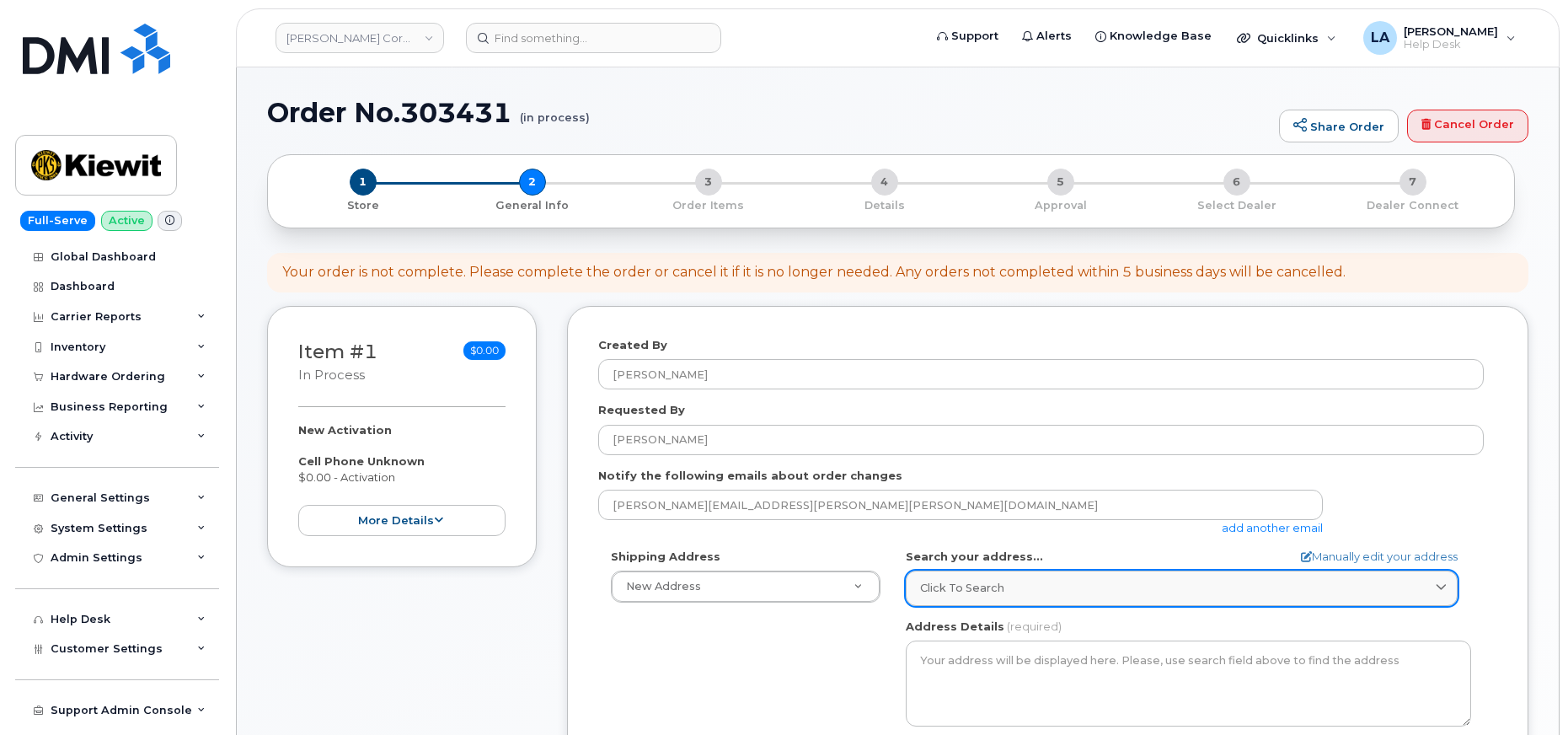
click at [1030, 576] on link "Click to search" at bounding box center [1182, 588] width 552 height 35
paste input "7250 Parkway Drive Suite 300 Hanover MD 21076"
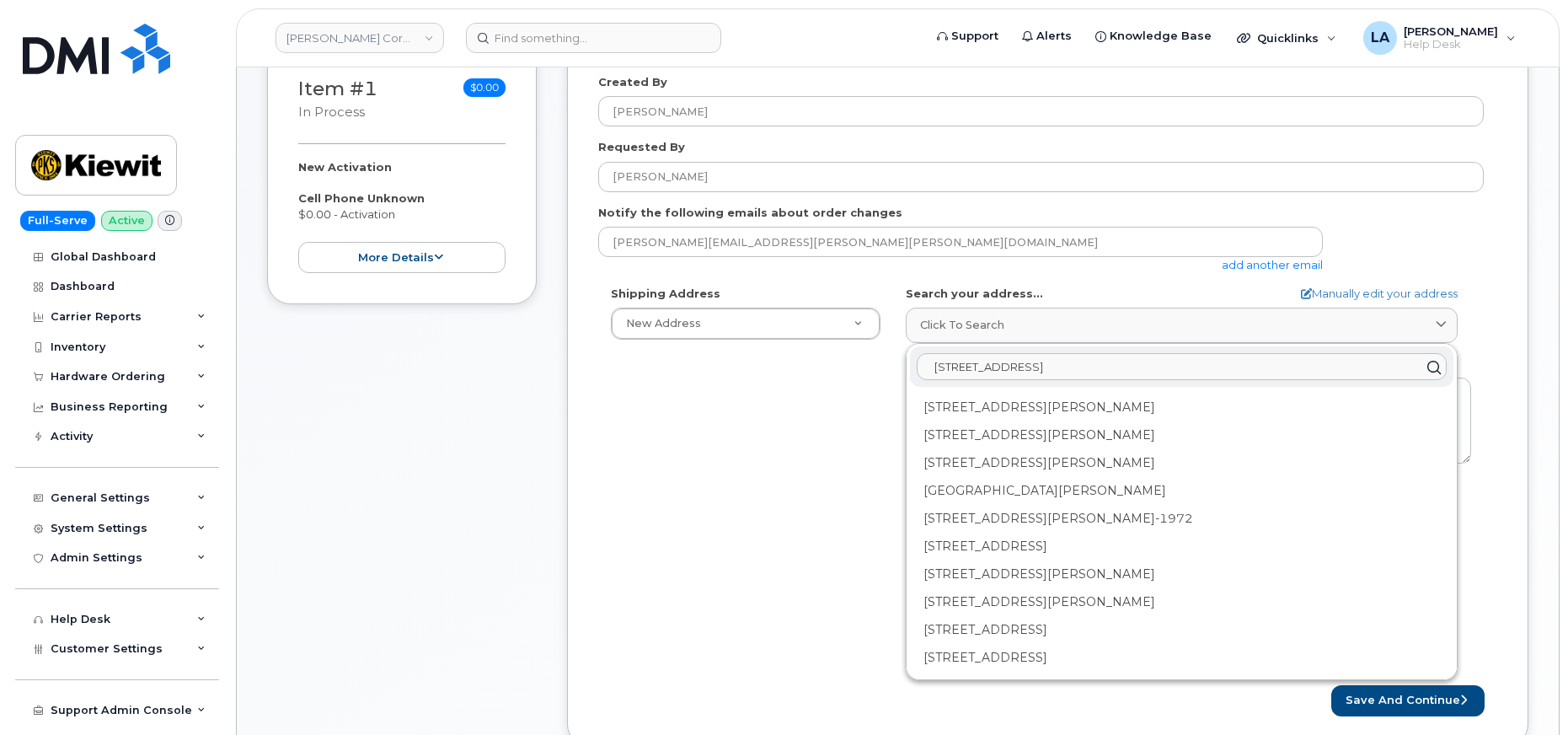
scroll to position [322, 0]
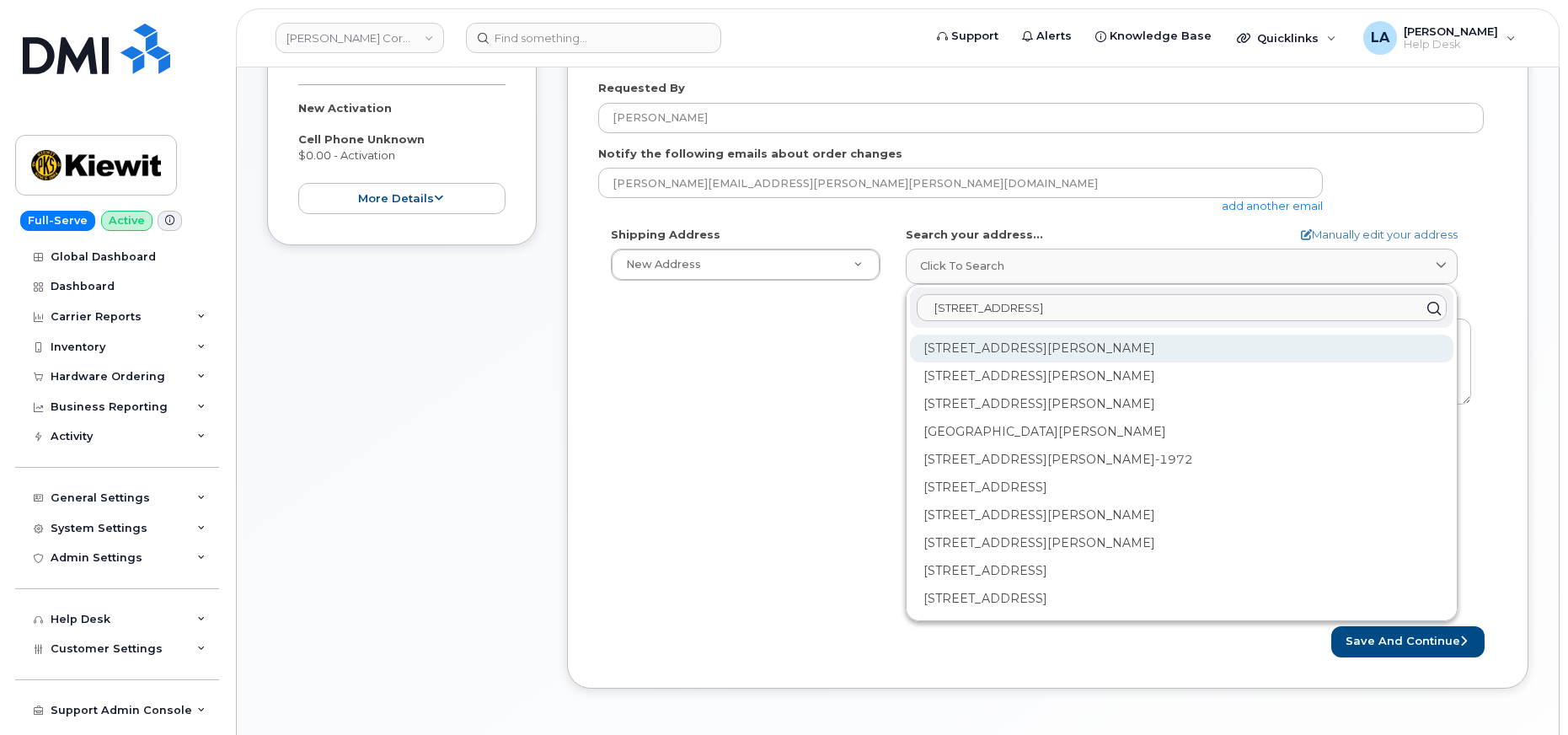
type input "7250 Parkway Drive Suite 300 Hanover MD 21076"
click at [1043, 344] on div "7250 Parkway Dr Hanover MD 21076" at bounding box center [1181, 348] width 543 height 27
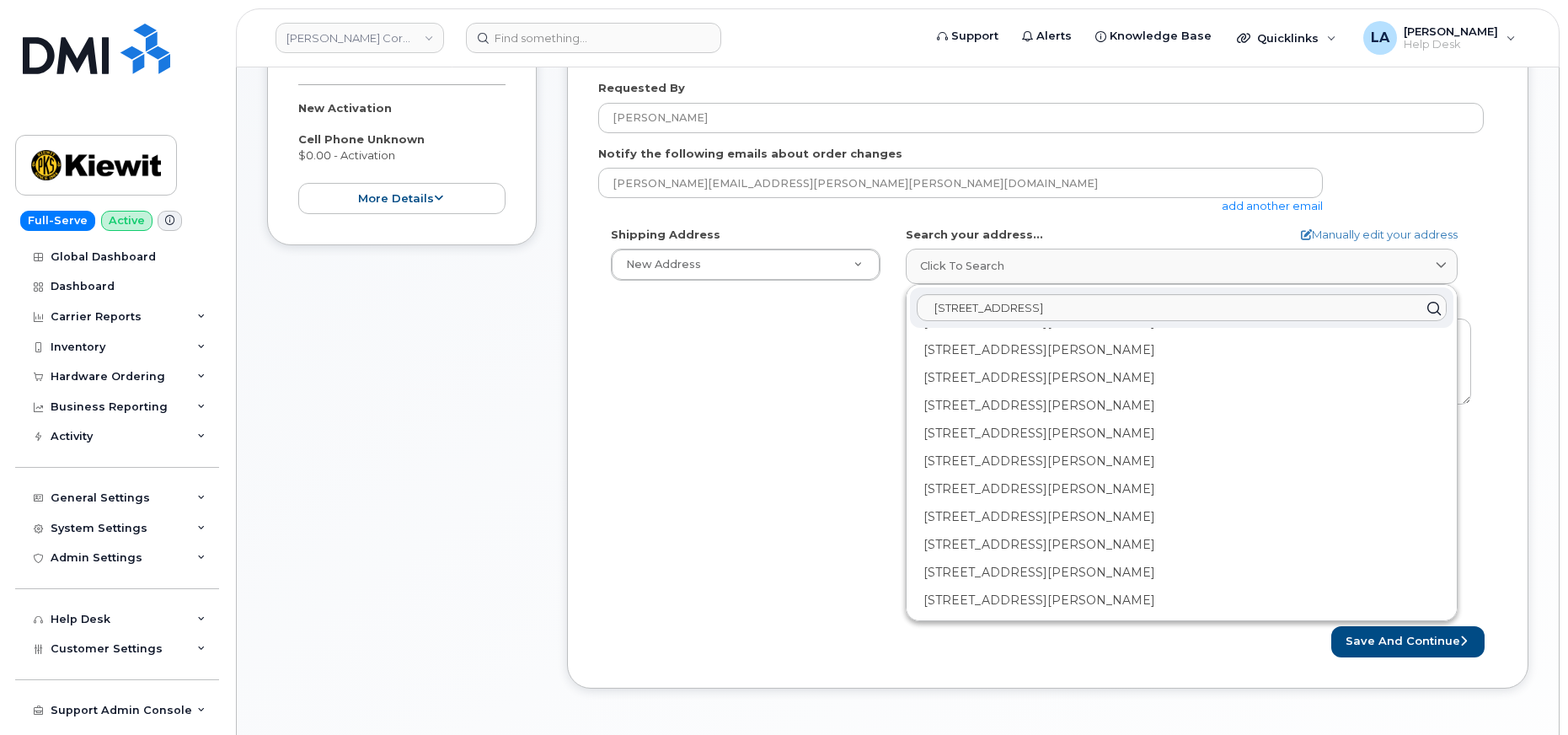
scroll to position [0, 0]
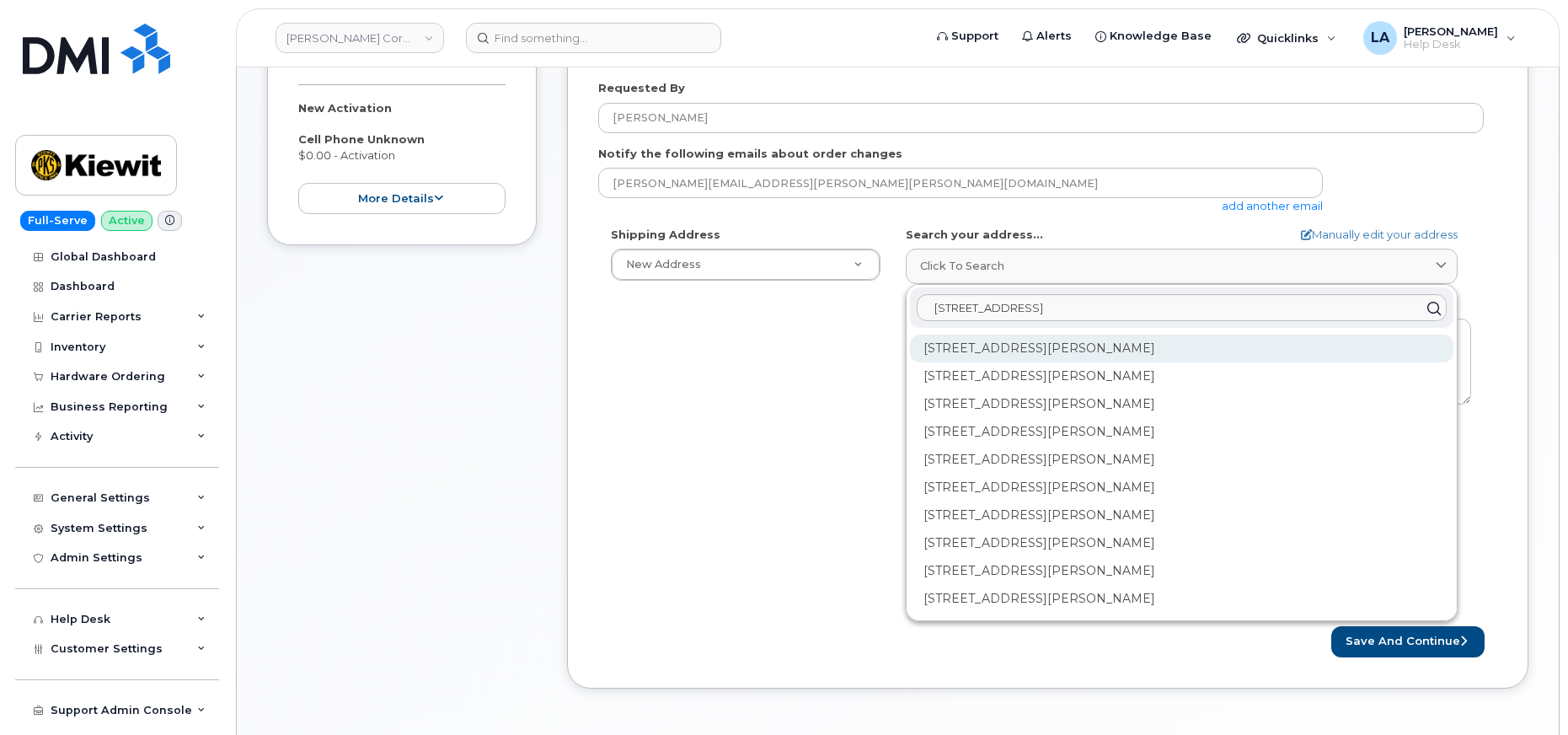
click at [1179, 349] on div "7250 Parkway Dr Ste 100 Hanover MD 21076-1341" at bounding box center [1181, 348] width 543 height 27
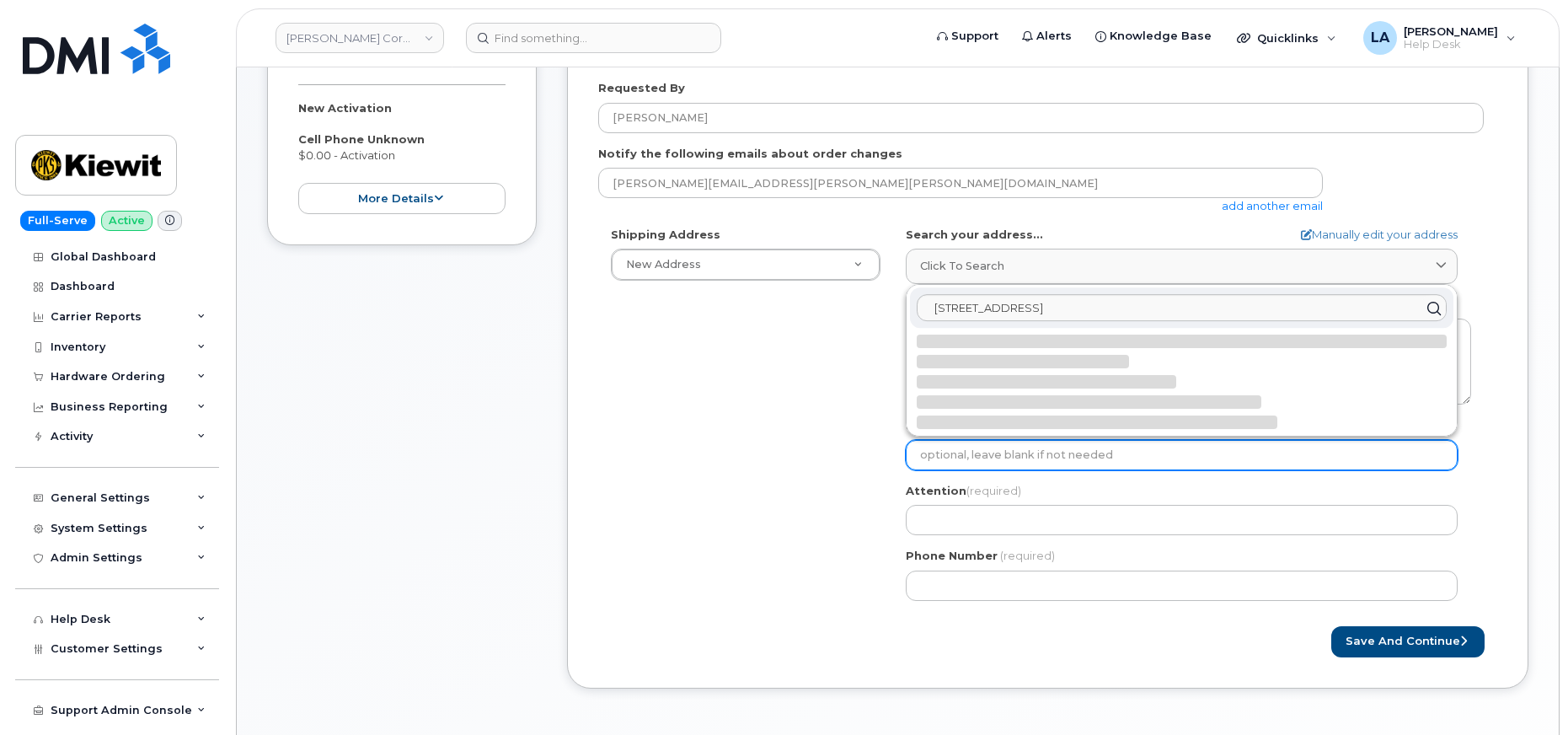
select select
type textarea "7250 Parkway Dr Ste 100 HANOVER MD 21076-1341 UNITED STATES"
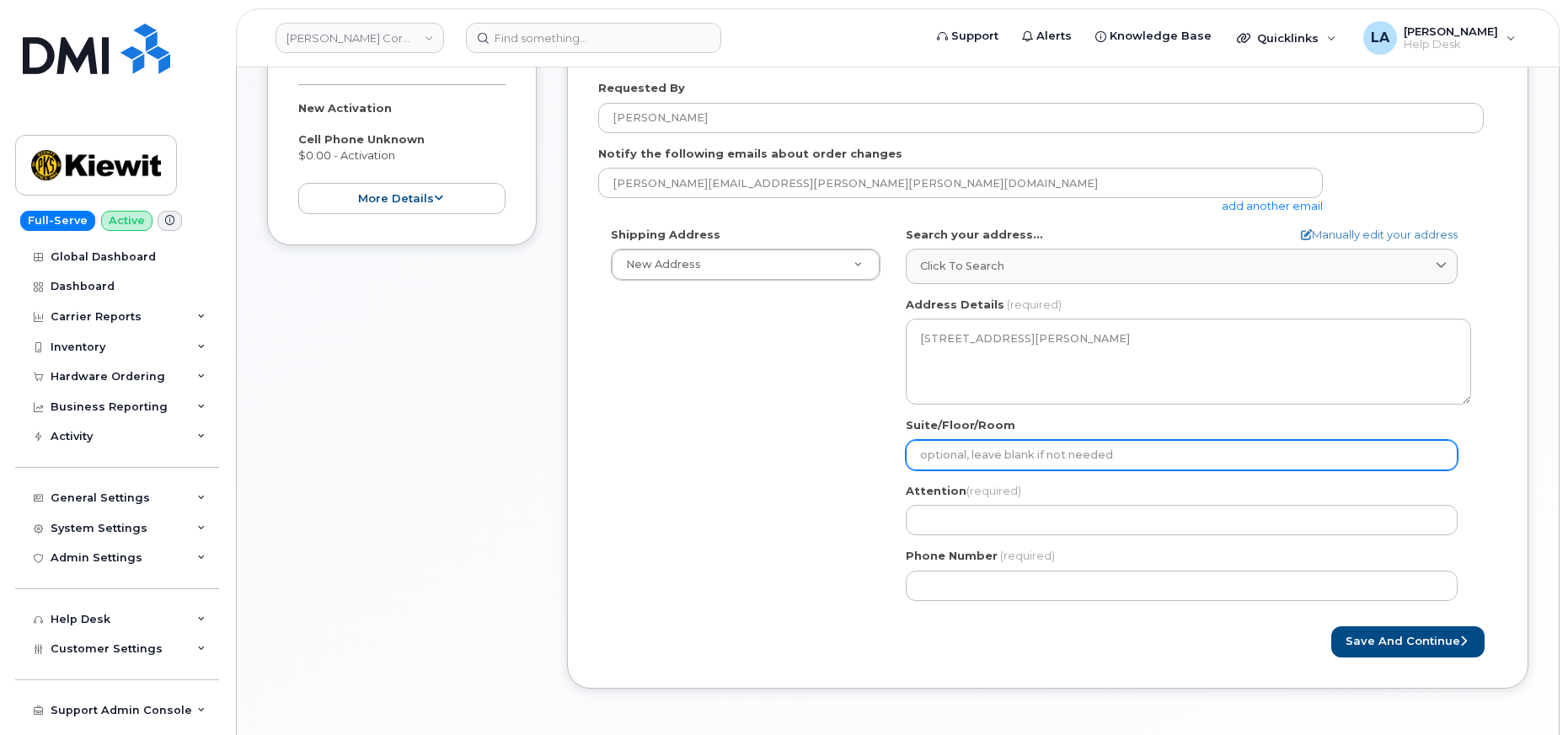
drag, startPoint x: 1025, startPoint y: 451, endPoint x: 1057, endPoint y: 424, distance: 41.9
click at [1025, 451] on input "Suite/Floor/Room" at bounding box center [1182, 454] width 552 height 30
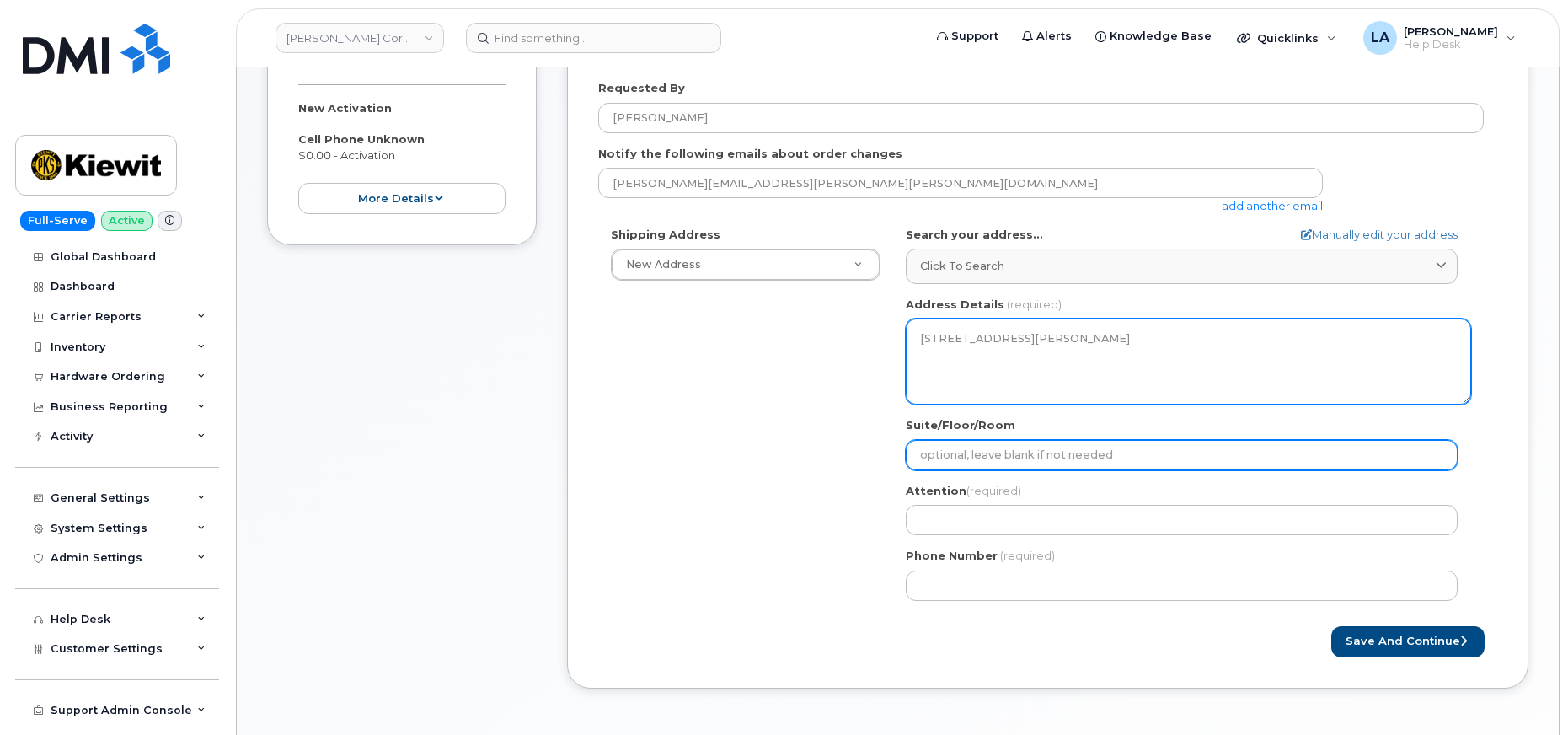
select select
type input "3"
select select
type input "30"
select select
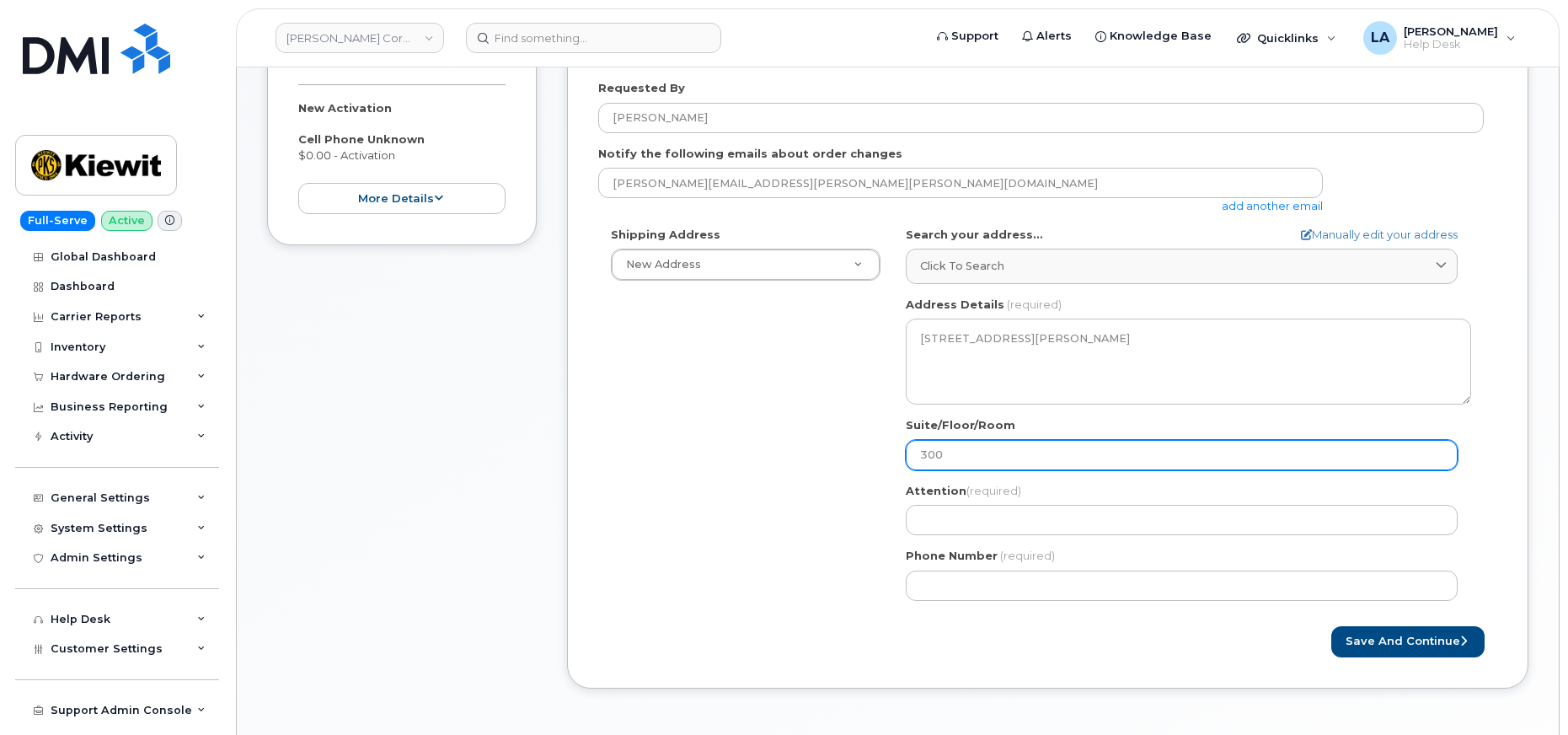
type input "300"
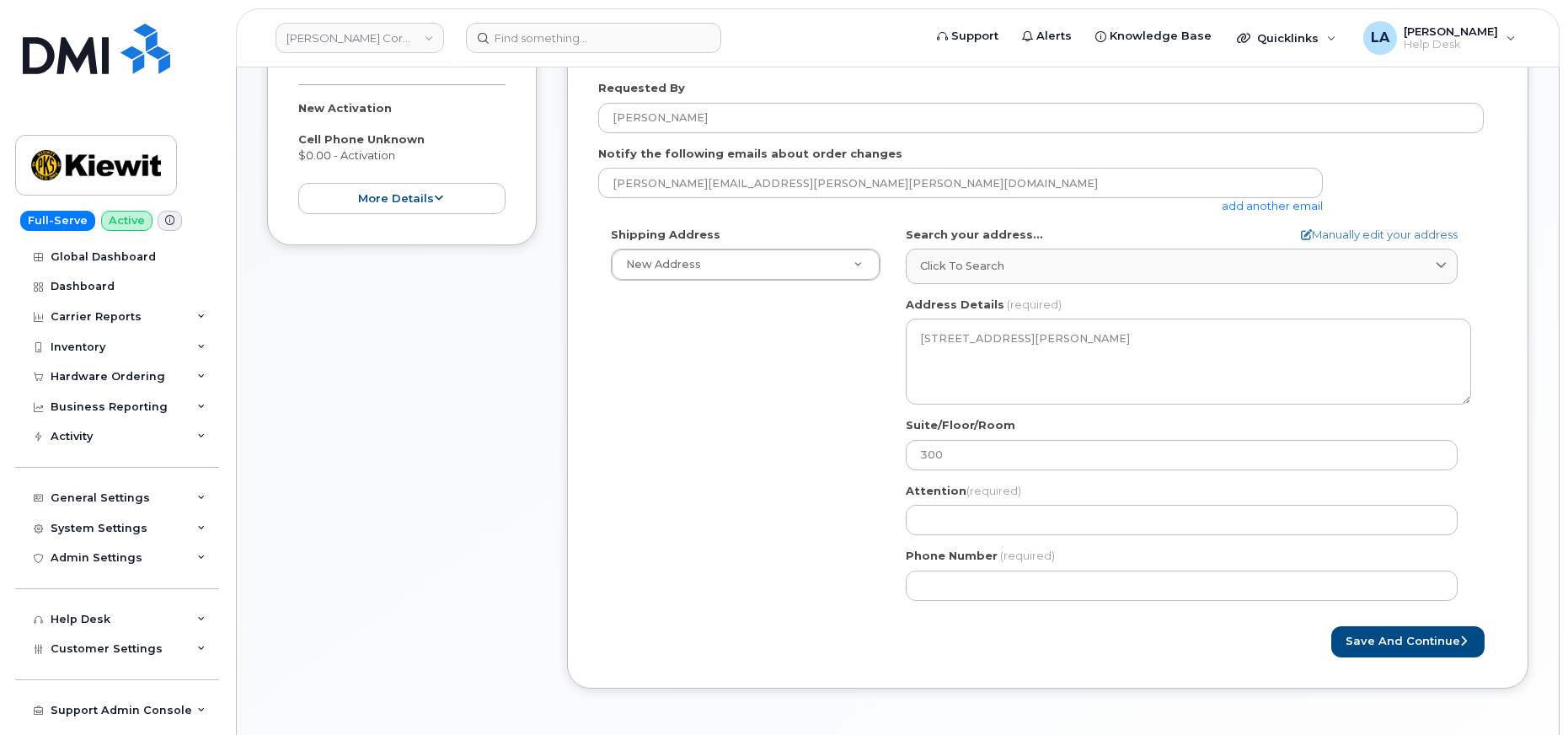
drag, startPoint x: 794, startPoint y: 569, endPoint x: 807, endPoint y: 563, distance: 14.3
click at [794, 569] on div "Shipping Address New Address New Address 8900 Renner Blvd 1031 Country Lane 190…" at bounding box center [1040, 420] width 885 height 387
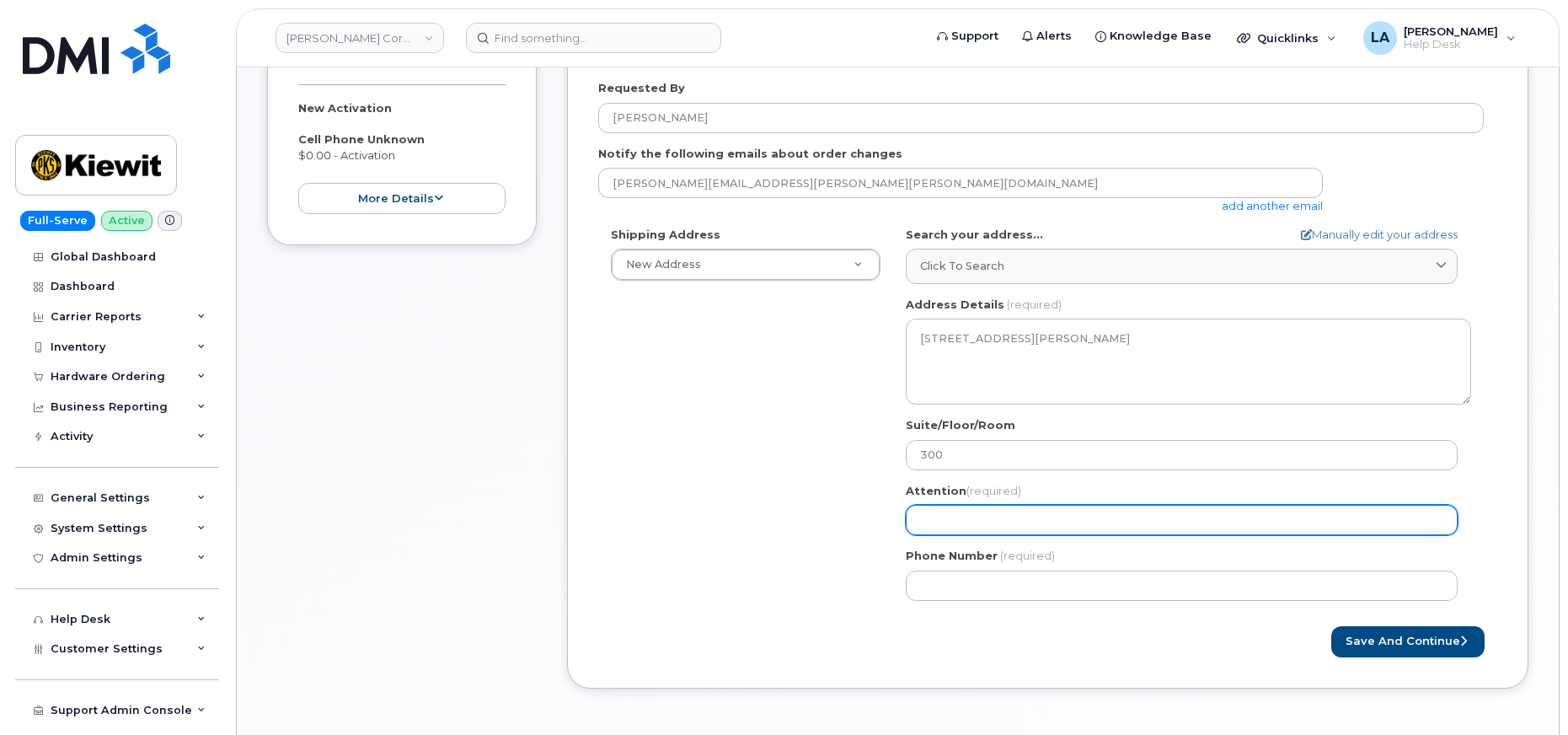
drag, startPoint x: 991, startPoint y: 504, endPoint x: 990, endPoint y: 523, distance: 19.0
click at [990, 517] on div "Attention (required)" at bounding box center [1189, 509] width 565 height 53
click at [990, 524] on input "Attention (required)" at bounding box center [1182, 519] width 552 height 30
paste input "[PERSON_NAME]"
type input "[PERSON_NAME]"
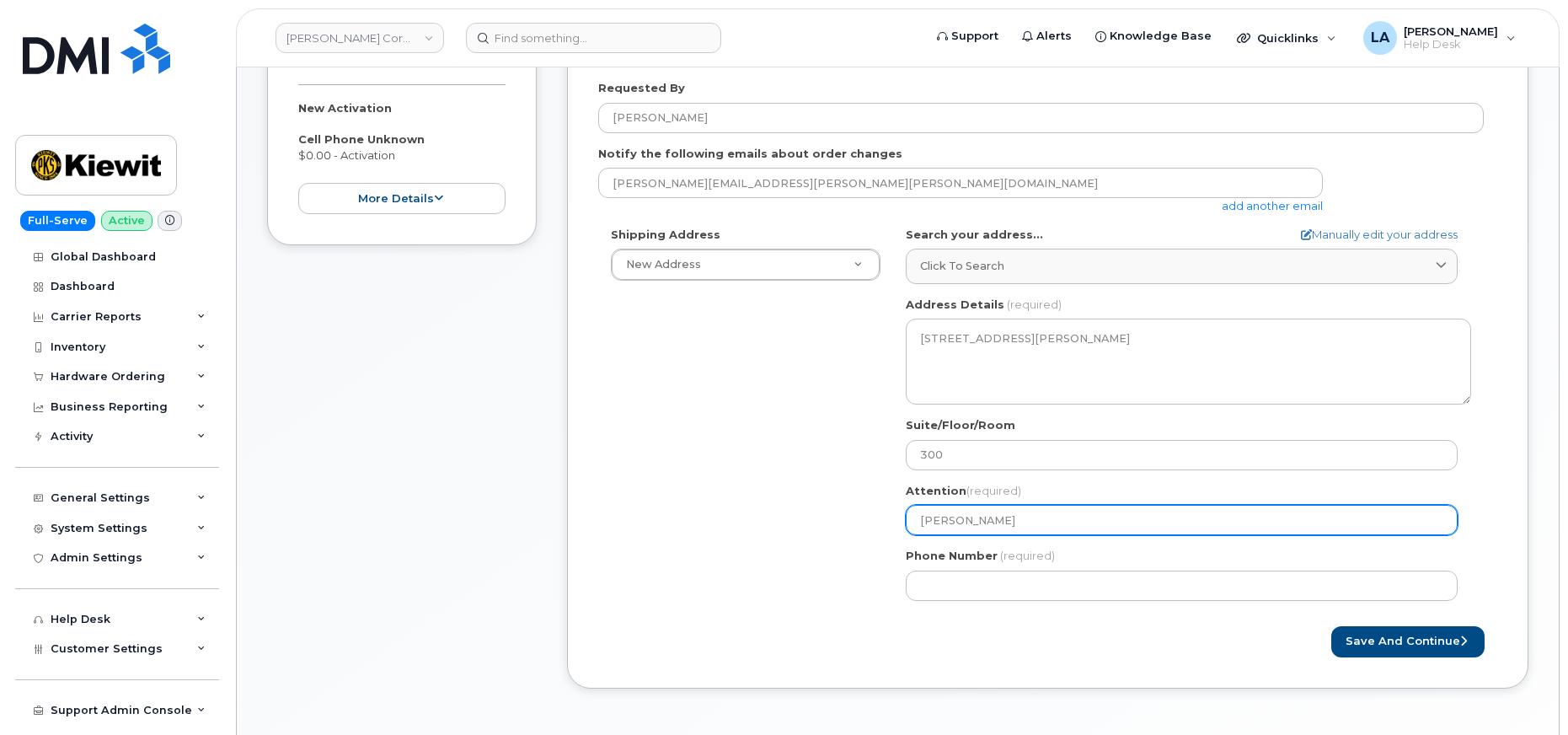
select select
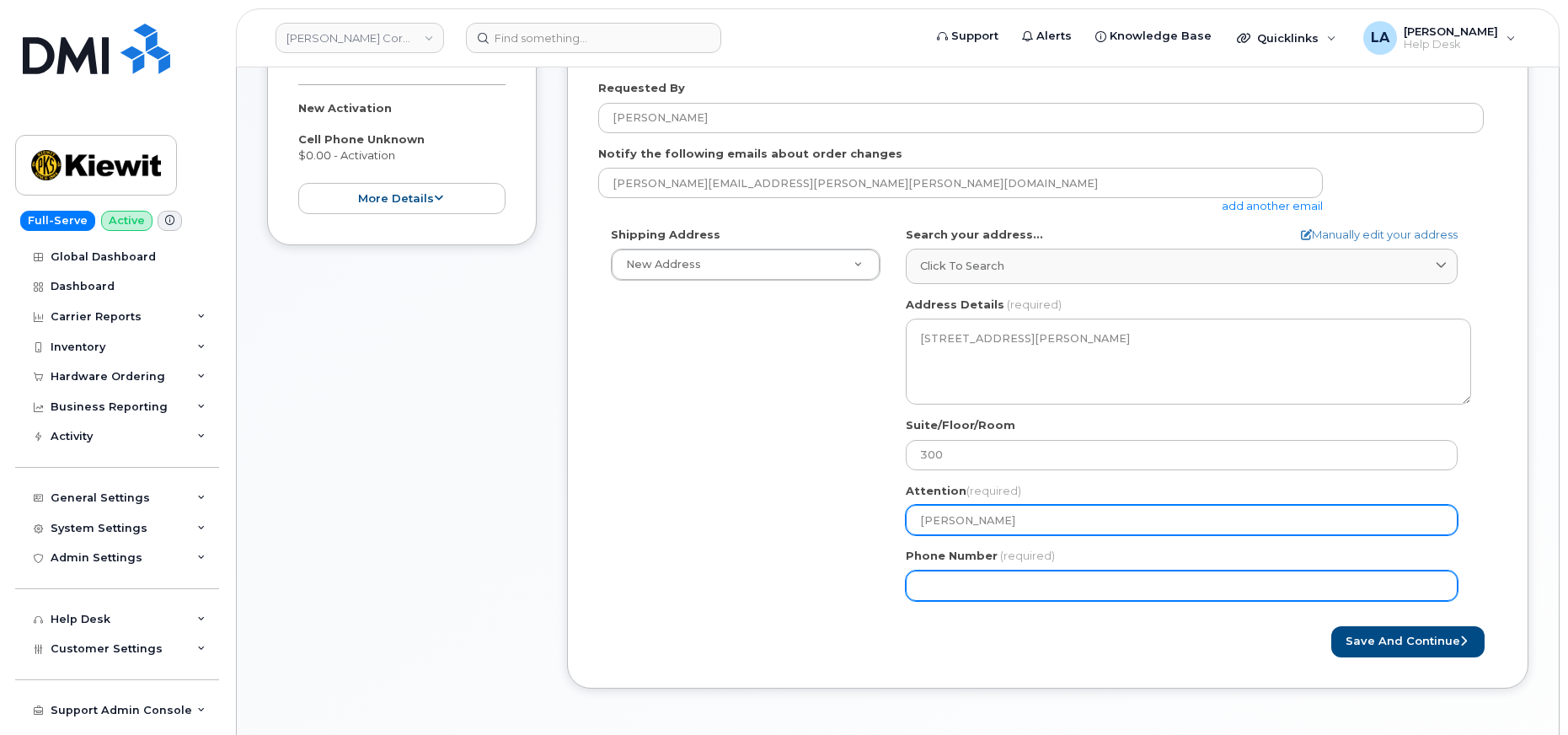
type input "[PERSON_NAME]"
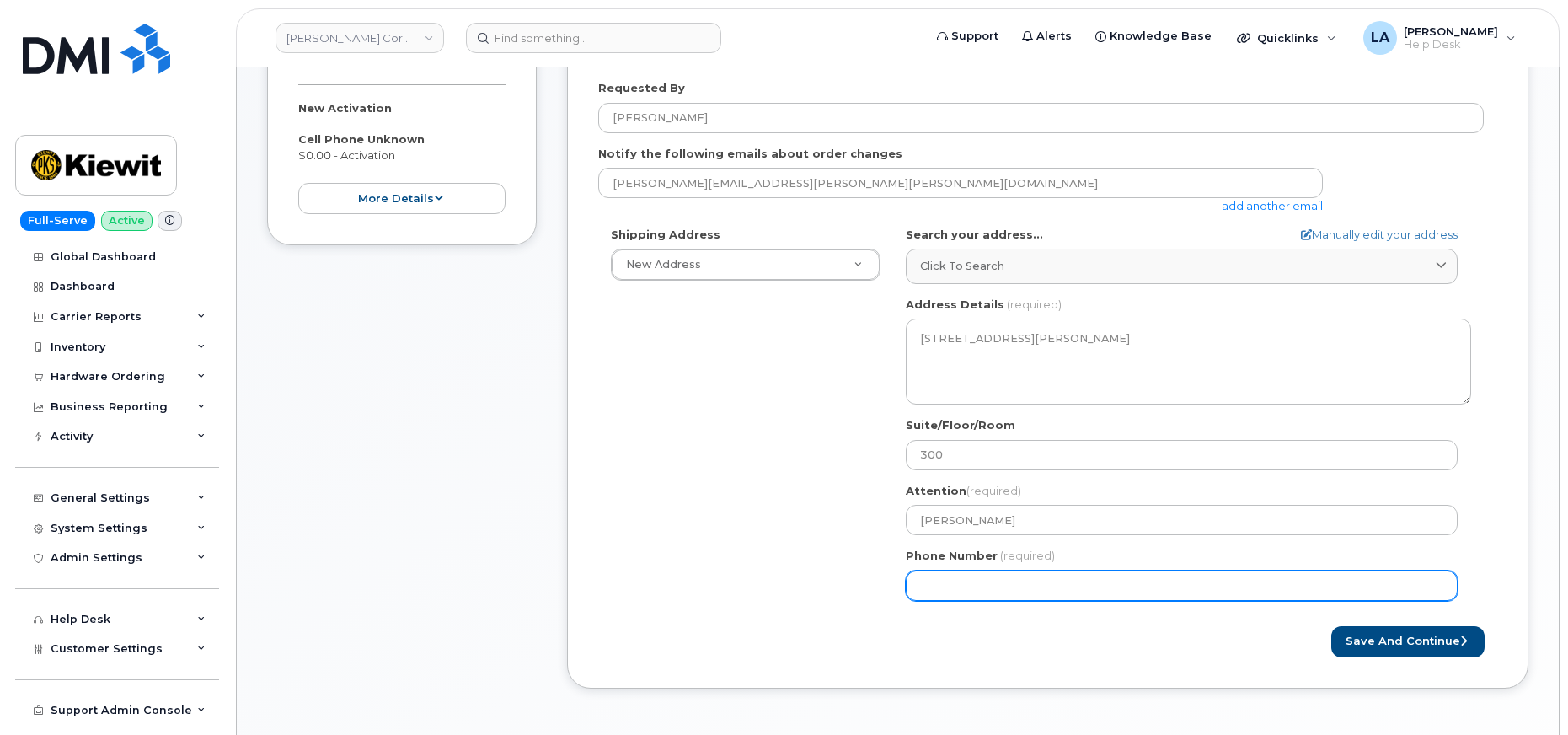
click at [954, 571] on input "Phone Number" at bounding box center [1182, 585] width 552 height 30
click at [962, 588] on input "Phone Number" at bounding box center [1182, 585] width 552 height 30
click at [1144, 589] on input "Phone Number" at bounding box center [1182, 585] width 552 height 30
paste input "4022508930"
select select
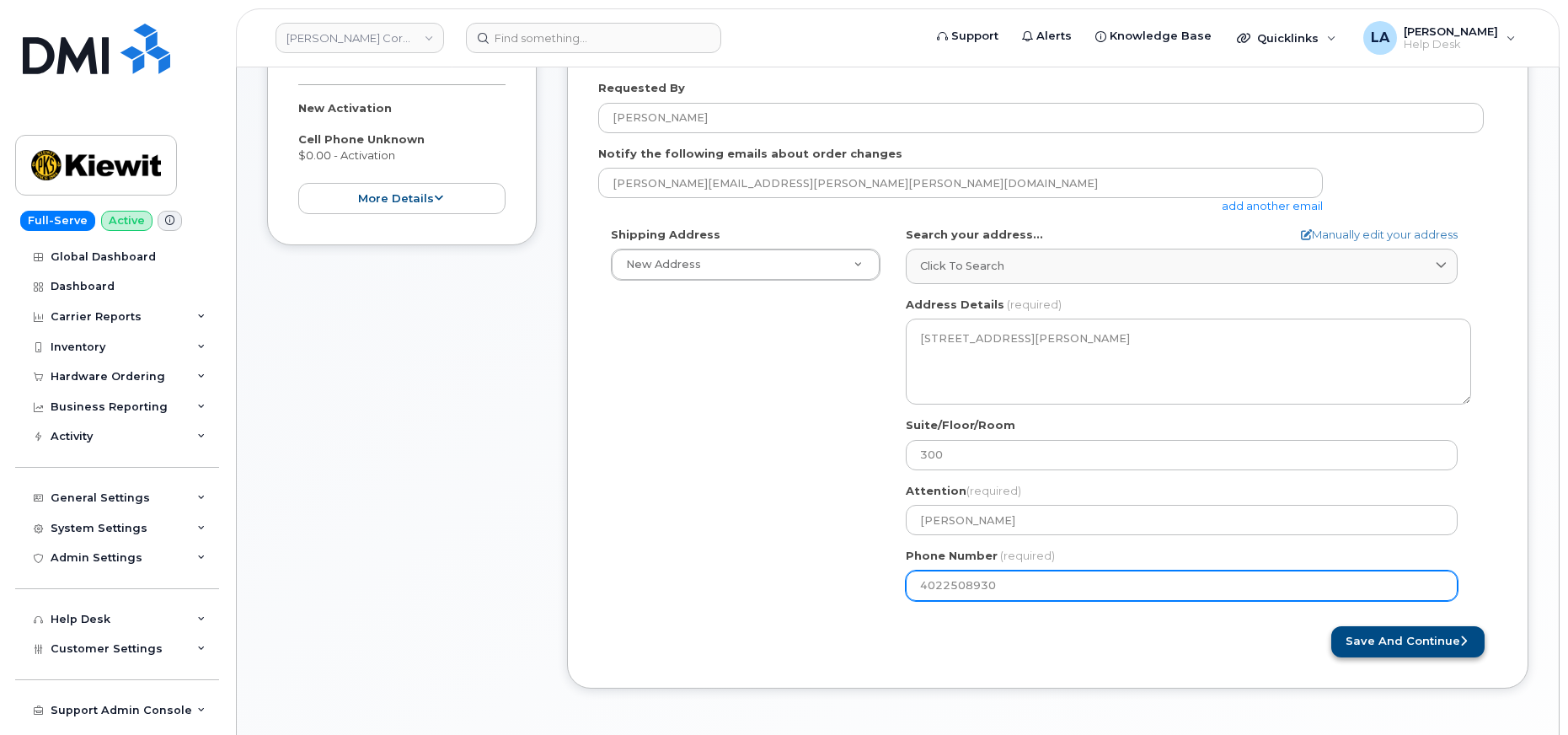
type input "4022508930"
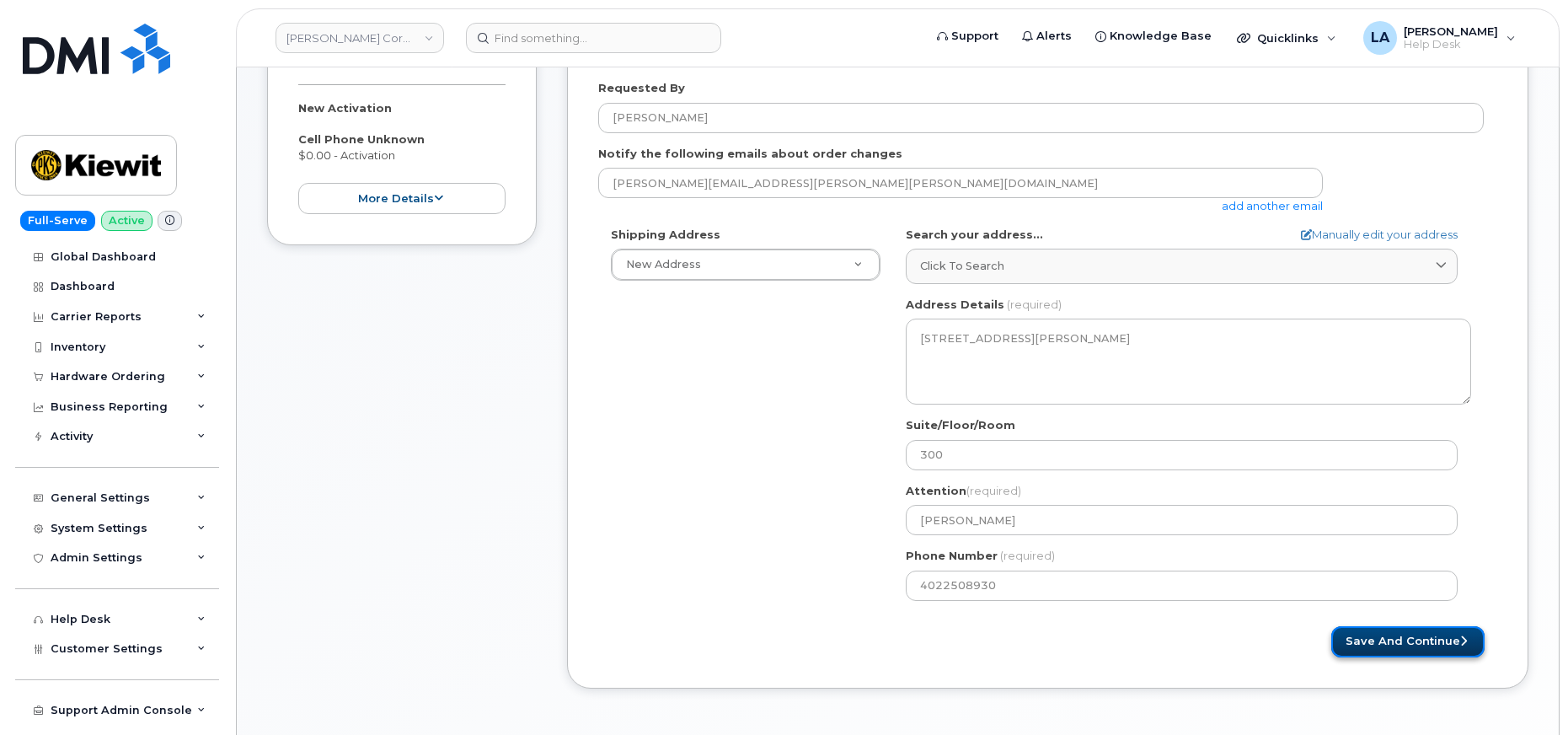
click at [1359, 638] on button "Save and Continue" at bounding box center [1408, 642] width 154 height 31
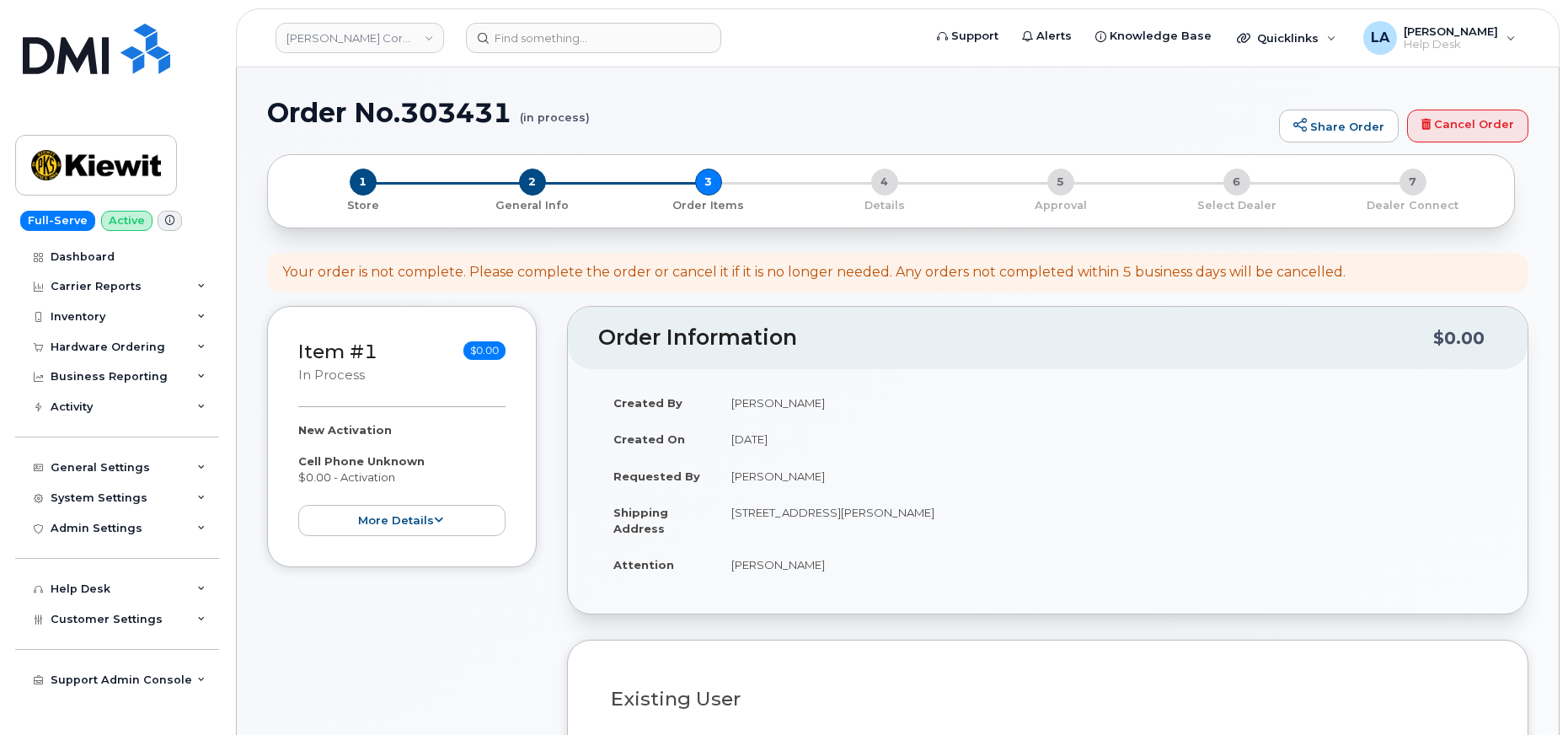
select select
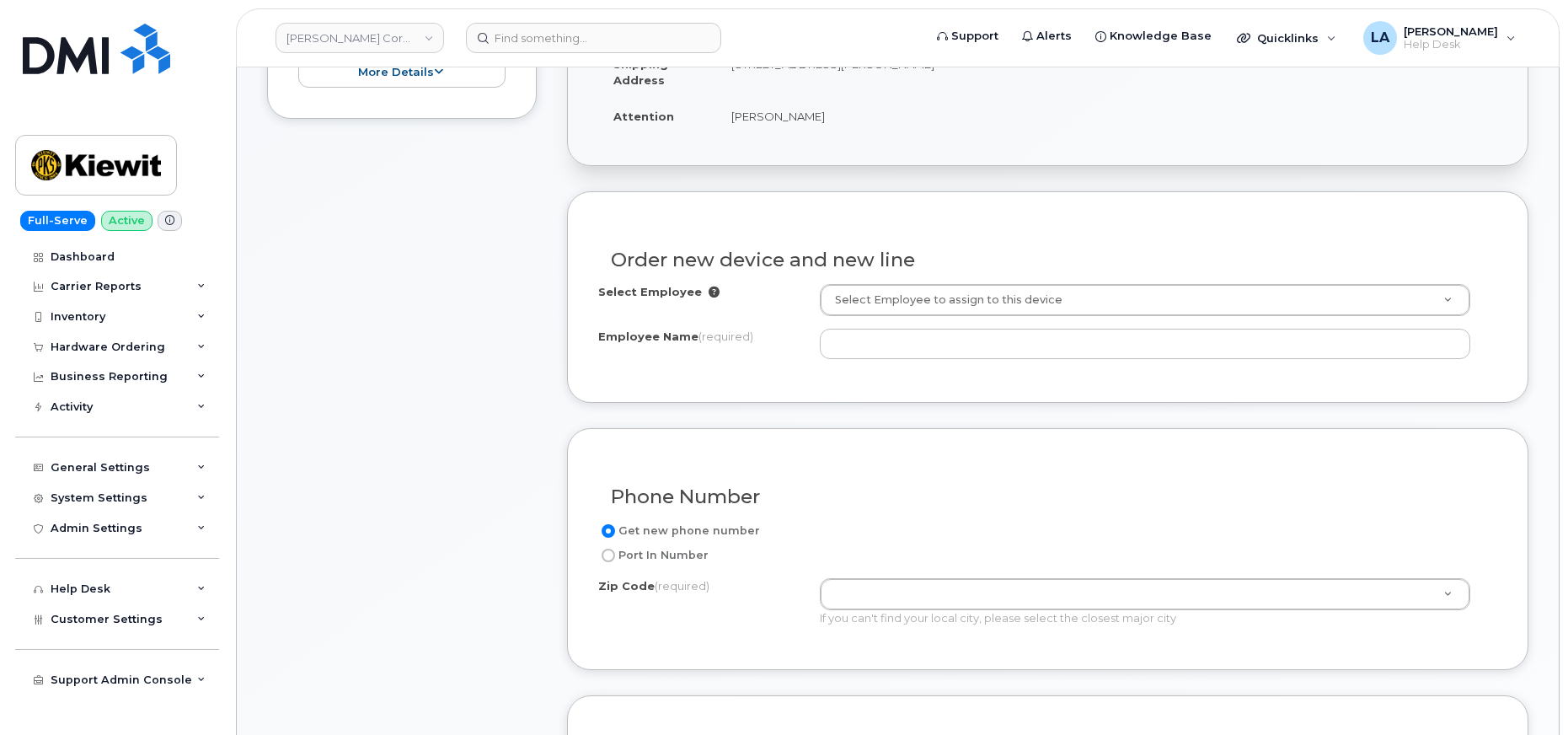
scroll to position [452, 0]
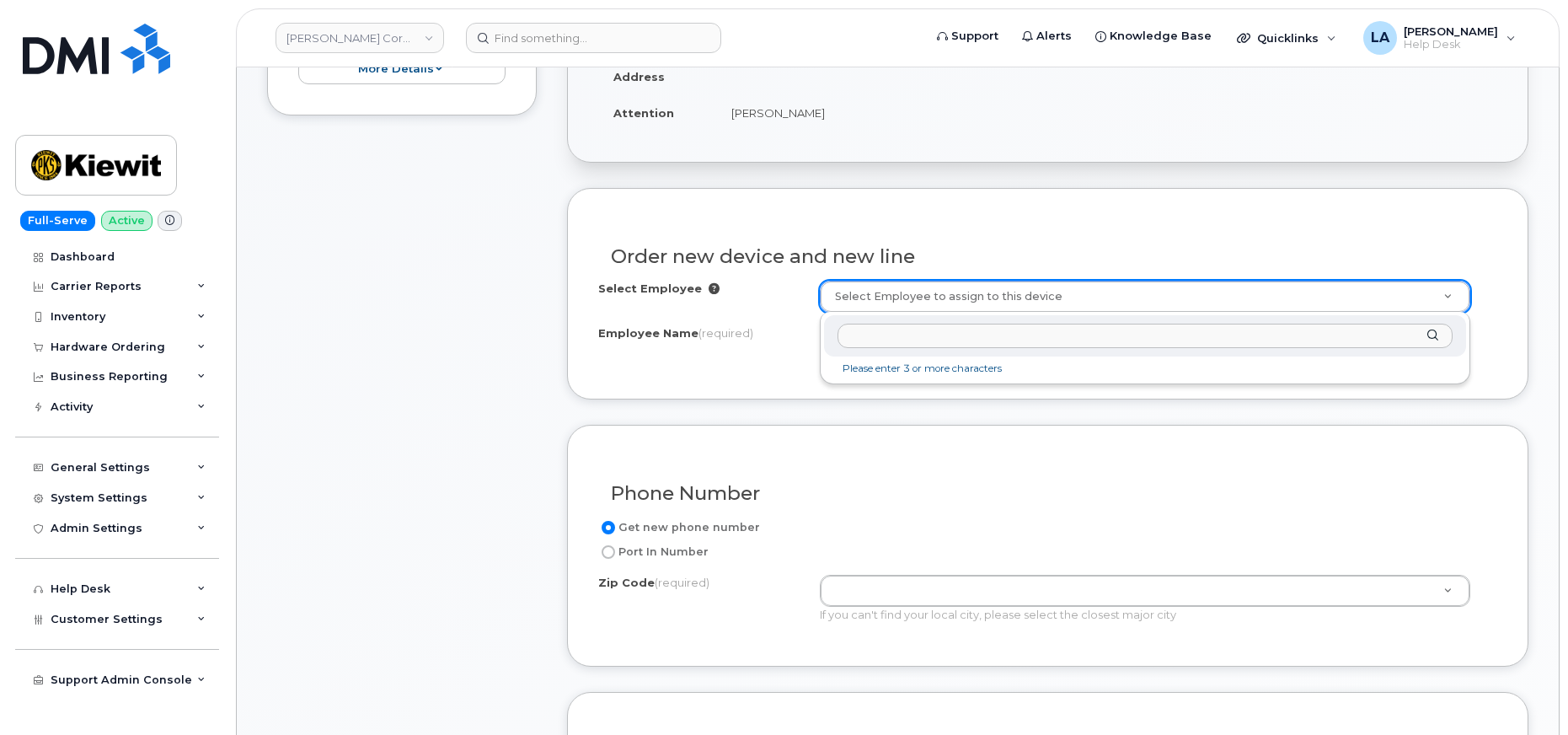
type input "[PERSON_NAME]"
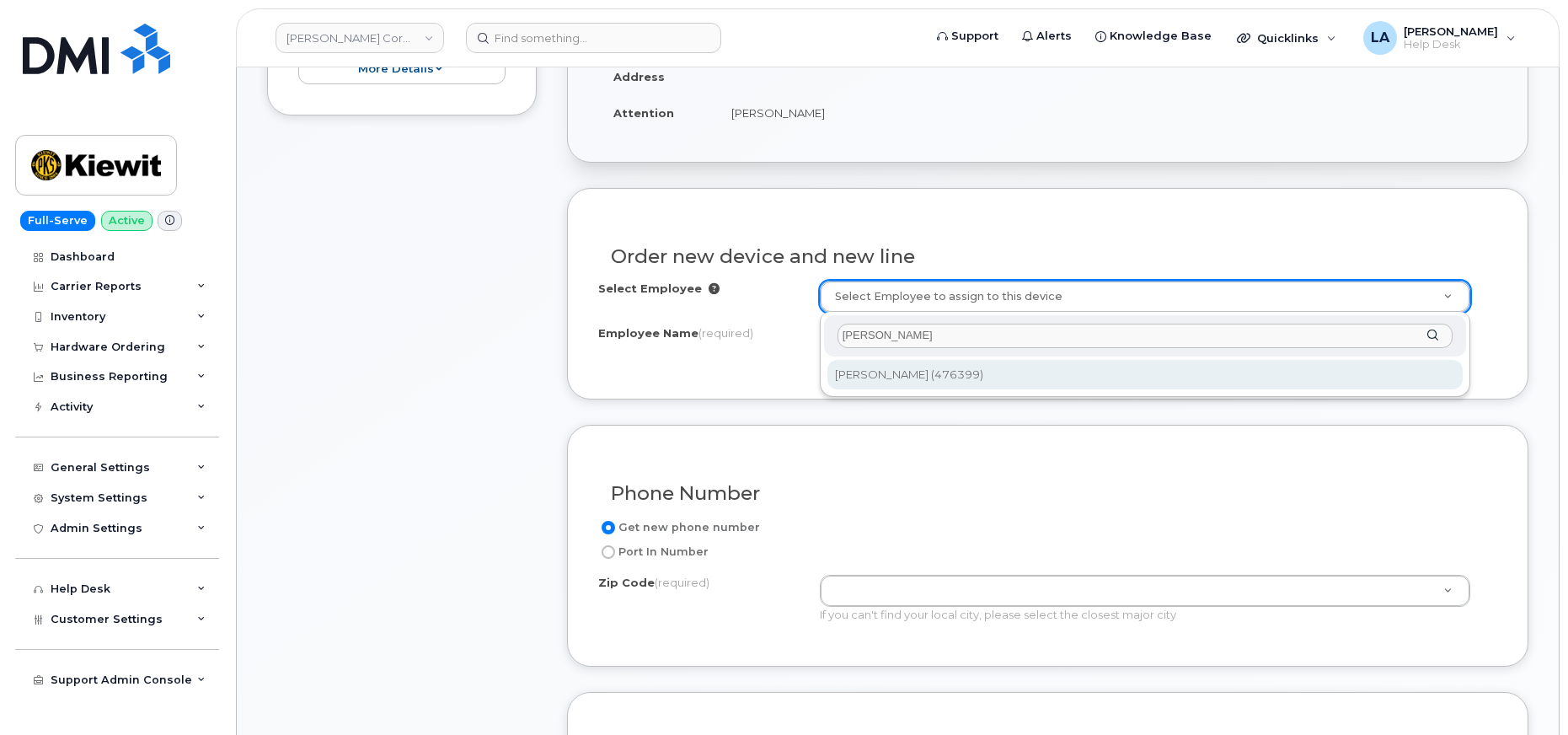
type input "2160022"
type input "[PERSON_NAME]"
type input "7250 Parkway Dr. STE 320"
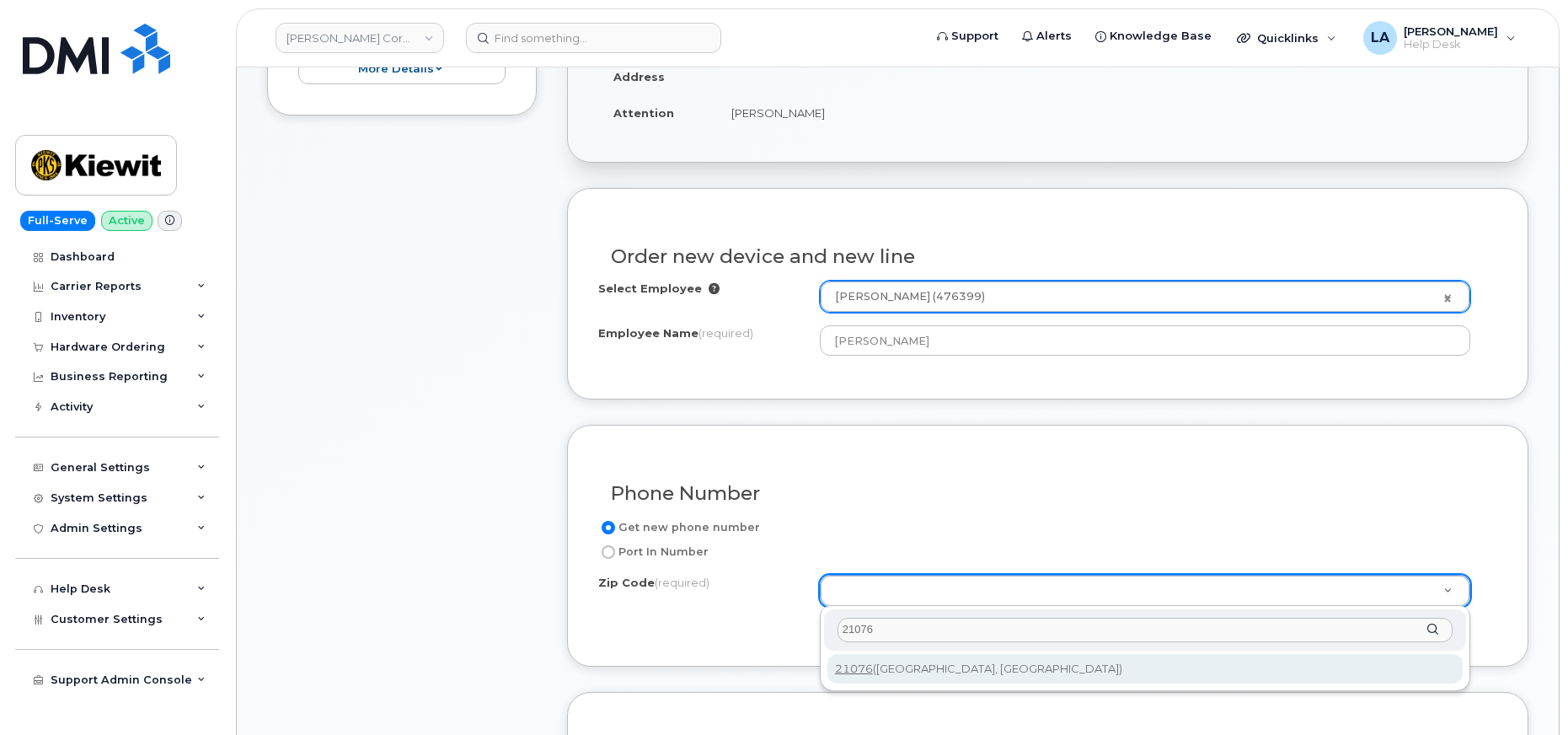
type input "21076"
type input "21076 (Hanover, MD)"
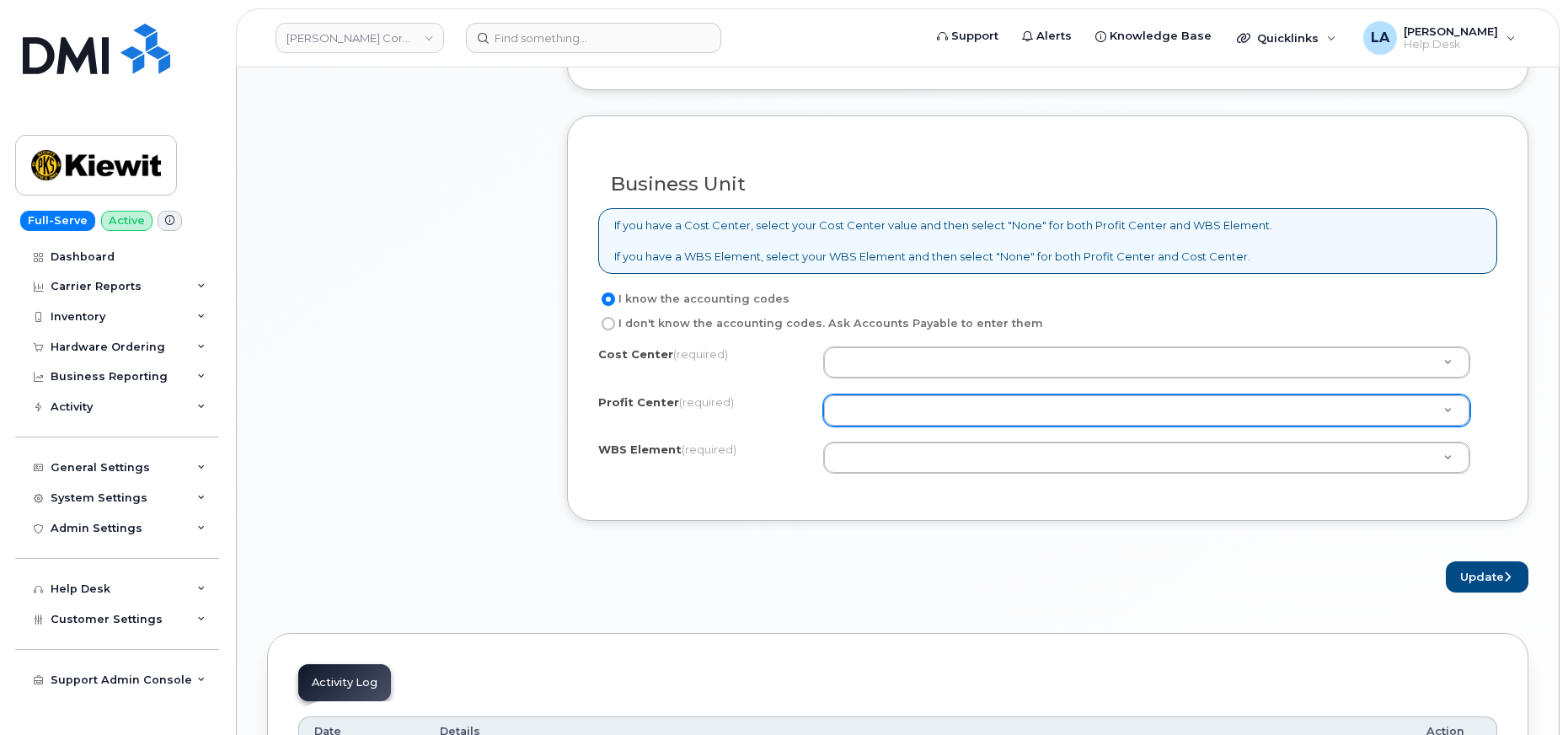
scroll to position [1230, 0]
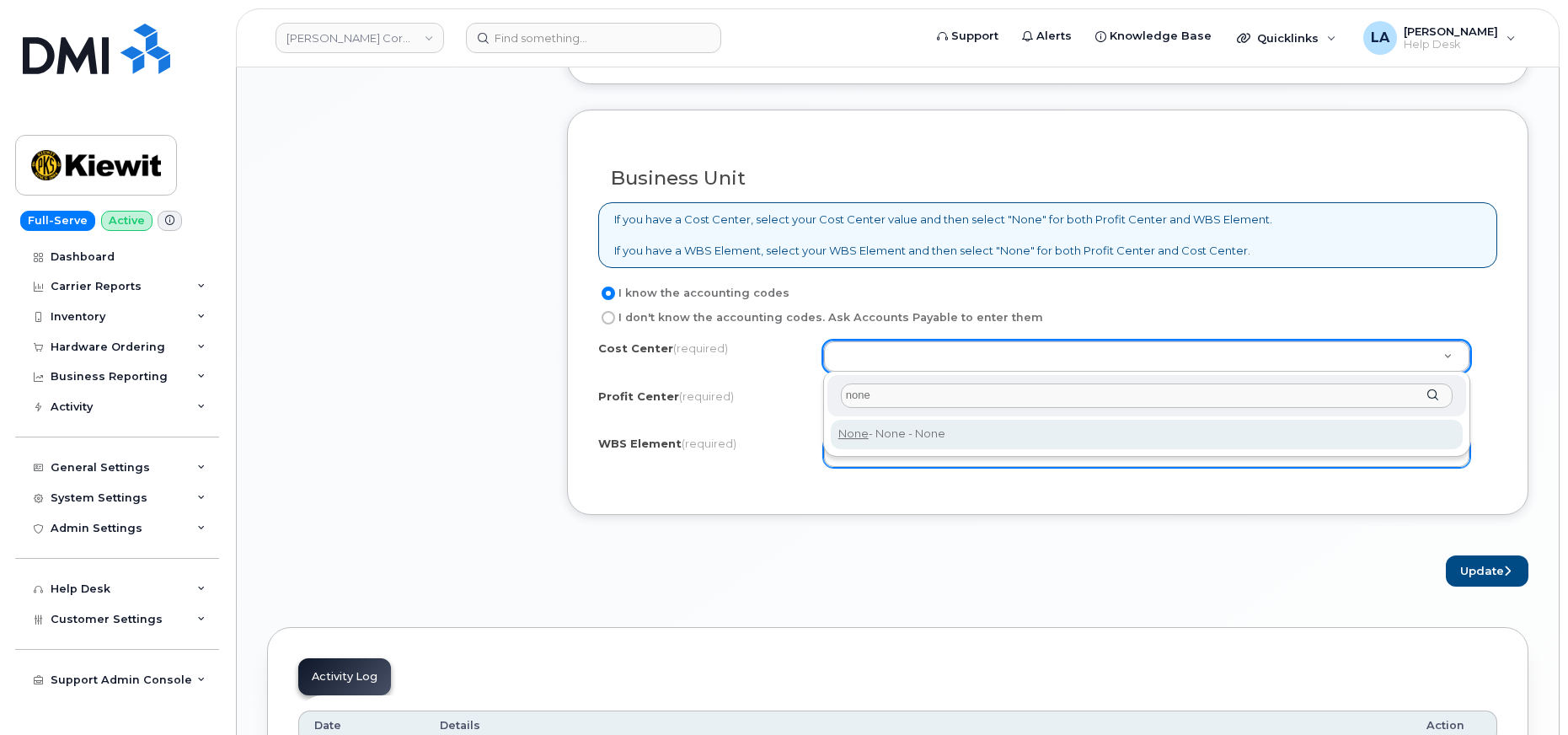
type input "none"
type input "None"
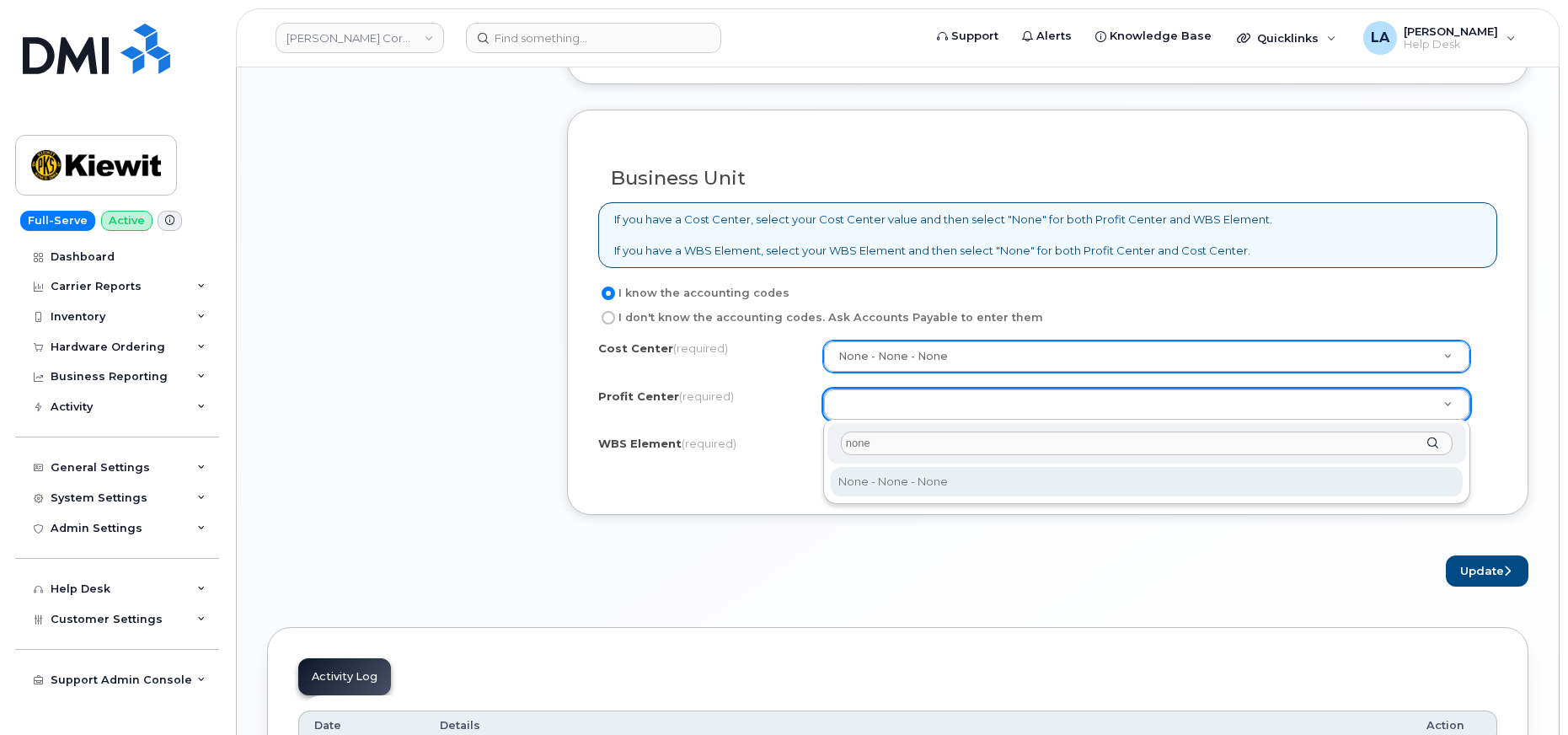
type input "none"
select select "None"
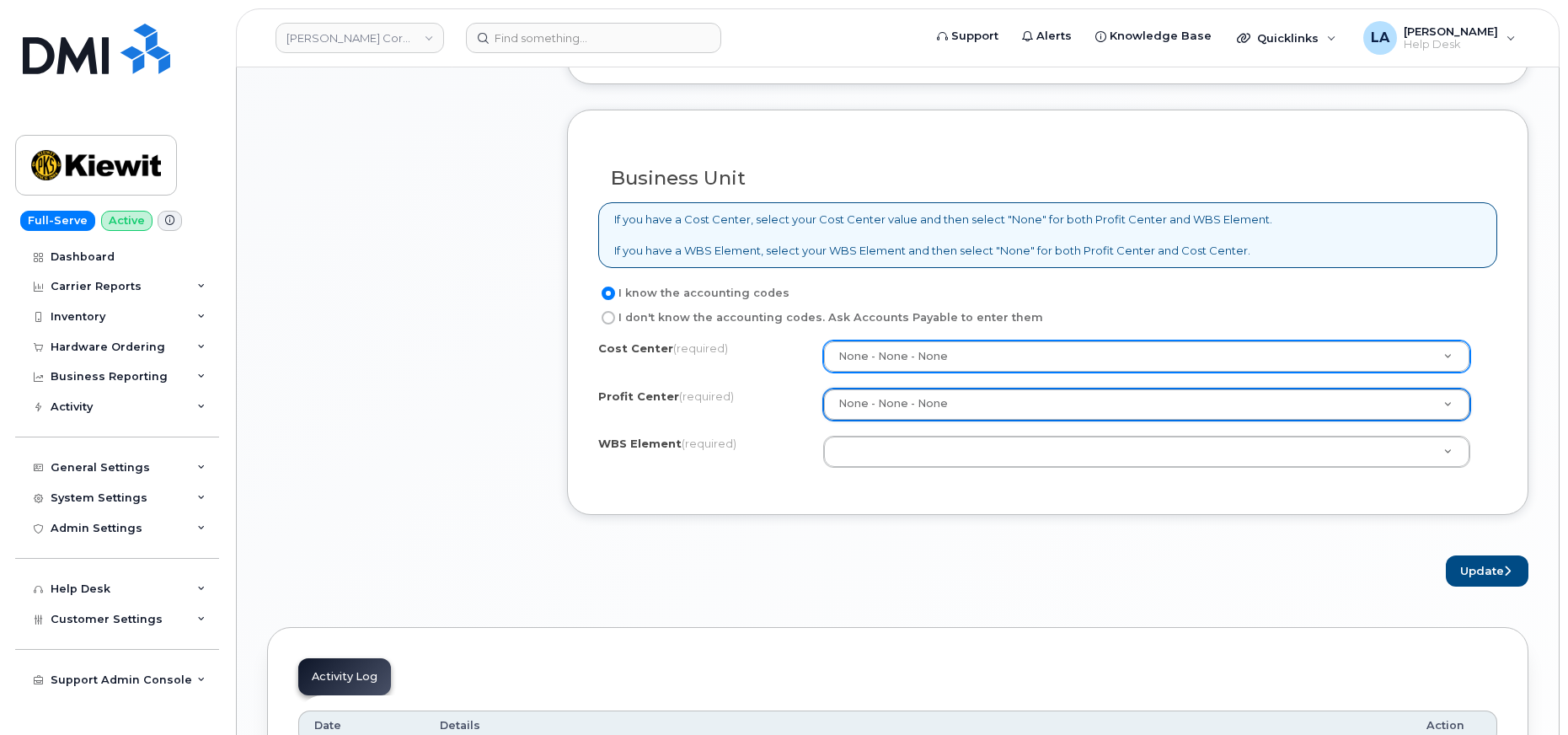
drag, startPoint x: 885, startPoint y: 458, endPoint x: 912, endPoint y: 437, distance: 34.2
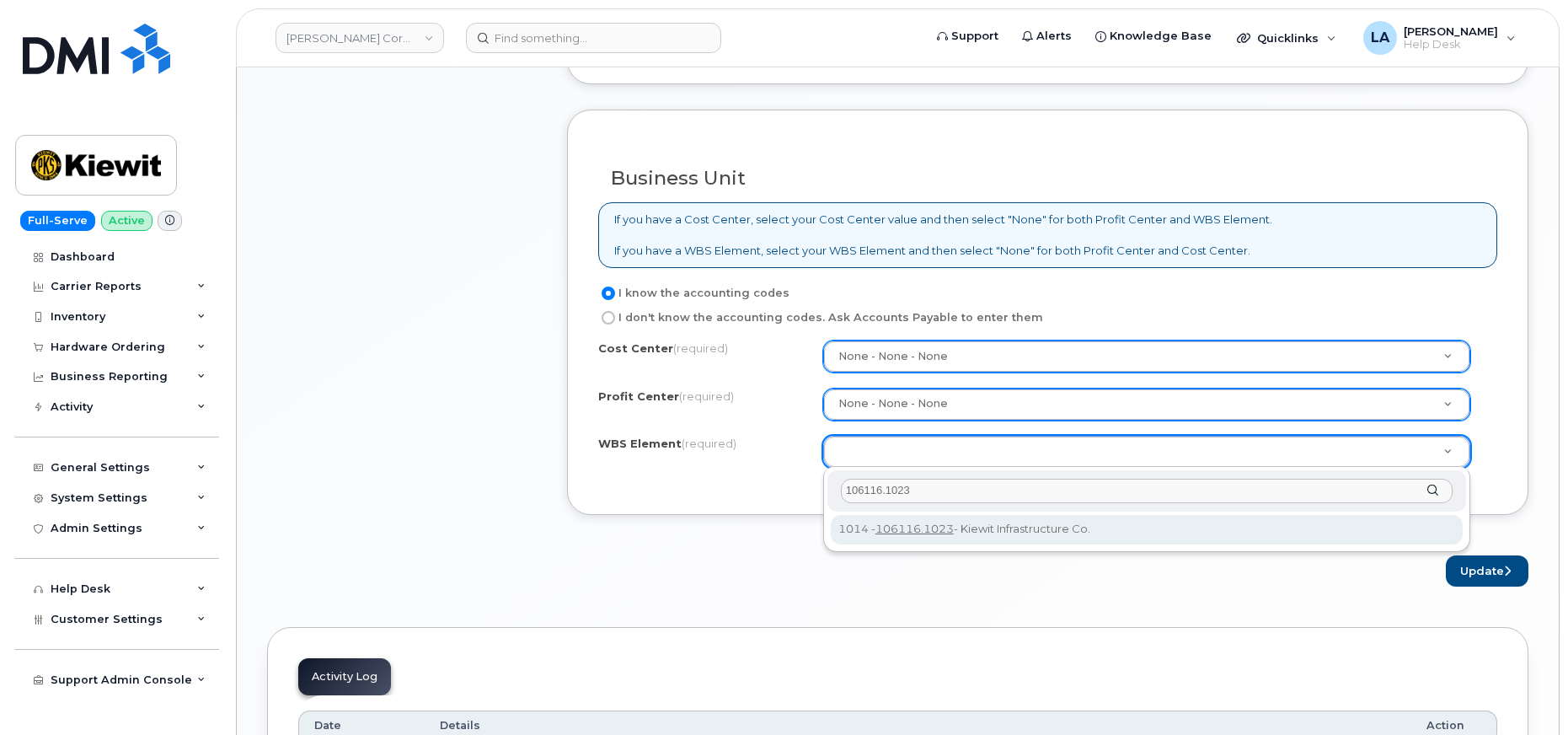
type input "106116.1023"
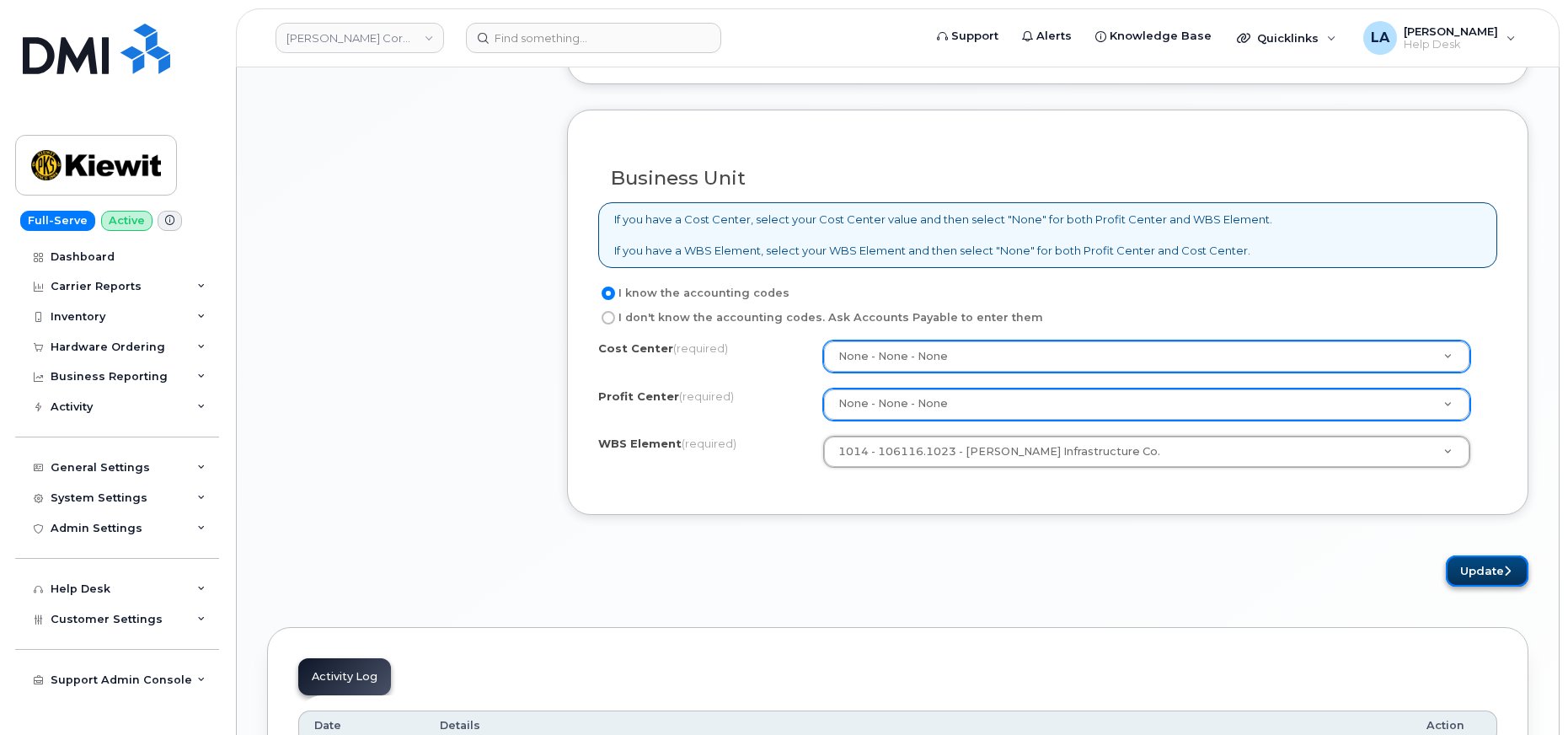
click at [1482, 570] on button "Update" at bounding box center [1487, 570] width 82 height 31
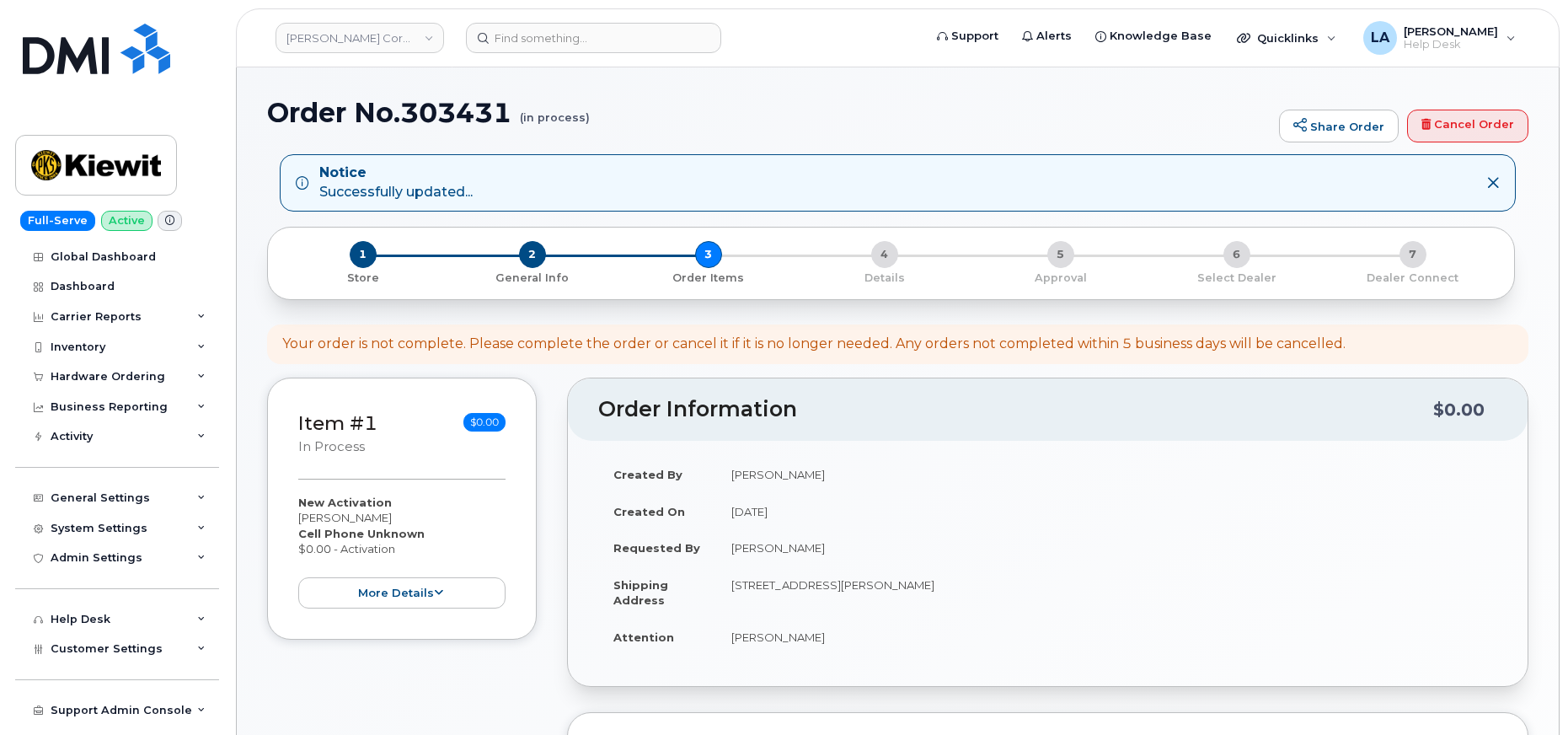
click at [1095, 433] on header "Order Information $0.00" at bounding box center [1048, 410] width 960 height 62
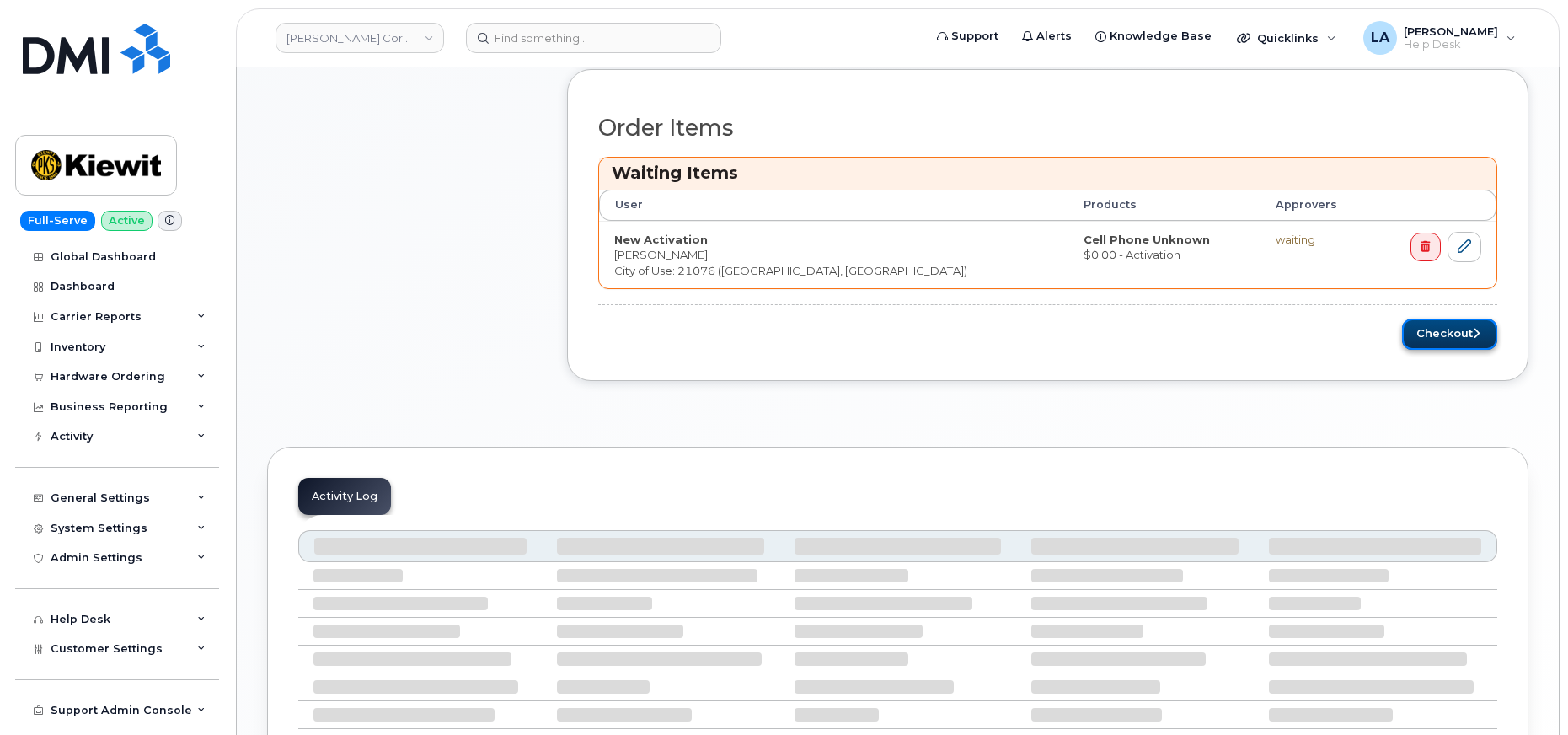
click at [1457, 348] on button "Checkout" at bounding box center [1449, 334] width 95 height 31
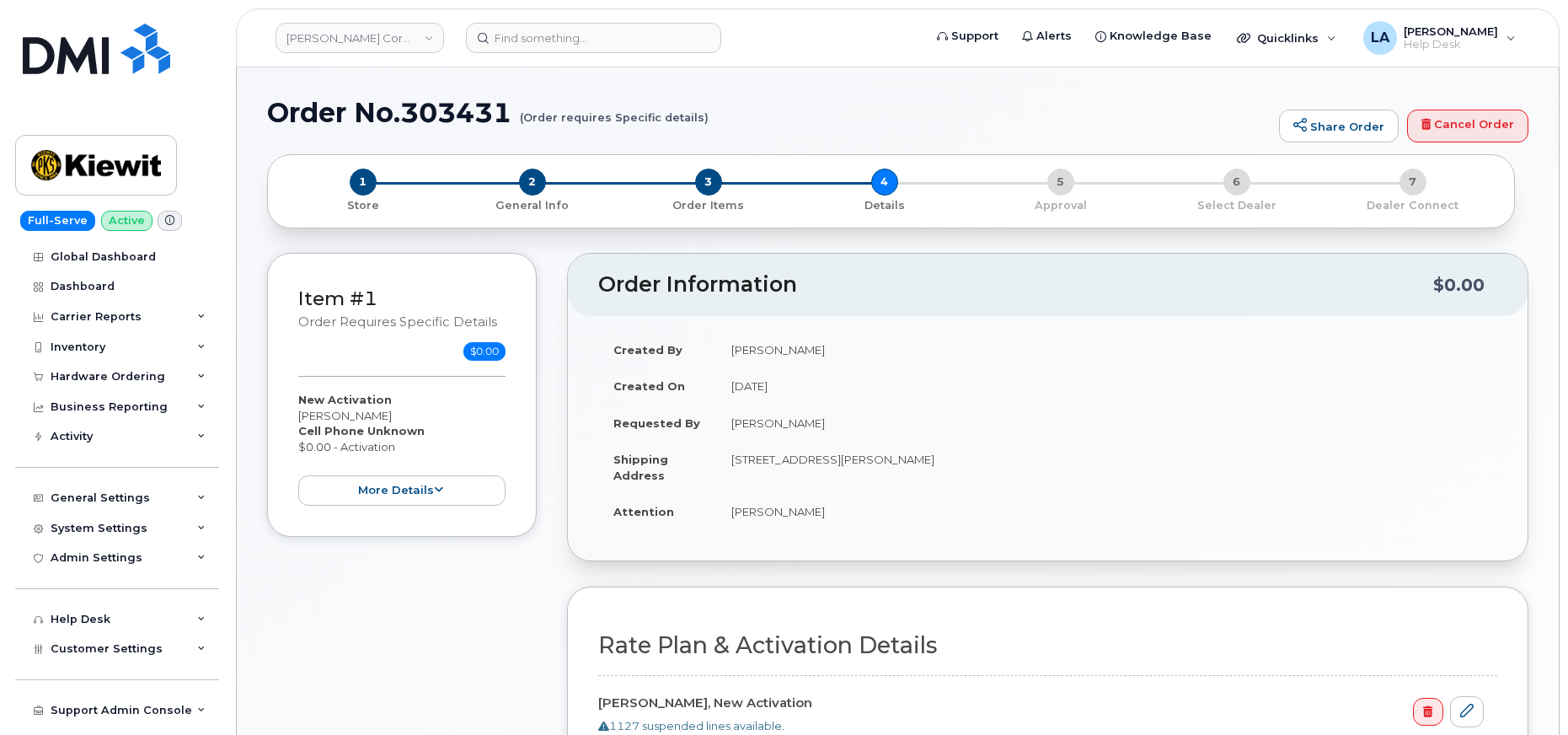
scroll to position [643, 0]
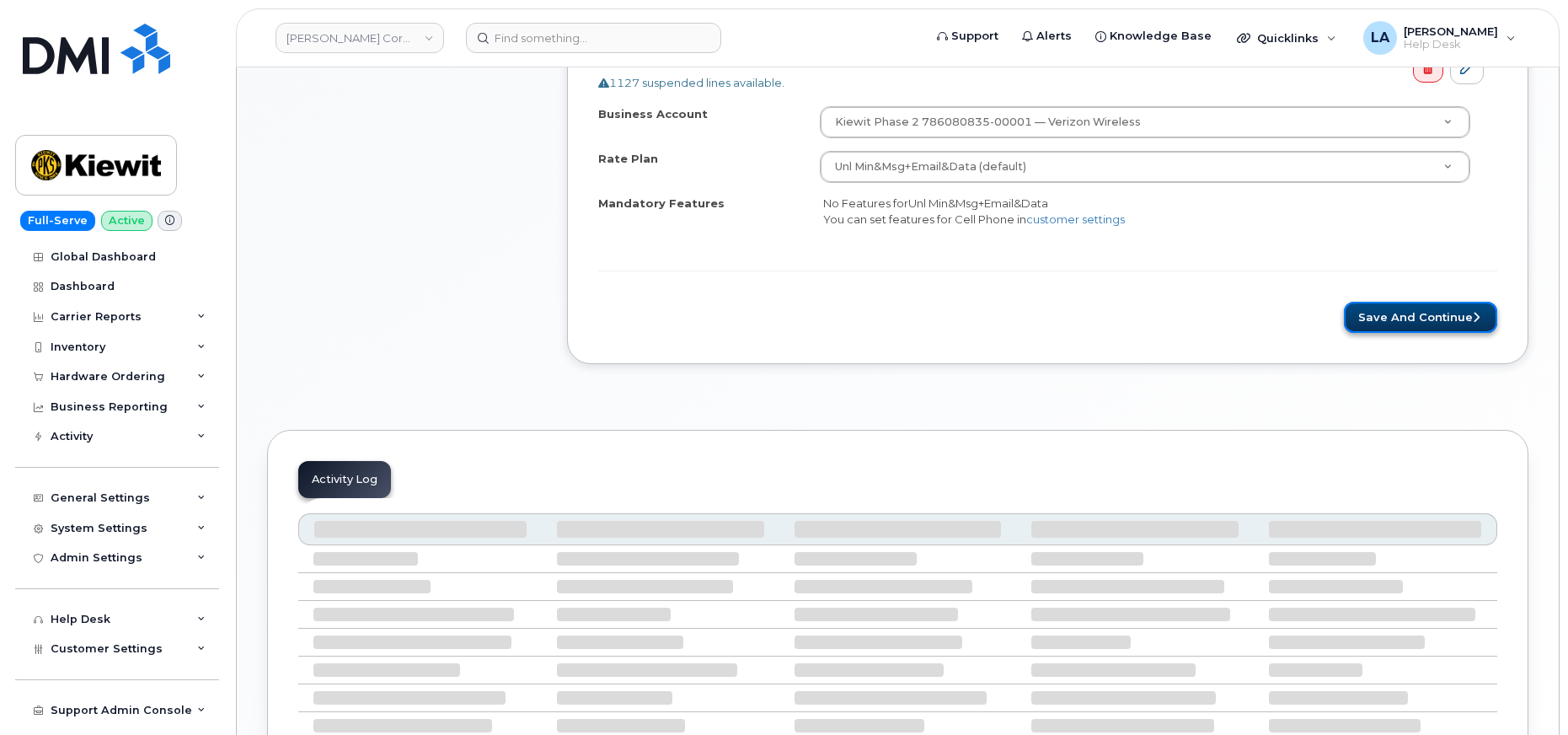
click at [1454, 327] on button "Save and Continue" at bounding box center [1421, 317] width 154 height 31
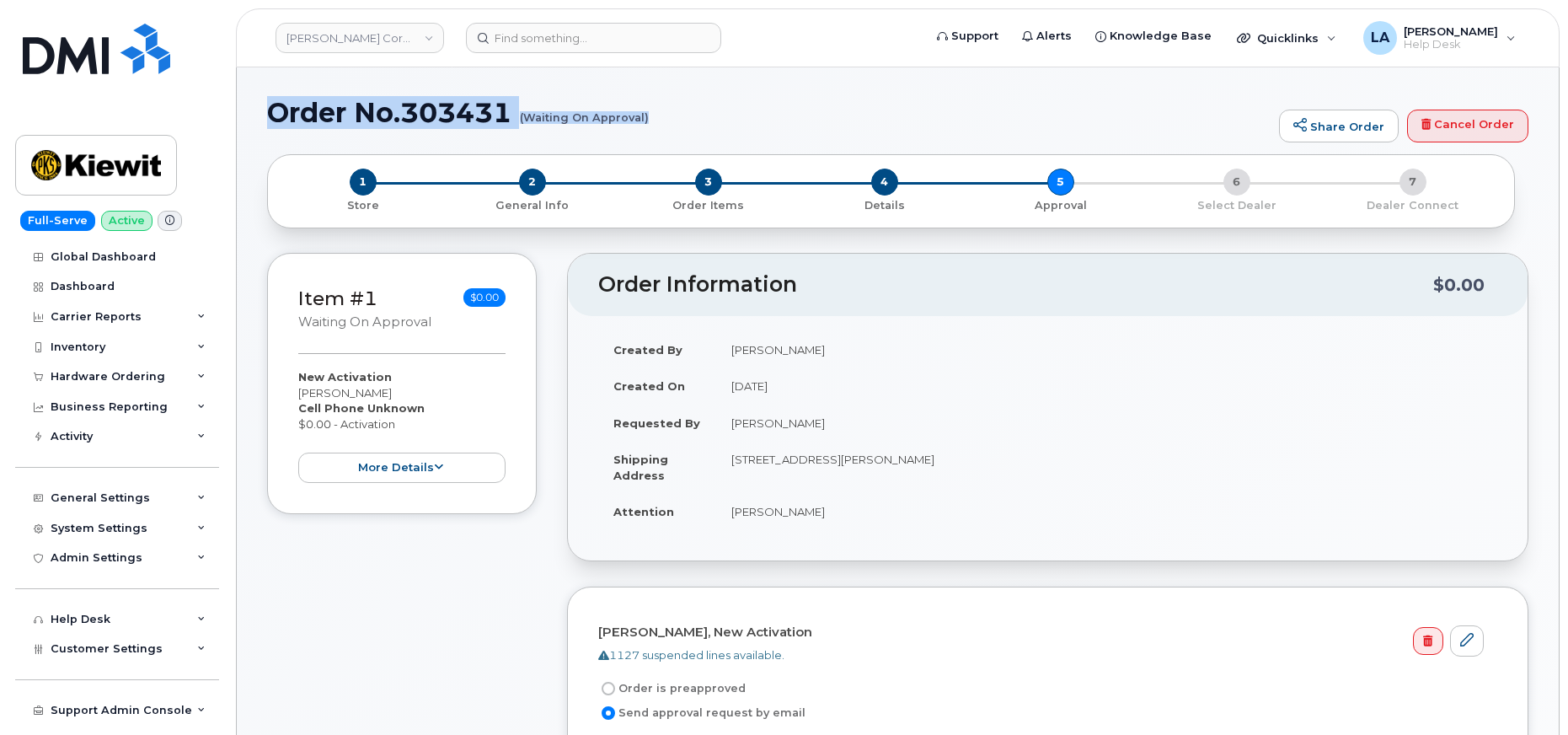
drag, startPoint x: 266, startPoint y: 105, endPoint x: 692, endPoint y: 139, distance: 427.4
copy h1 "Order No.303431 (Waiting On Approval)"
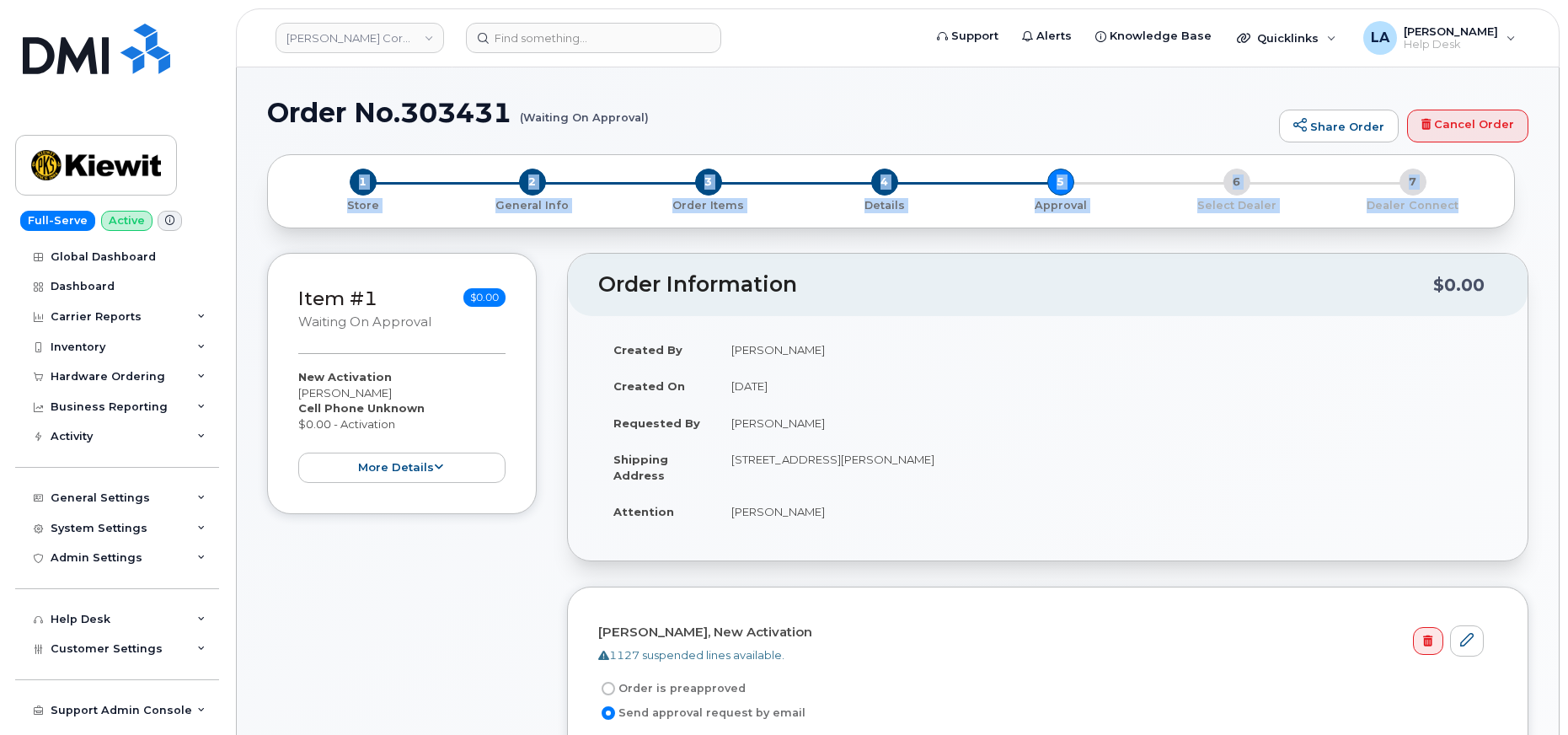
drag, startPoint x: 1567, startPoint y: 152, endPoint x: 1571, endPoint y: 184, distance: 32.2
click at [451, 110] on h1 "Order No.303431 (Waiting On Approval)" at bounding box center [768, 112] width 1003 height 29
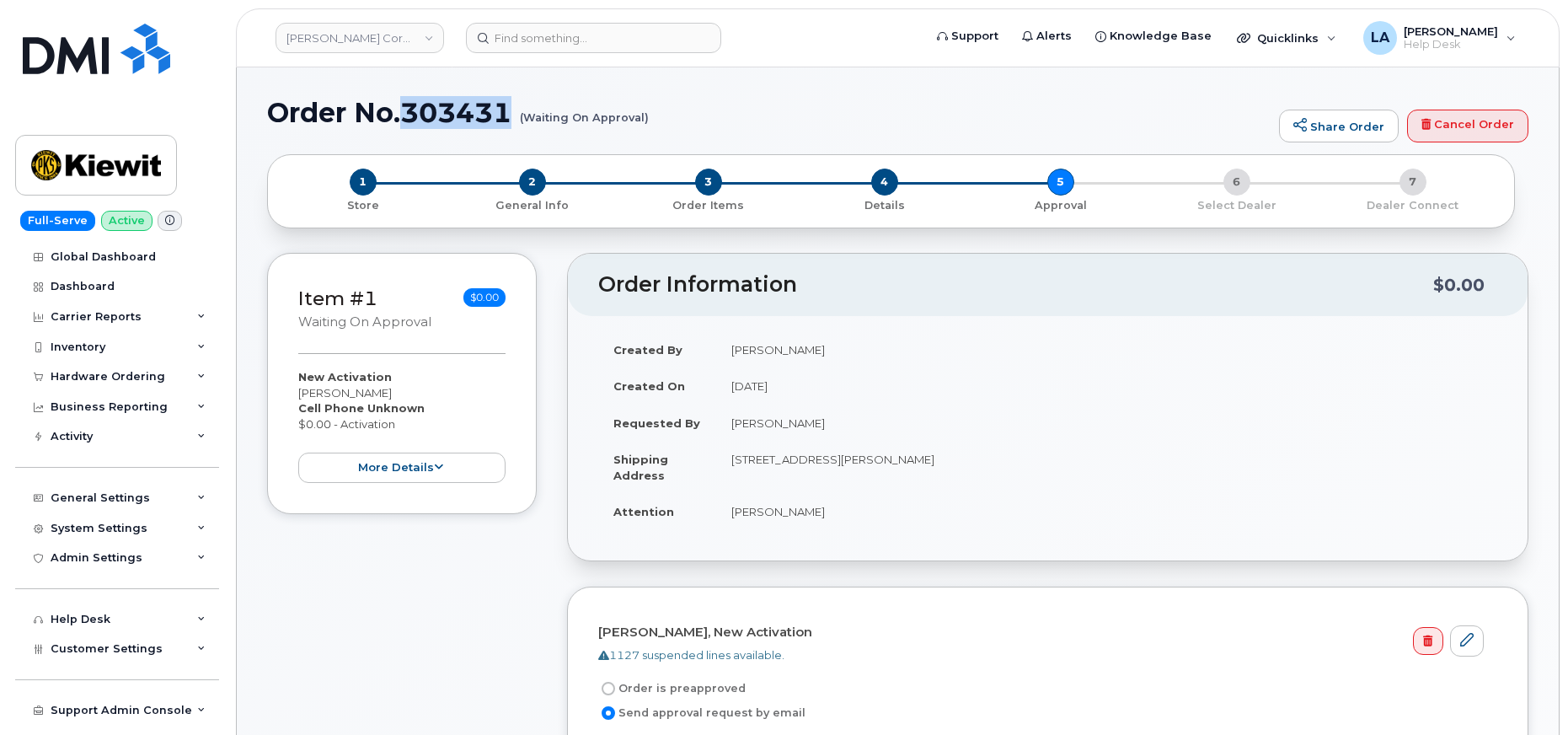
click at [451, 110] on h1 "Order No.303431 (Waiting On Approval)" at bounding box center [768, 112] width 1003 height 29
copy h1 "303431"
click at [133, 376] on div "Hardware Ordering" at bounding box center [107, 377] width 114 height 14
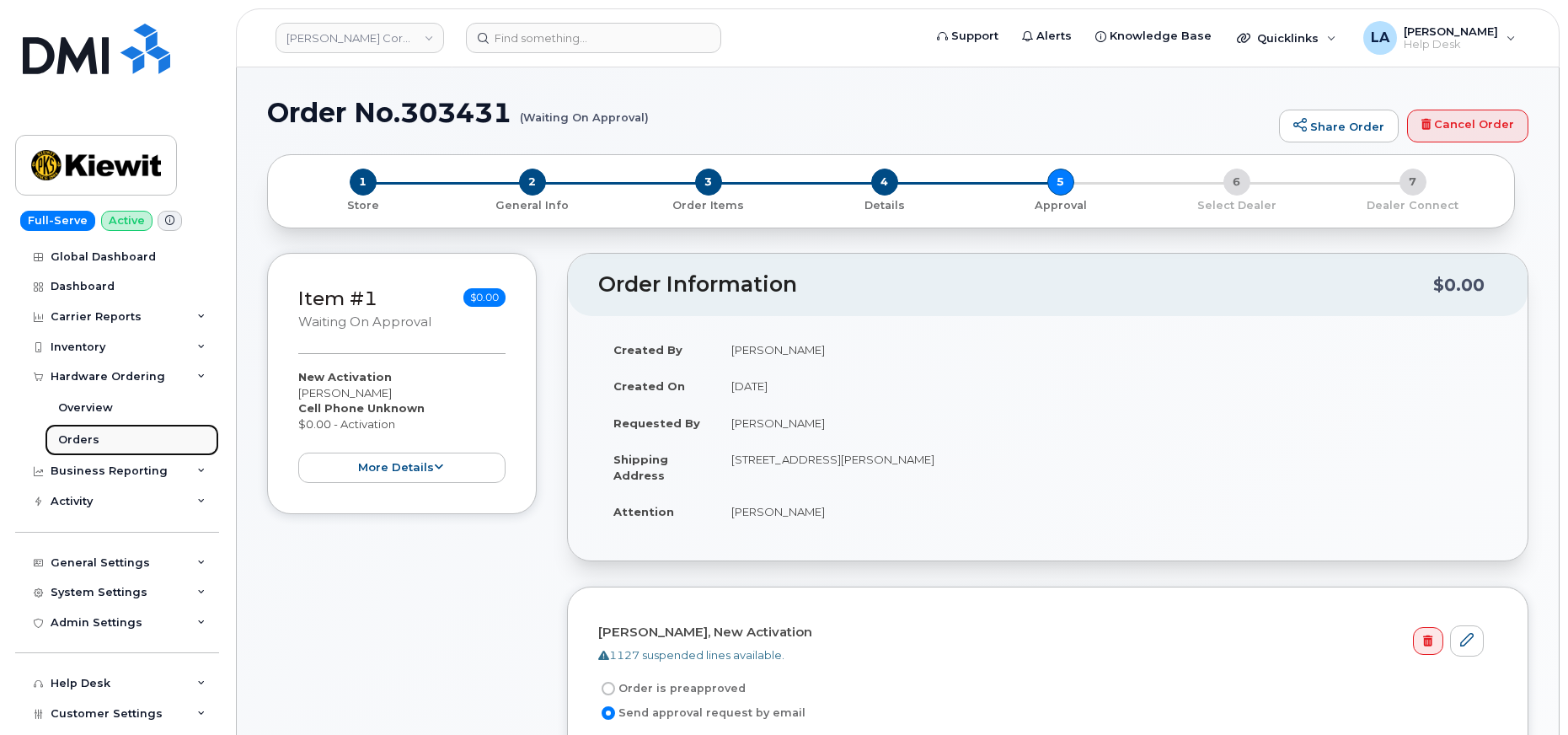
click at [74, 434] on div "Orders" at bounding box center [79, 440] width 41 height 16
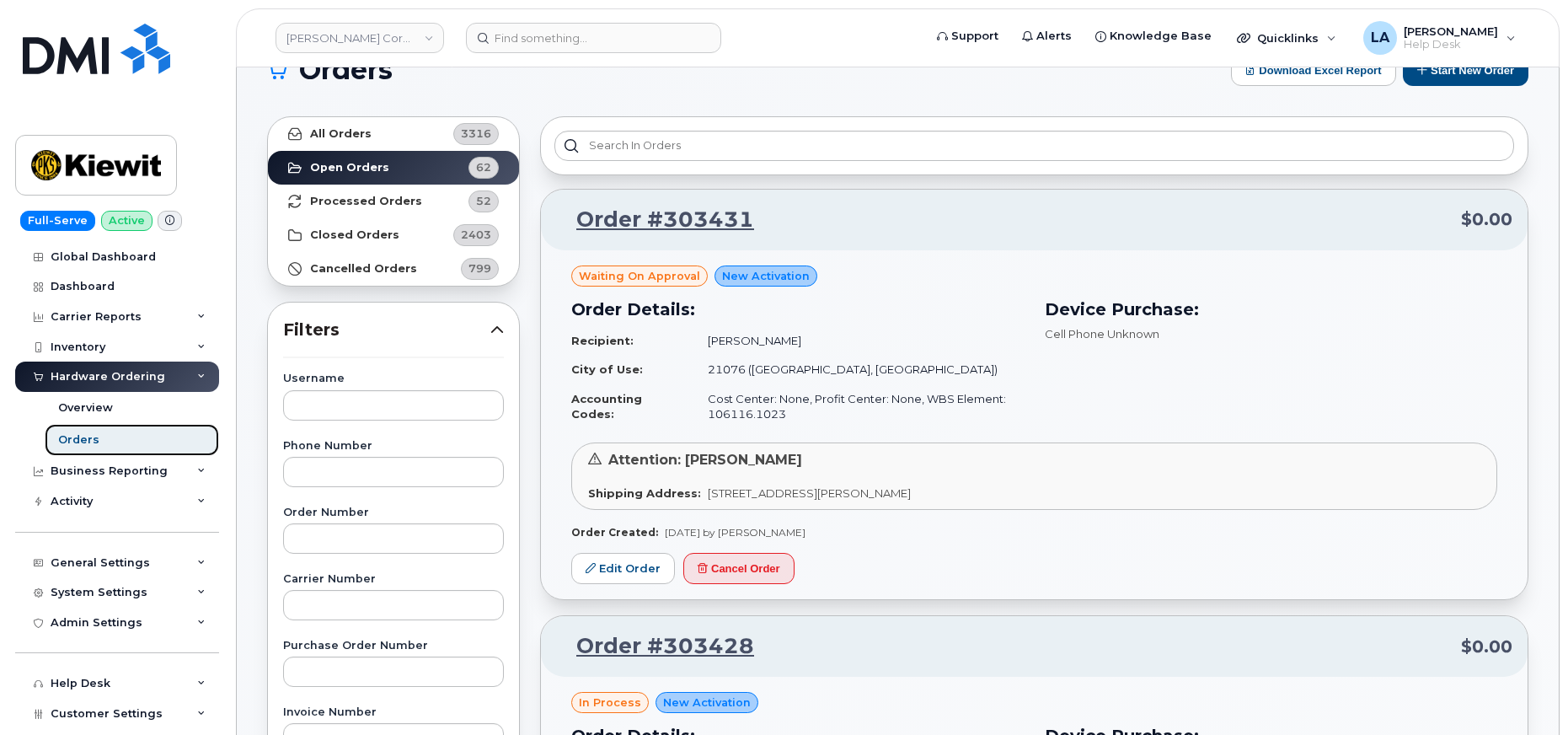
scroll to position [71, 0]
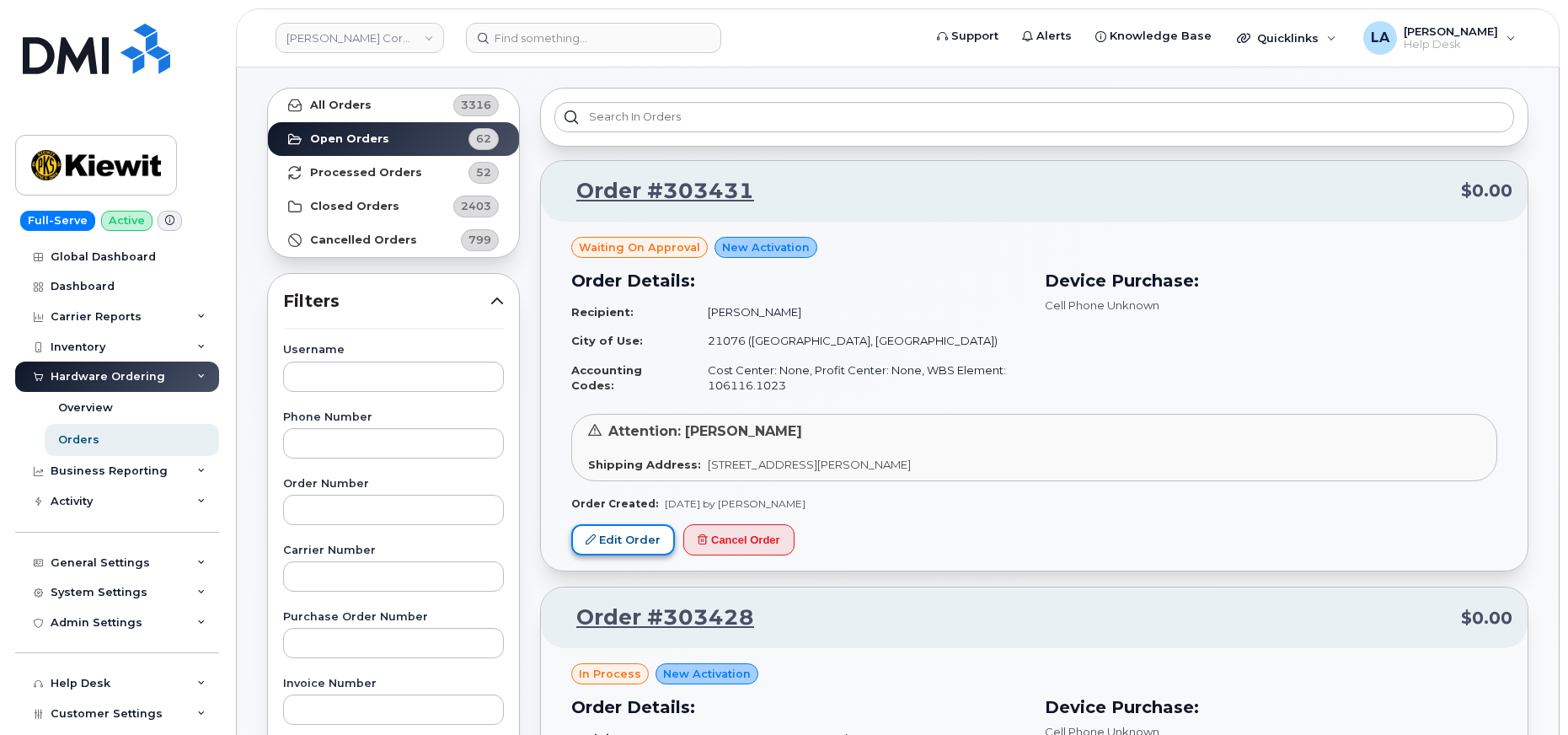
click at [621, 539] on link "Edit Order" at bounding box center [623, 539] width 103 height 31
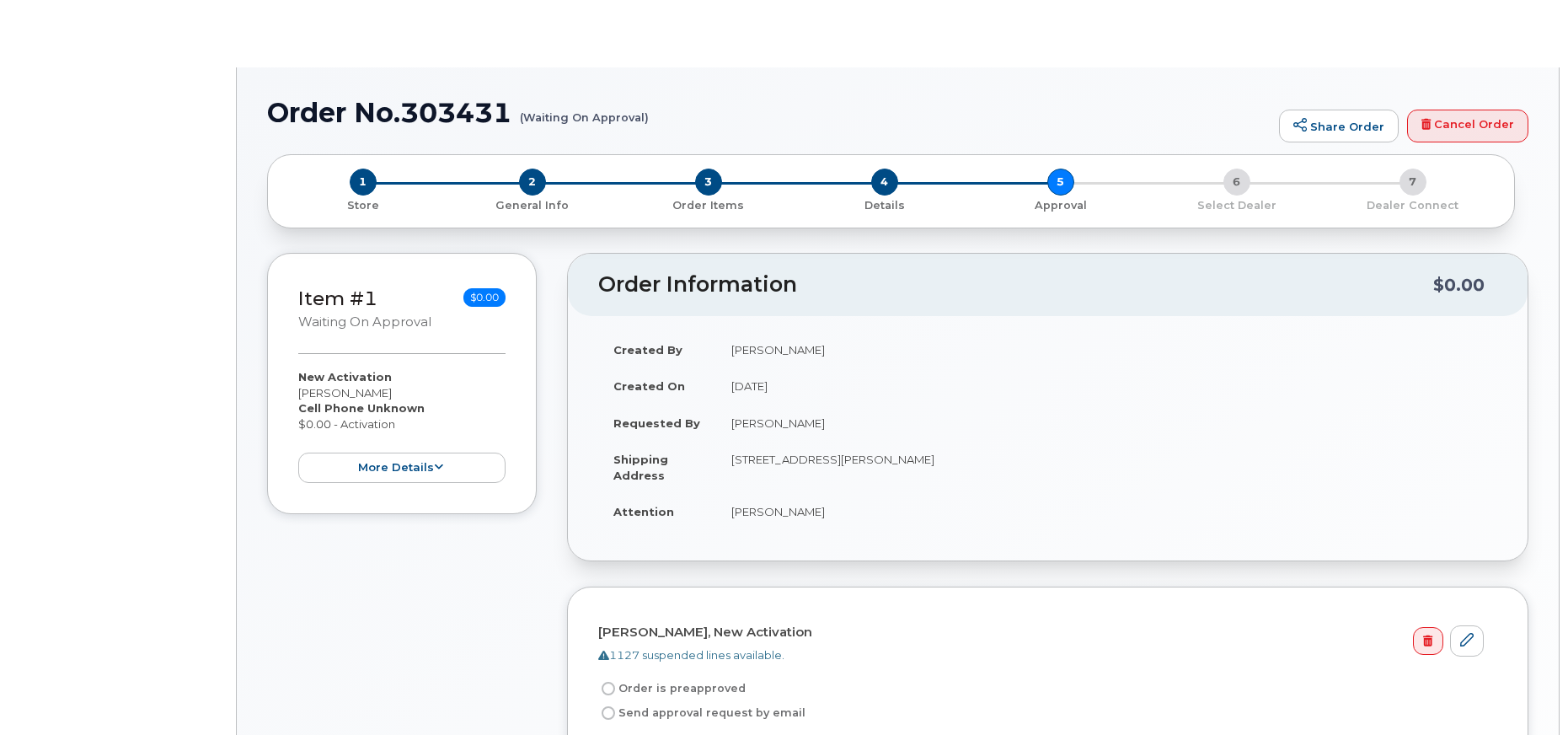
radio input "true"
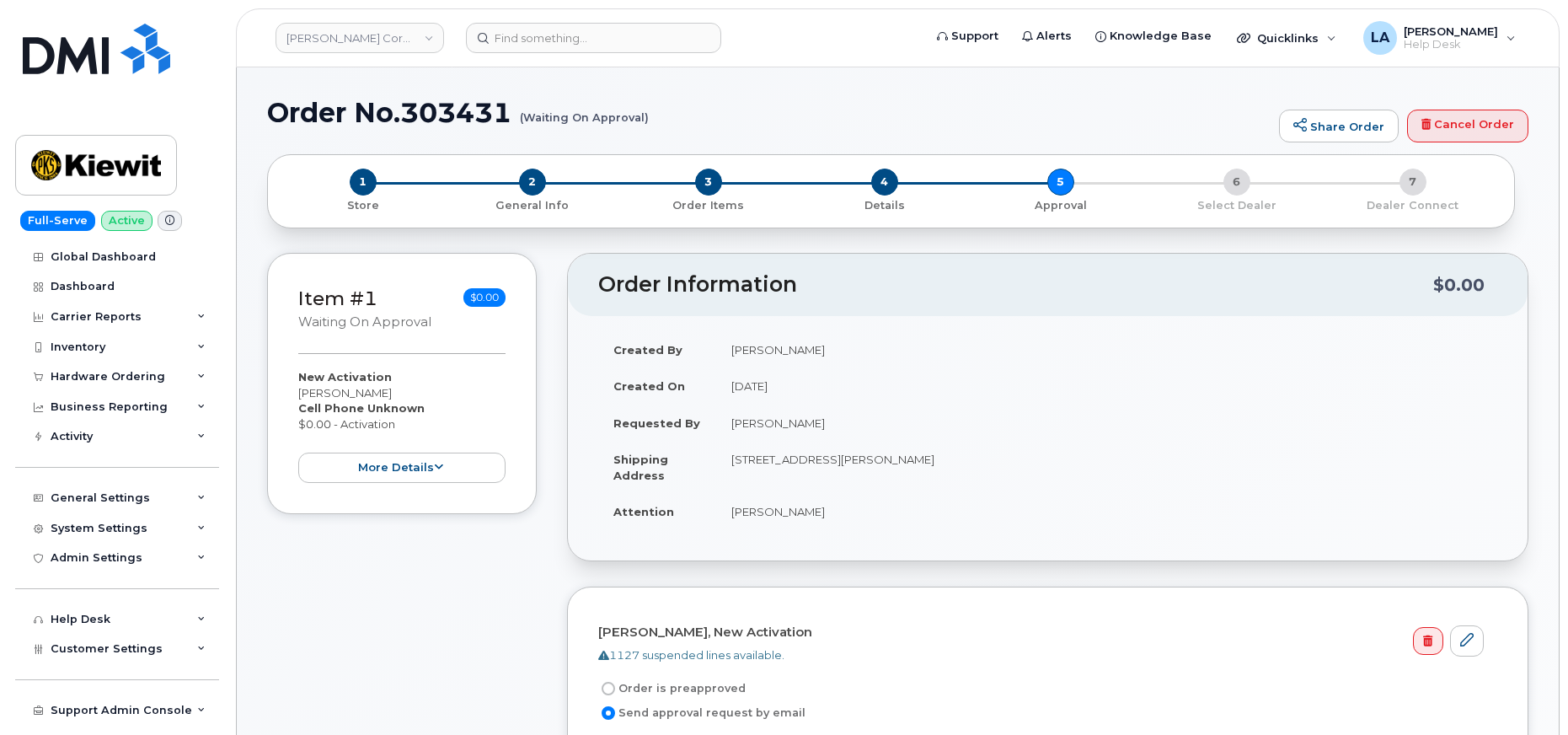
drag, startPoint x: 1567, startPoint y: 193, endPoint x: 1583, endPoint y: 252, distance: 61.1
click at [536, 186] on span "2" at bounding box center [532, 181] width 27 height 27
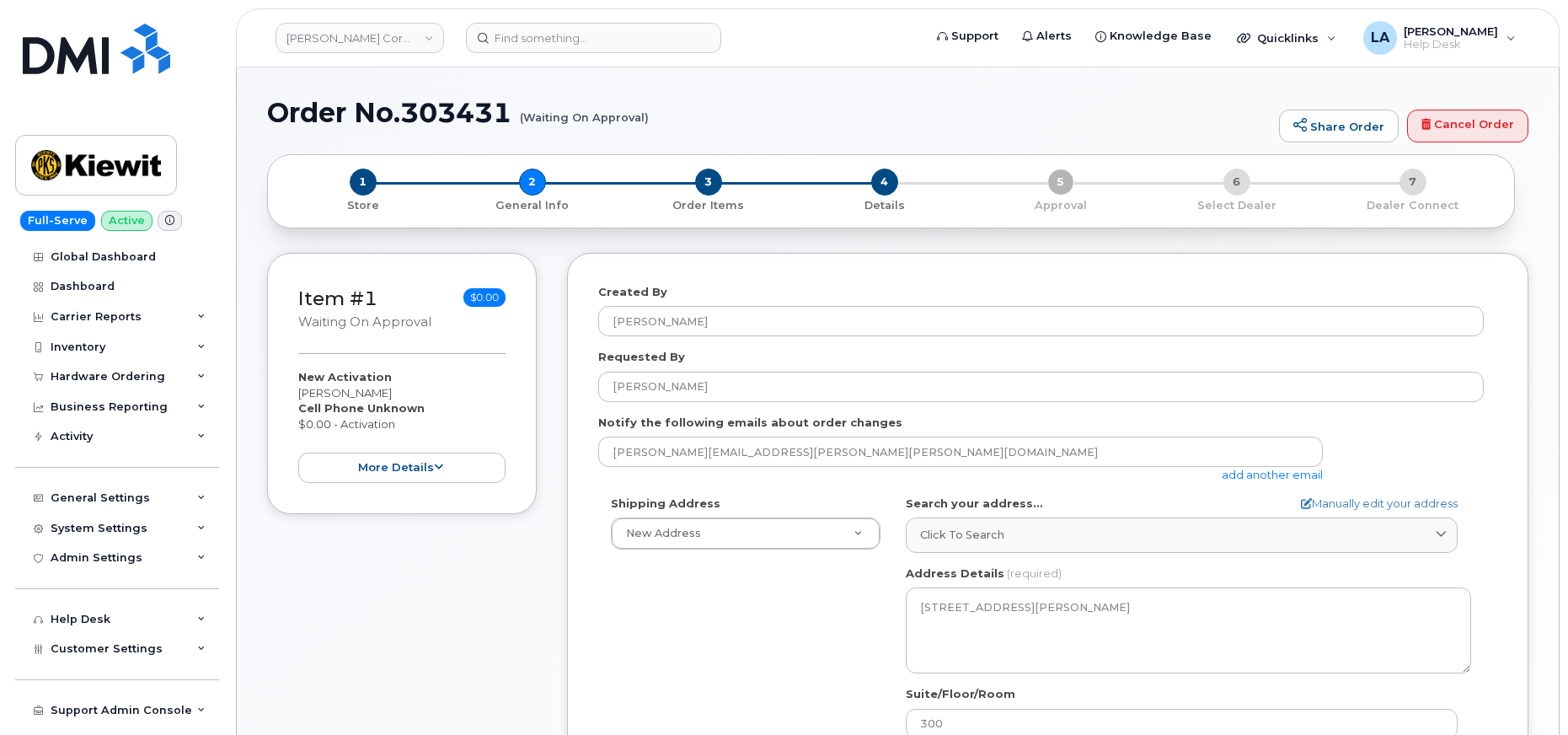
select select
click at [370, 183] on span "1" at bounding box center [362, 181] width 27 height 27
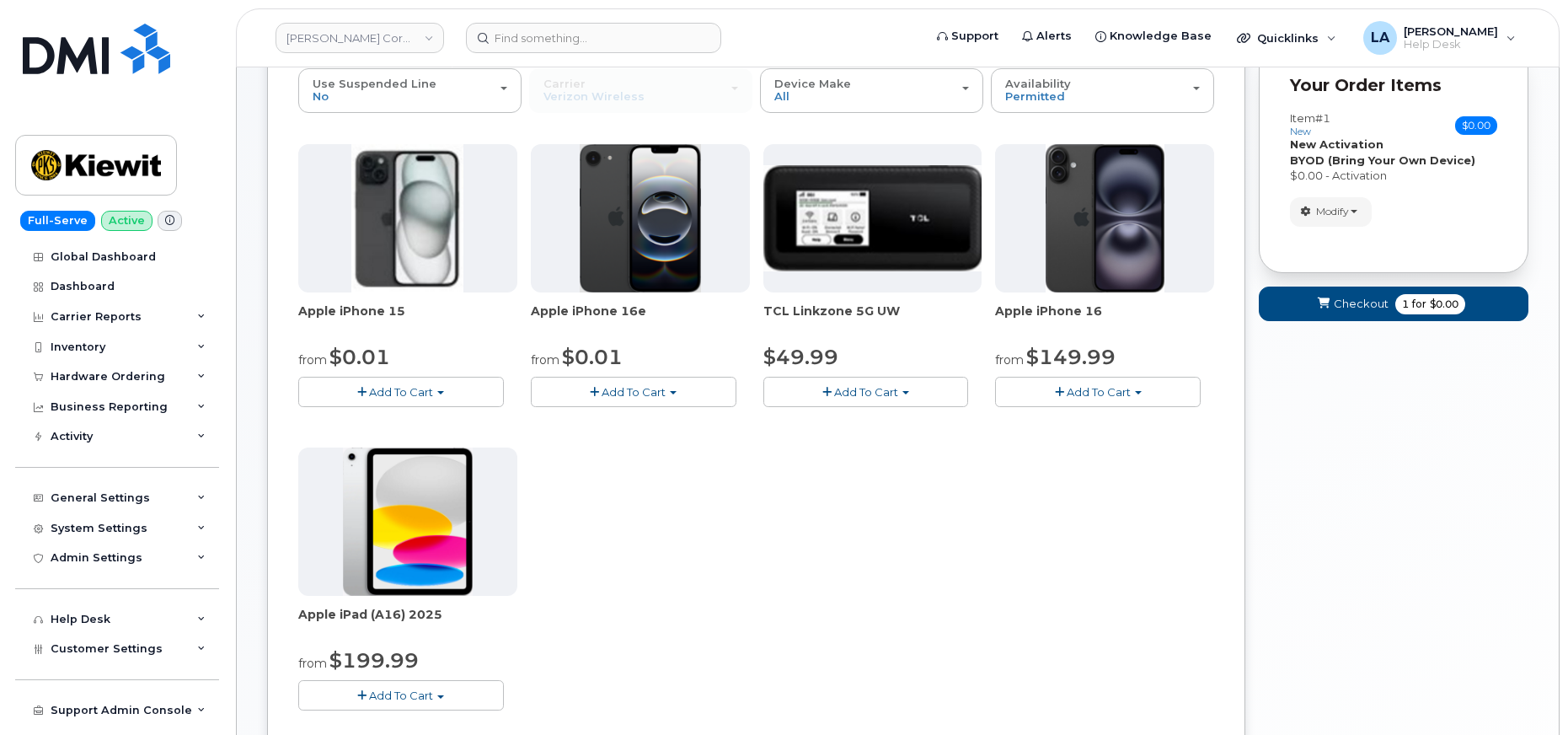
scroll to position [114, 0]
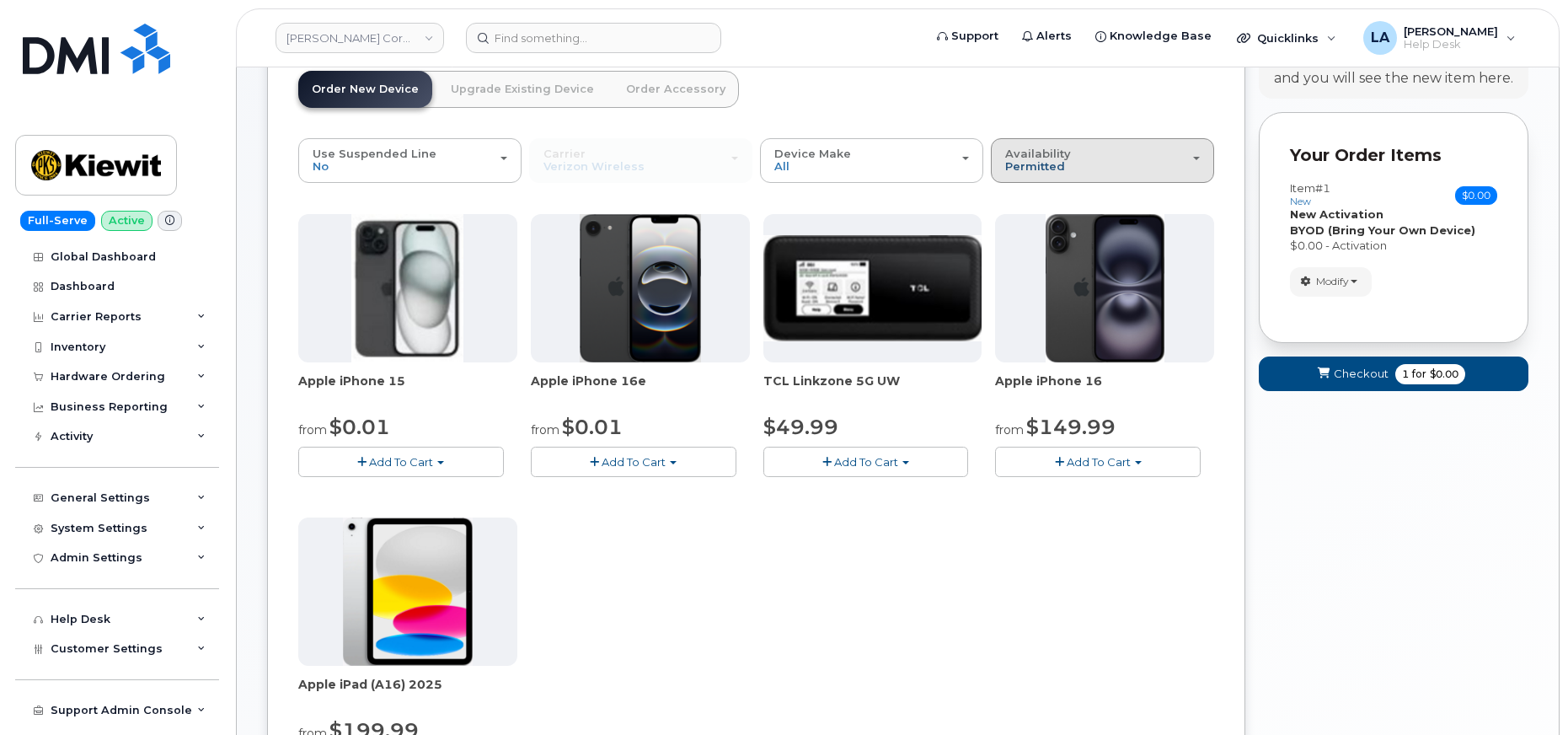
click at [1044, 164] on span "Permitted" at bounding box center [1034, 165] width 59 height 14
click at [1022, 229] on label "All" at bounding box center [1012, 228] width 36 height 20
click at [0, 0] on input "All" at bounding box center [0, 0] width 0 height 0
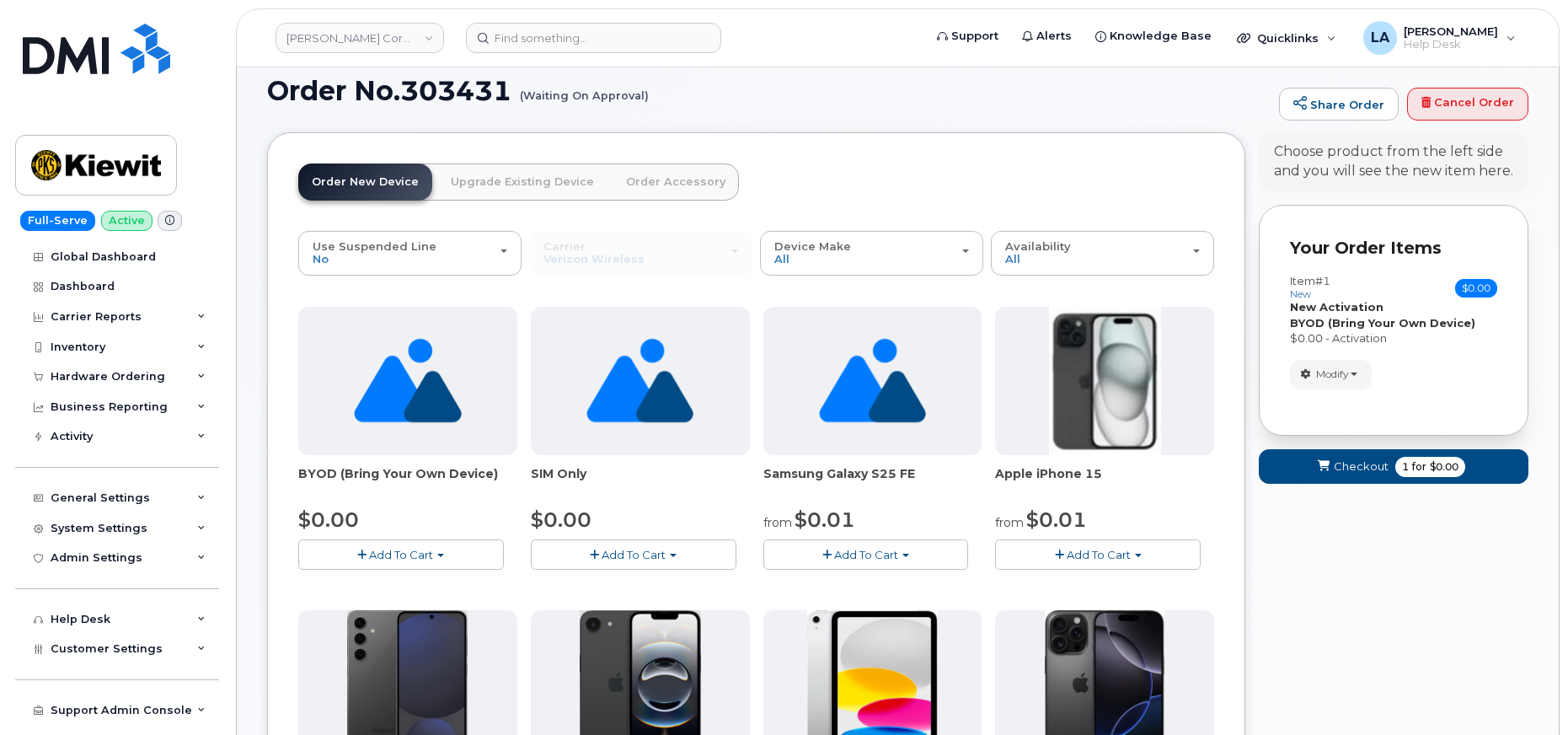
scroll to position [0, 0]
